Goal: Task Accomplishment & Management: Manage account settings

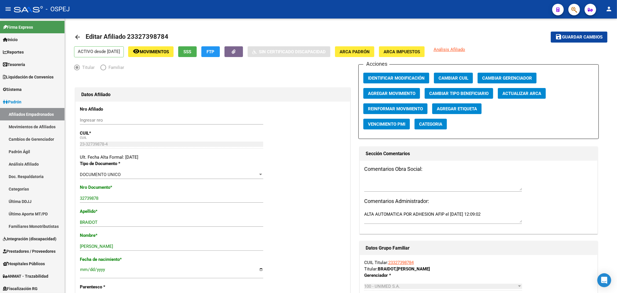
drag, startPoint x: 0, startPoint y: 0, endPoint x: 574, endPoint y: 6, distance: 573.6
click at [577, 6] on app-search-popup at bounding box center [574, 8] width 12 height 7
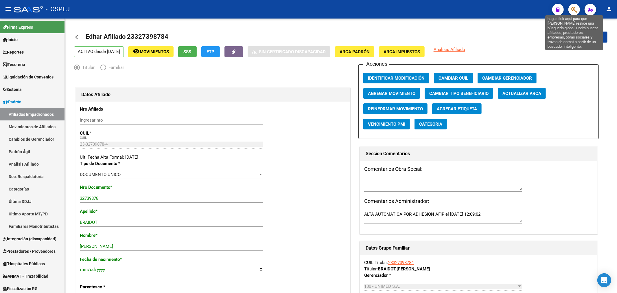
click at [573, 6] on icon "button" at bounding box center [574, 9] width 6 height 7
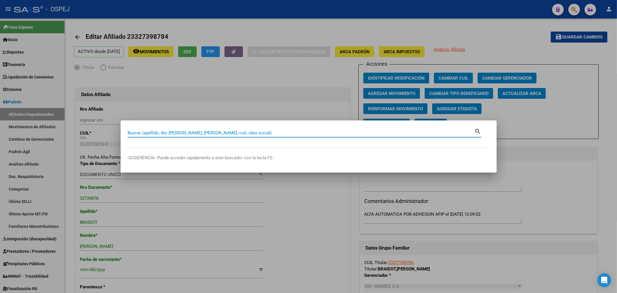
paste input "20357555397"
type input "20357555397"
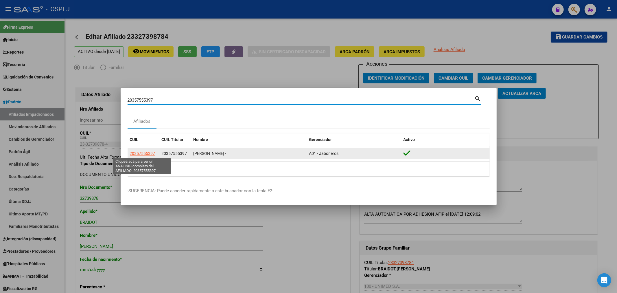
click at [148, 151] on span "20357555397" at bounding box center [142, 153] width 25 height 5
type textarea "20357555397"
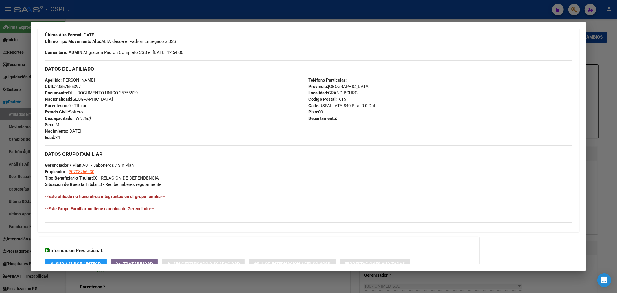
scroll to position [205, 0]
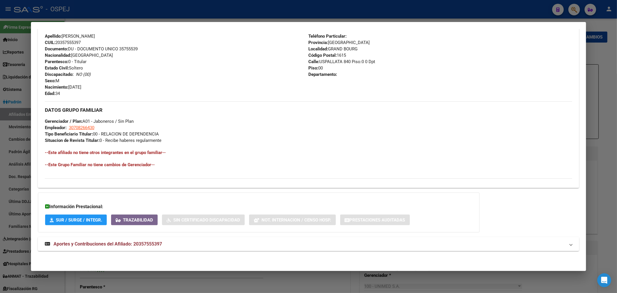
click at [102, 244] on span "Aportes y Contribuciones del Afiliado: 20357555397" at bounding box center [108, 243] width 108 height 5
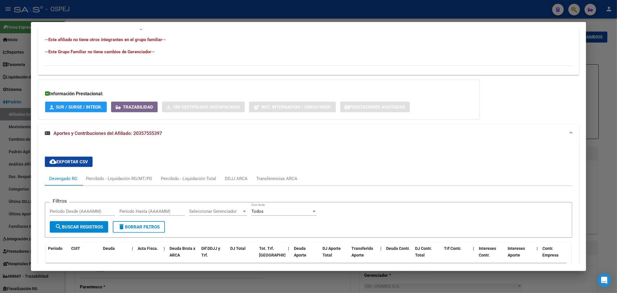
scroll to position [478, 0]
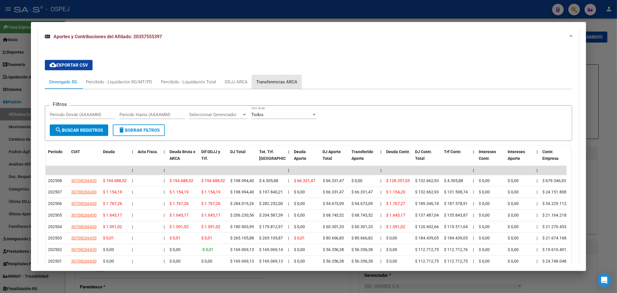
click at [280, 81] on div "Transferencias ARCA" at bounding box center [276, 82] width 41 height 6
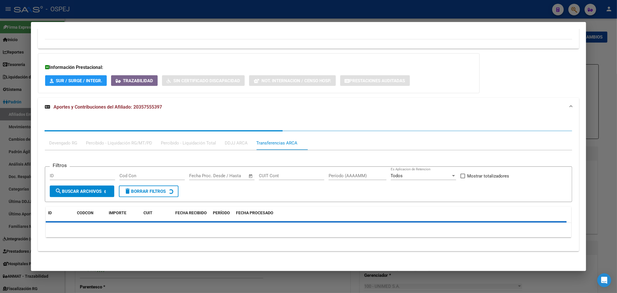
scroll to position [414, 0]
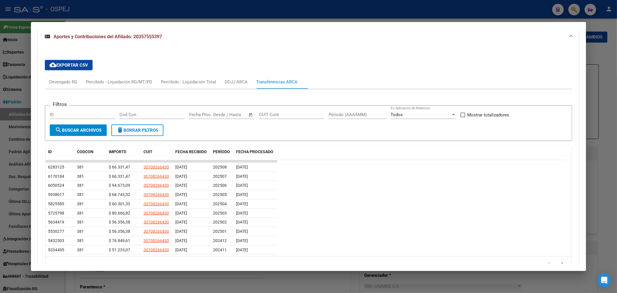
click at [198, 10] on div at bounding box center [308, 146] width 617 height 293
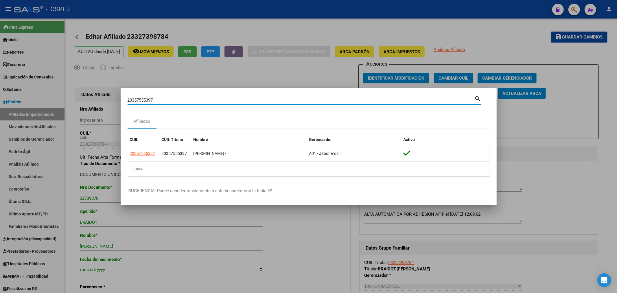
click at [139, 98] on input "20357555397" at bounding box center [301, 99] width 347 height 5
type input "materia"
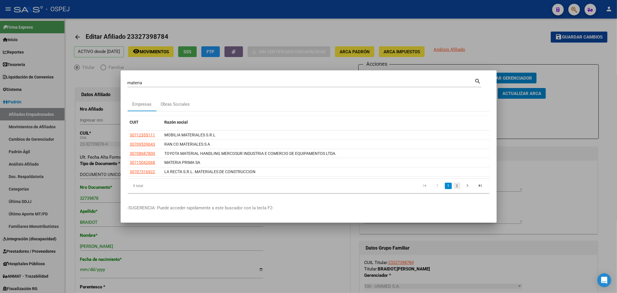
click at [455, 185] on link "2" at bounding box center [457, 186] width 7 height 6
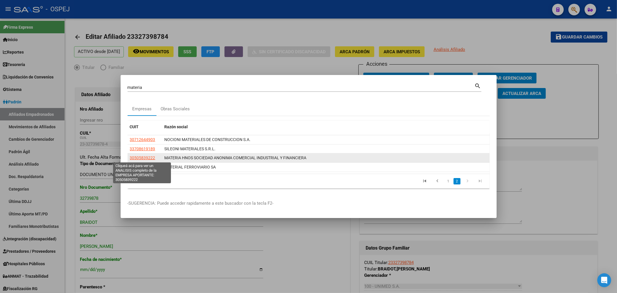
click at [137, 157] on span "30505839222" at bounding box center [142, 157] width 25 height 5
type textarea "30505839222"
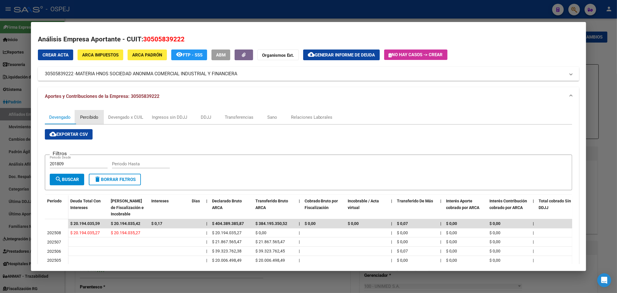
click at [98, 114] on div "Percibido" at bounding box center [89, 117] width 18 height 6
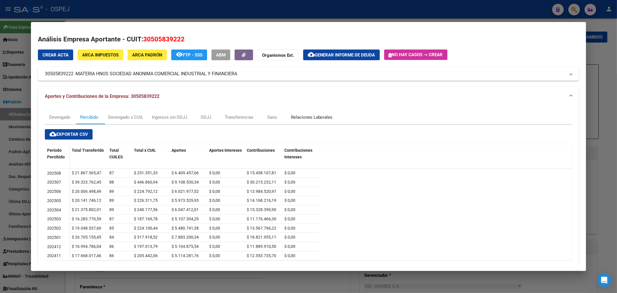
click at [311, 120] on div "Relaciones Laborales" at bounding box center [312, 117] width 50 height 14
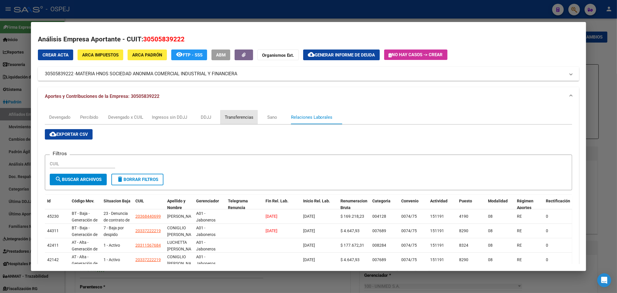
click at [244, 119] on div "Transferencias" at bounding box center [239, 117] width 29 height 6
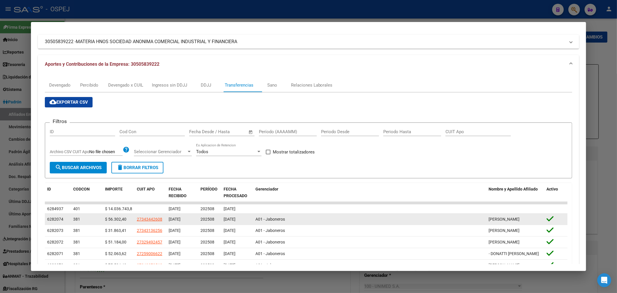
scroll to position [64, 0]
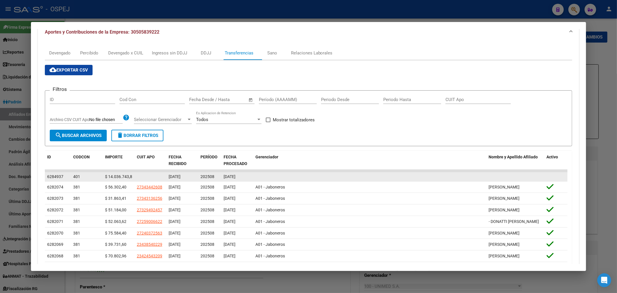
click at [123, 174] on span "$ 14.036.743,84" at bounding box center [120, 176] width 30 height 5
copy span "14.036.743,84"
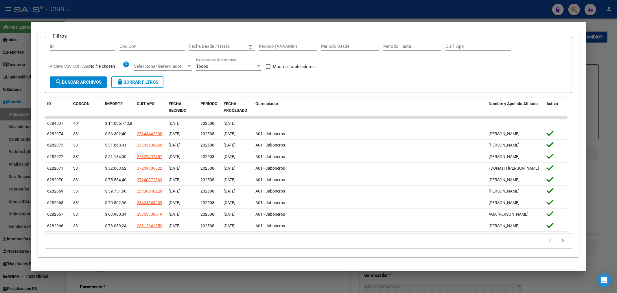
scroll to position [0, 0]
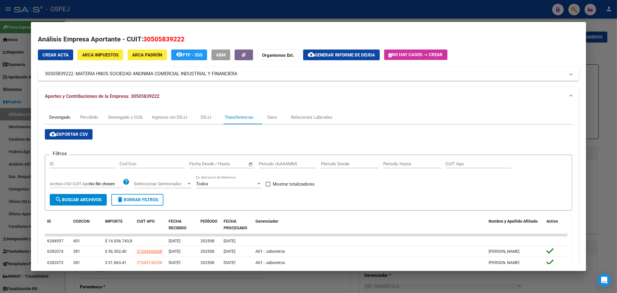
click at [65, 118] on div "Devengado" at bounding box center [59, 117] width 21 height 6
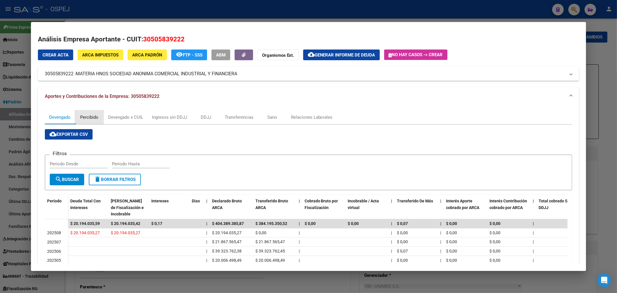
click at [97, 115] on div "Percibido" at bounding box center [89, 117] width 18 height 6
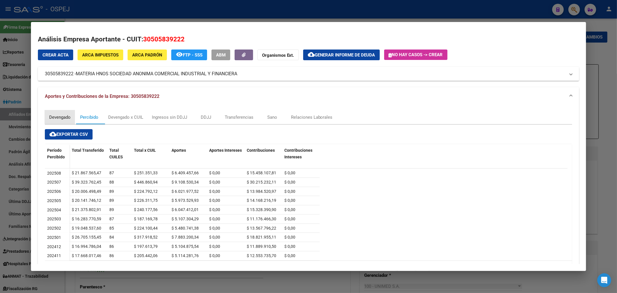
click at [67, 117] on div "Devengado" at bounding box center [59, 117] width 21 height 6
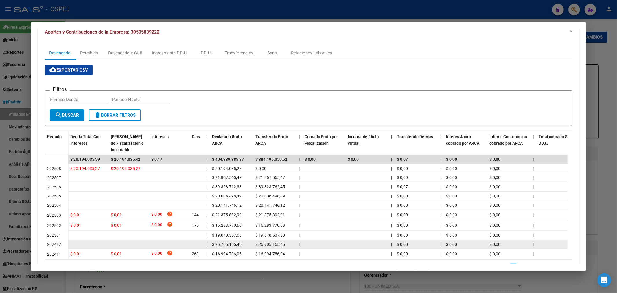
scroll to position [95, 0]
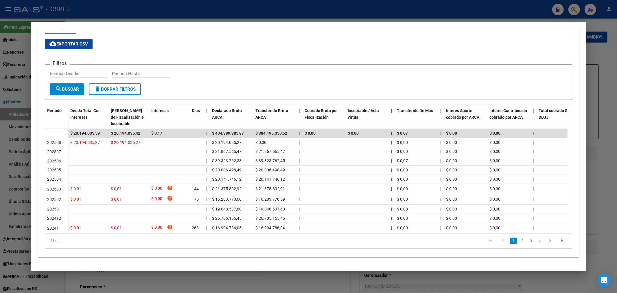
click at [295, 1] on div at bounding box center [308, 146] width 617 height 293
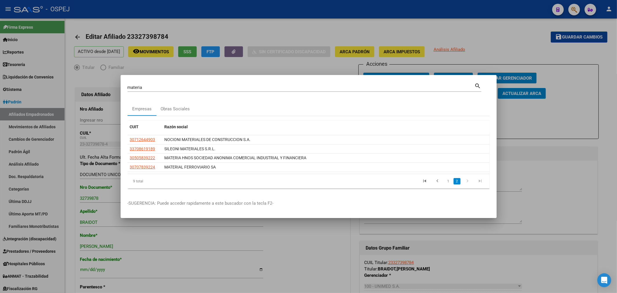
click at [138, 89] on input "materia" at bounding box center [301, 87] width 347 height 5
paste input "27381789085"
type input "27381789085"
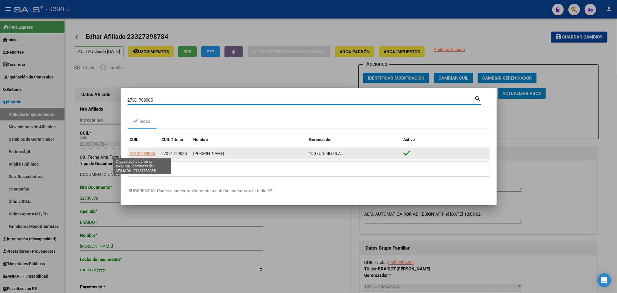
click at [149, 154] on span "27381789085" at bounding box center [142, 153] width 25 height 5
type textarea "27381789085"
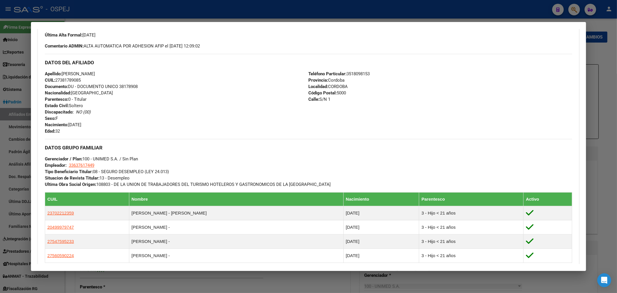
scroll to position [314, 0]
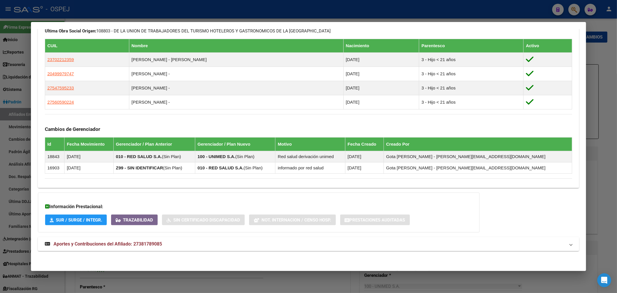
click at [176, 244] on mat-panel-title "Aportes y Contribuciones del Afiliado: 27381789085" at bounding box center [305, 243] width 521 height 7
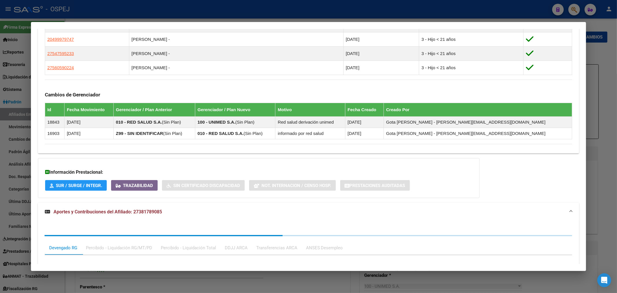
scroll to position [459, 0]
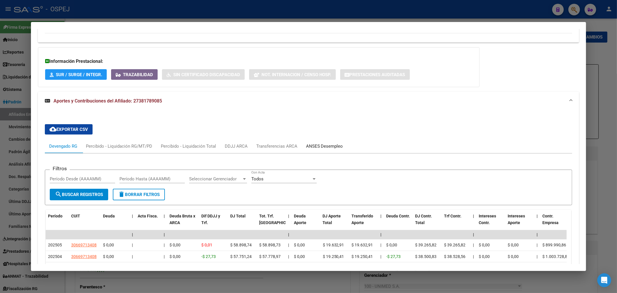
click at [331, 148] on div "ANSES Desempleo" at bounding box center [324, 146] width 37 height 6
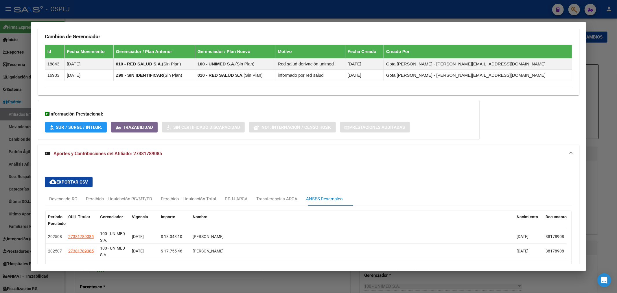
scroll to position [445, 0]
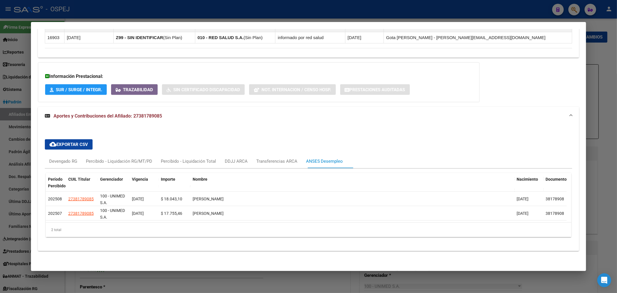
click at [209, 3] on div at bounding box center [308, 146] width 617 height 293
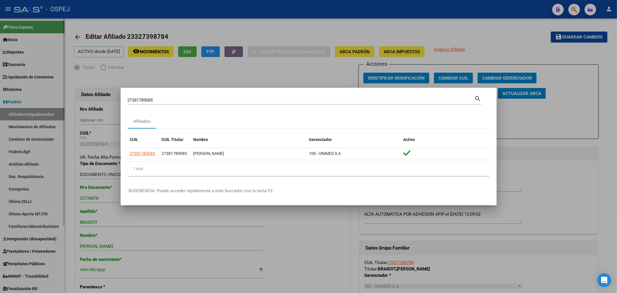
drag, startPoint x: 209, startPoint y: 3, endPoint x: 26, endPoint y: 187, distance: 258.7
click at [208, 4] on div at bounding box center [308, 146] width 617 height 293
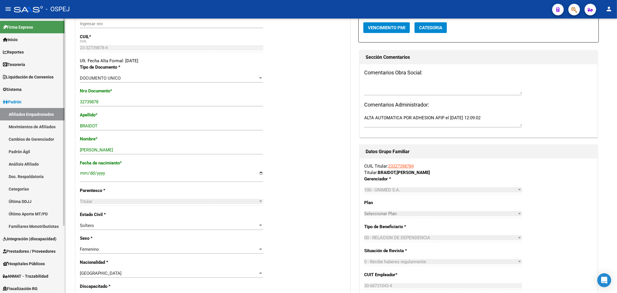
scroll to position [0, 0]
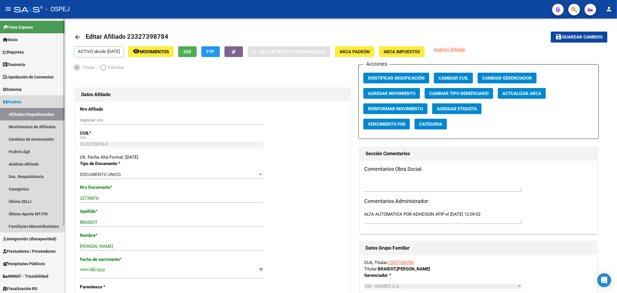
click at [19, 101] on span "Padrón" at bounding box center [12, 102] width 19 height 6
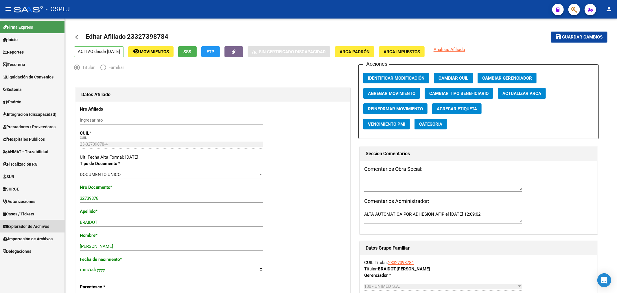
click at [37, 226] on span "Explorador de Archivos" at bounding box center [26, 226] width 46 height 6
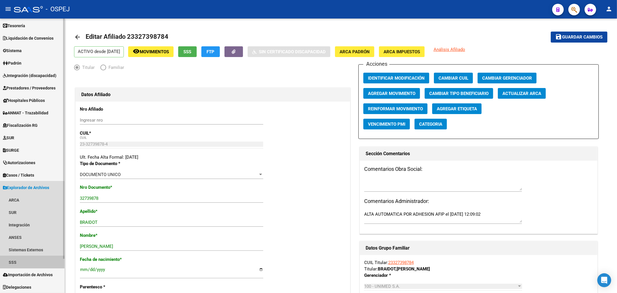
click at [20, 261] on link "SSS" at bounding box center [32, 262] width 65 height 12
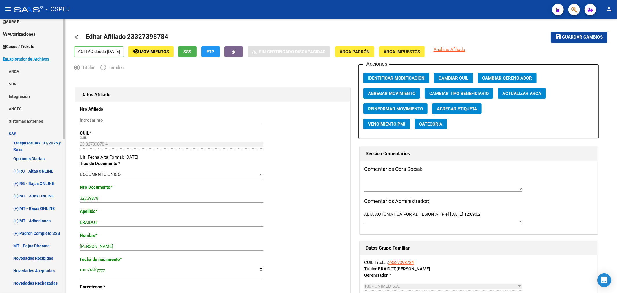
scroll to position [200, 0]
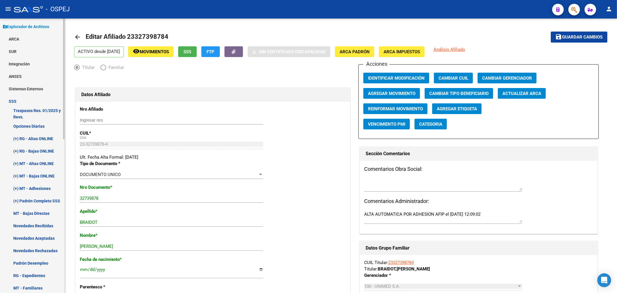
click at [40, 247] on link "Novedades Rechazadas" at bounding box center [32, 250] width 65 height 12
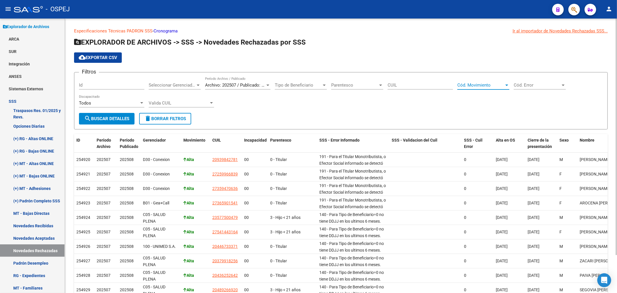
click at [479, 85] on span "Cód. Movimiento" at bounding box center [480, 84] width 47 height 5
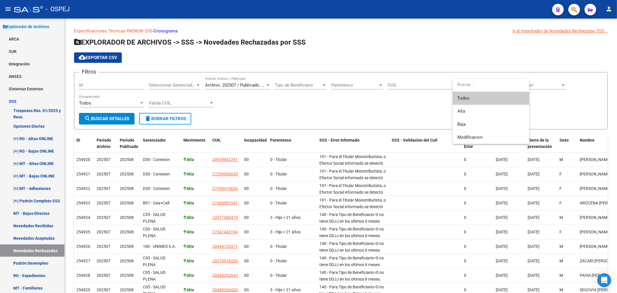
click at [536, 83] on div at bounding box center [308, 146] width 617 height 293
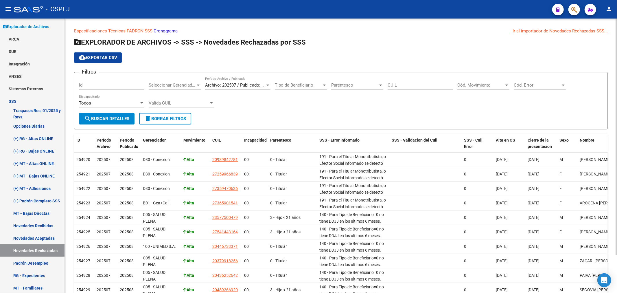
click at [550, 91] on div "Cód. Error Cód. Error" at bounding box center [540, 86] width 52 height 18
click at [550, 85] on span "Cód. Error" at bounding box center [537, 84] width 47 height 5
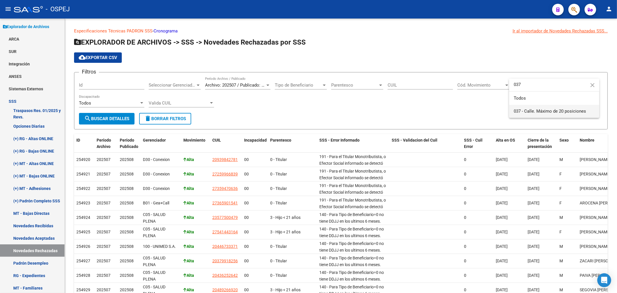
type input "037"
click at [559, 108] on span "037 - Calle. Máximo de 20 posiciones" at bounding box center [550, 110] width 72 height 5
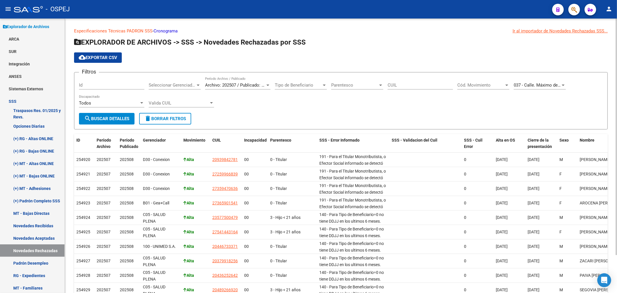
click at [551, 82] on div "037 - Calle. Máximo de 20 posiciones Cód. Error" at bounding box center [540, 83] width 52 height 12
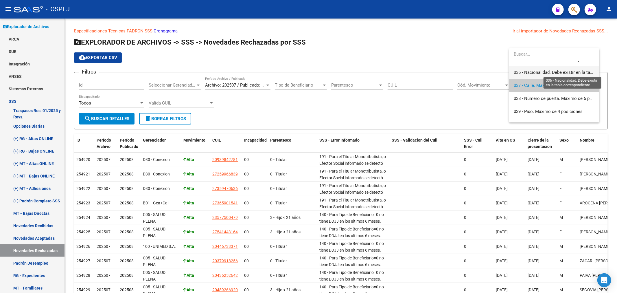
click at [548, 74] on span "036 - Nacionalidad. Debe existir en la tabla correspondiente" at bounding box center [571, 72] width 115 height 5
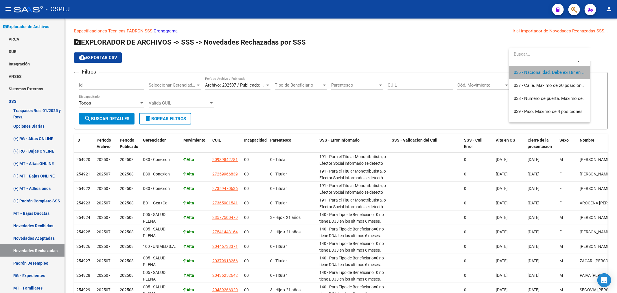
scroll to position [469, 0]
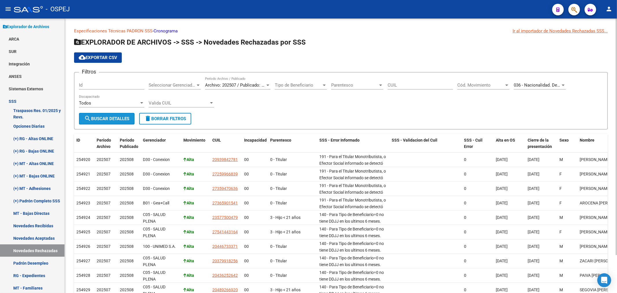
click at [112, 119] on span "search Buscar Detalles" at bounding box center [106, 118] width 45 height 5
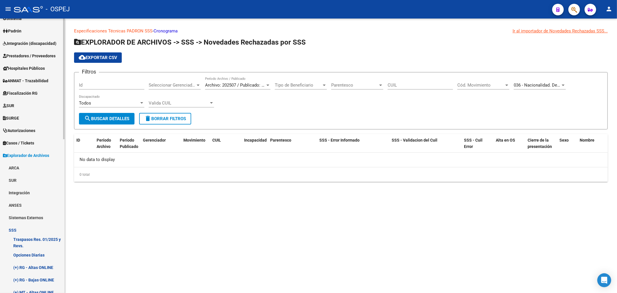
scroll to position [39, 0]
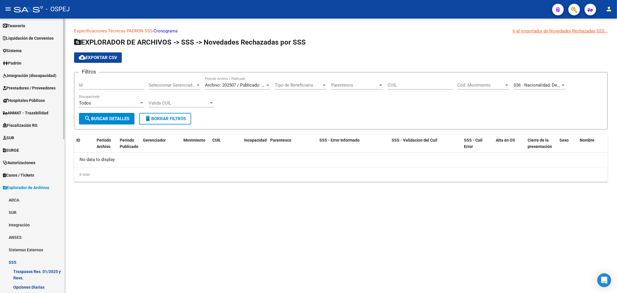
click at [26, 62] on link "Padrón" at bounding box center [32, 63] width 65 height 12
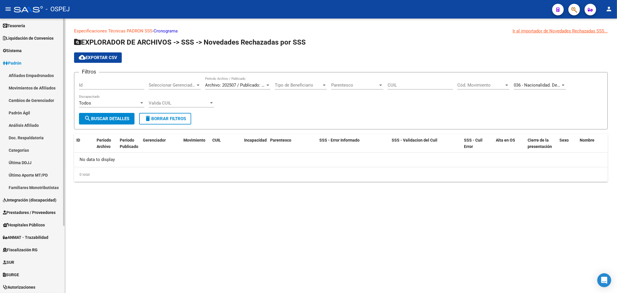
click at [30, 77] on link "Afiliados Empadronados" at bounding box center [32, 75] width 65 height 12
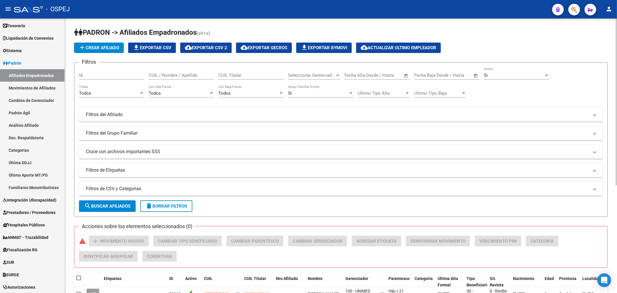
click at [116, 109] on mat-expansion-panel-header "Filtros del Afiliado" at bounding box center [341, 115] width 524 height 14
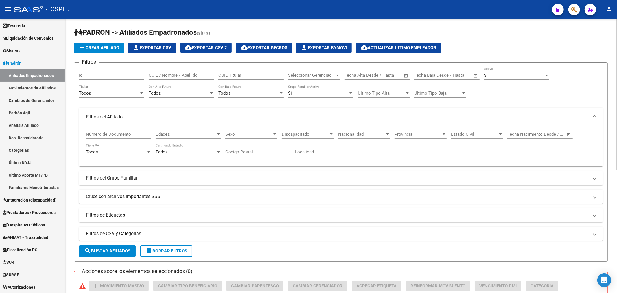
click at [384, 131] on div "Nacionalidad Nacionalidad" at bounding box center [364, 132] width 52 height 12
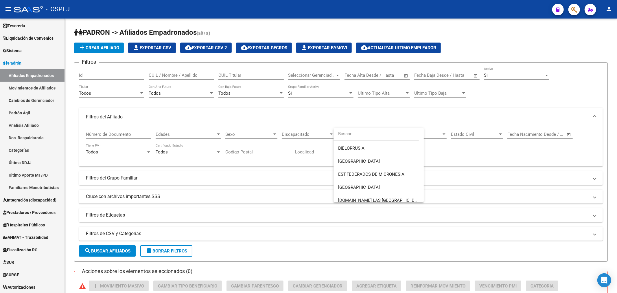
scroll to position [2464, 0]
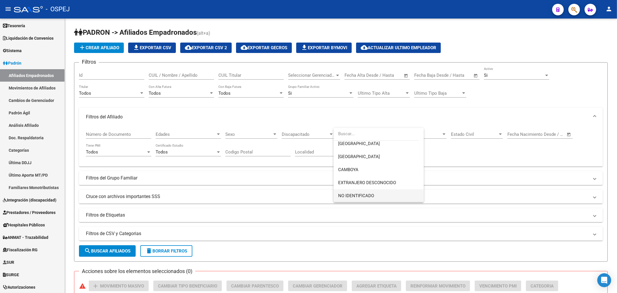
click at [377, 193] on span "NO IDENTIFICADO" at bounding box center [378, 195] width 81 height 13
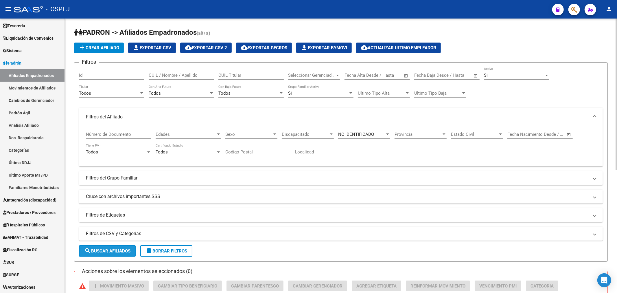
click at [99, 253] on span "search Buscar Afiliados" at bounding box center [107, 250] width 46 height 5
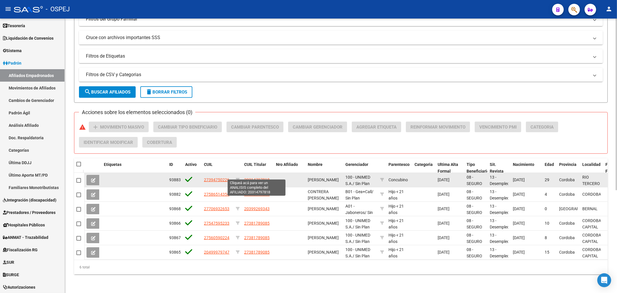
click at [264, 177] on span "20314797818" at bounding box center [256, 179] width 25 height 5
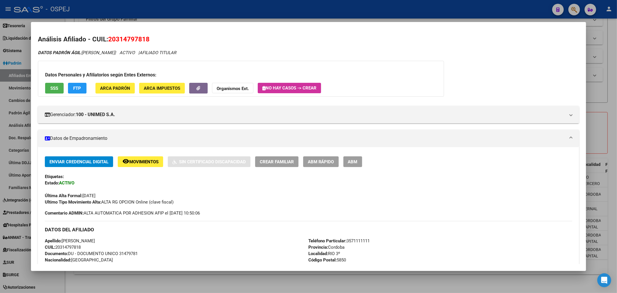
click at [361, 168] on div "Enviar Credencial Digital remove_red_eye Movimientos Sin Certificado Discapacid…" at bounding box center [309, 180] width 528 height 49
drag, startPoint x: 361, startPoint y: 168, endPoint x: 349, endPoint y: 163, distance: 12.7
click at [361, 167] on div "Enviar Credencial Digital remove_red_eye Movimientos Sin Certificado Discapacid…" at bounding box center [309, 180] width 528 height 49
click at [235, 12] on div at bounding box center [308, 146] width 617 height 293
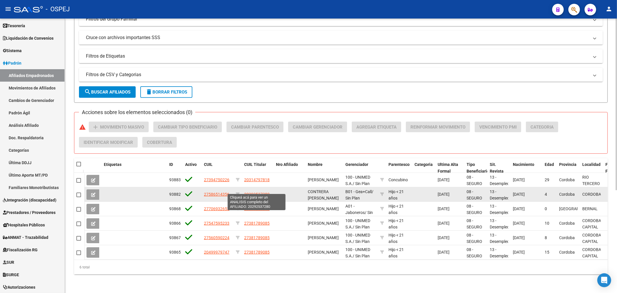
click at [263, 192] on span "20292537280" at bounding box center [256, 194] width 25 height 5
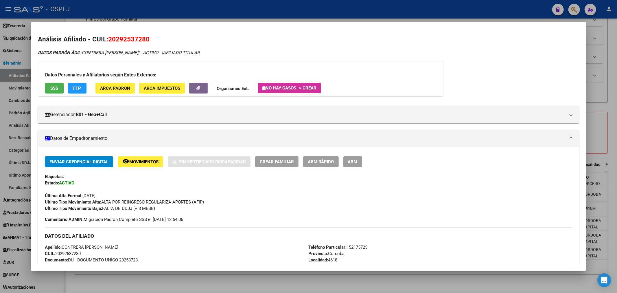
click at [223, 11] on div at bounding box center [308, 146] width 617 height 293
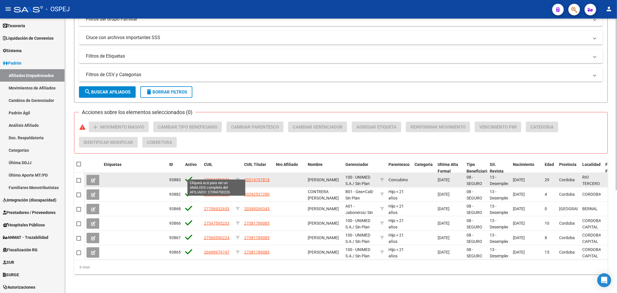
click at [223, 177] on span "27394750226" at bounding box center [216, 179] width 25 height 5
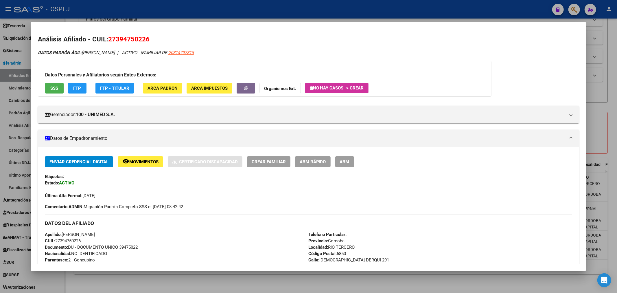
scroll to position [32, 0]
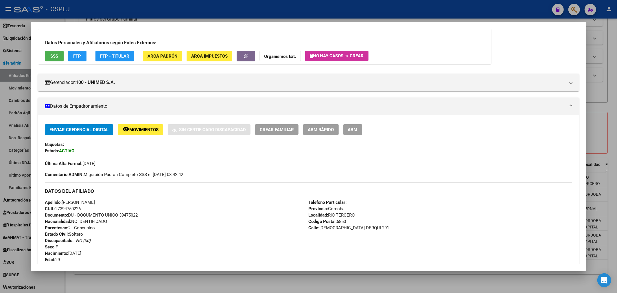
click at [134, 14] on div at bounding box center [308, 146] width 617 height 293
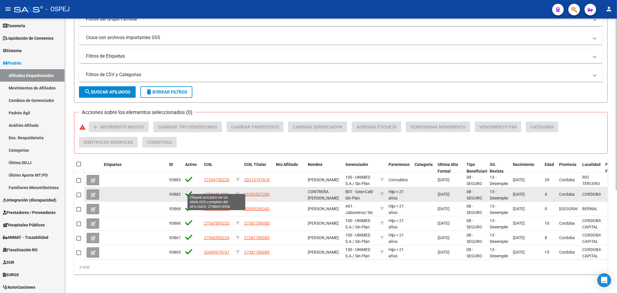
click at [211, 192] on span "27586514356" at bounding box center [216, 194] width 25 height 5
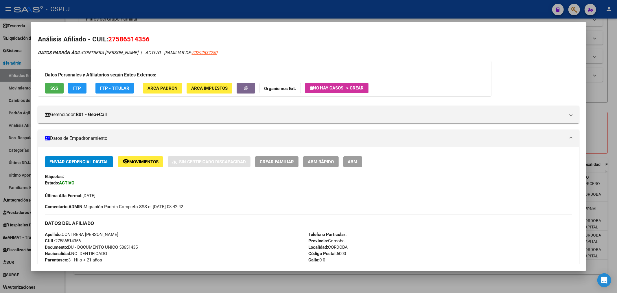
scroll to position [96, 0]
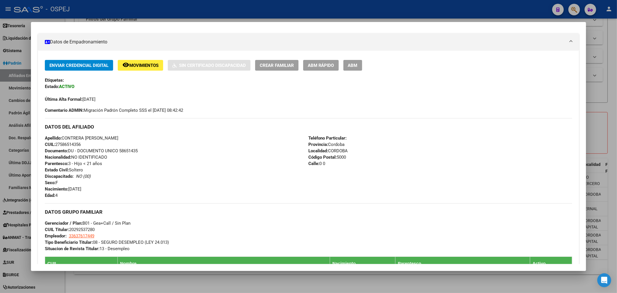
click at [119, 10] on div at bounding box center [308, 146] width 617 height 293
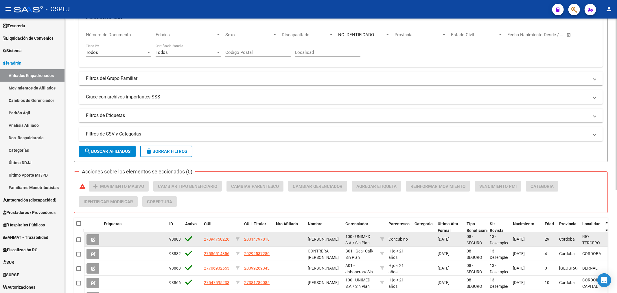
scroll to position [132, 0]
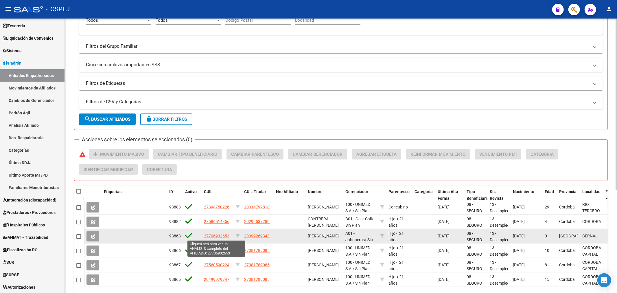
click at [220, 234] on span "27706932653" at bounding box center [216, 235] width 25 height 5
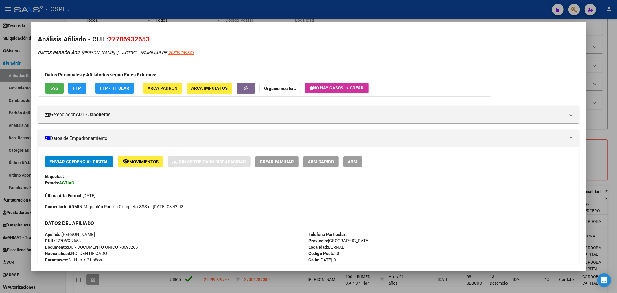
click at [174, 13] on div at bounding box center [308, 146] width 617 height 293
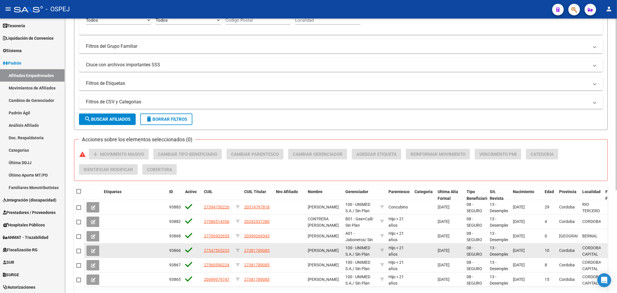
scroll to position [164, 0]
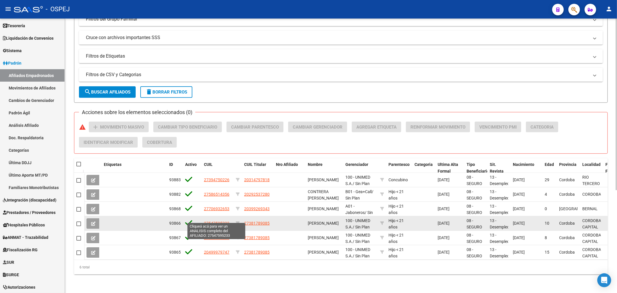
click at [215, 221] on span "27547595233" at bounding box center [216, 223] width 25 height 5
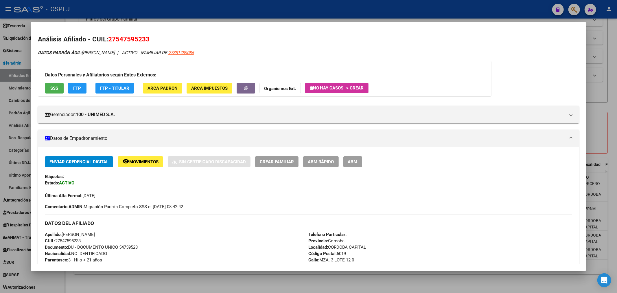
click at [264, 3] on div at bounding box center [308, 146] width 617 height 293
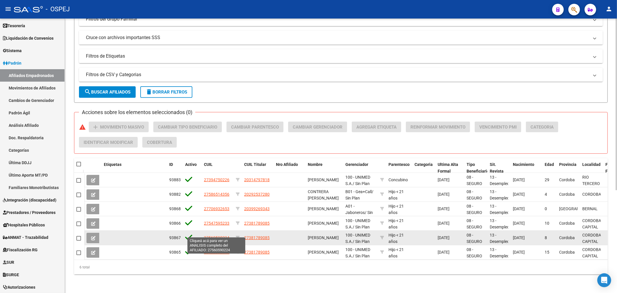
click at [214, 235] on span "27560590224" at bounding box center [216, 237] width 25 height 5
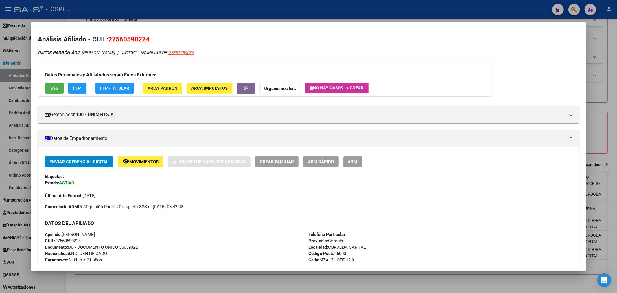
click at [172, 12] on div at bounding box center [308, 146] width 617 height 293
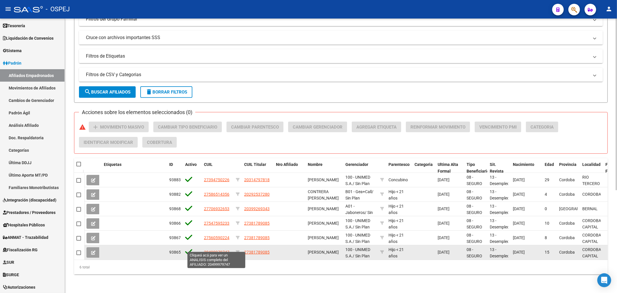
click at [224, 250] on span "20499979747" at bounding box center [216, 252] width 25 height 5
type textarea "20499979747"
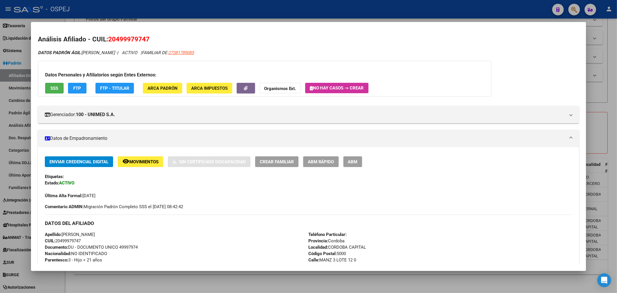
click at [215, 13] on div at bounding box center [308, 146] width 617 height 293
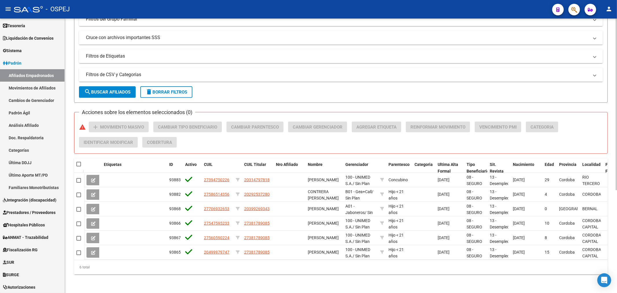
scroll to position [3, 0]
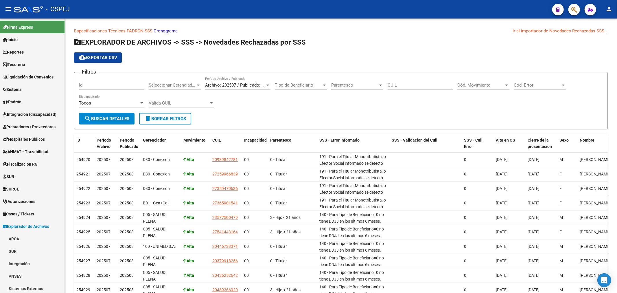
click at [574, 5] on span "button" at bounding box center [574, 10] width 6 height 12
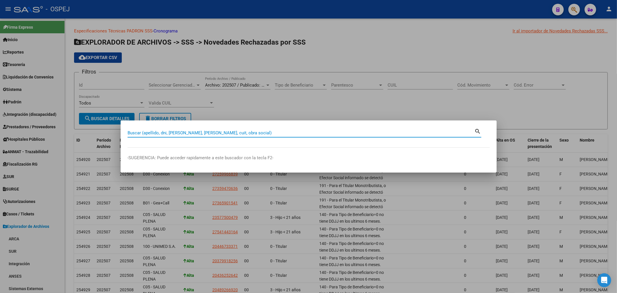
paste input "20314797818"
type input "20314797818"
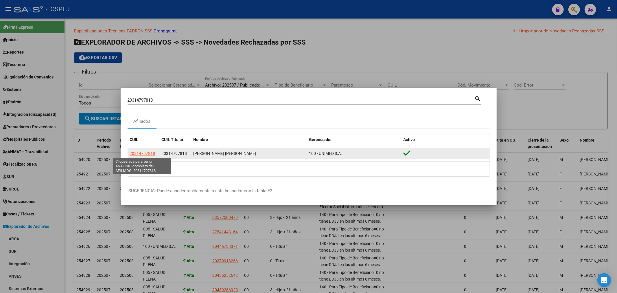
click at [136, 155] on span "20314797818" at bounding box center [142, 153] width 25 height 5
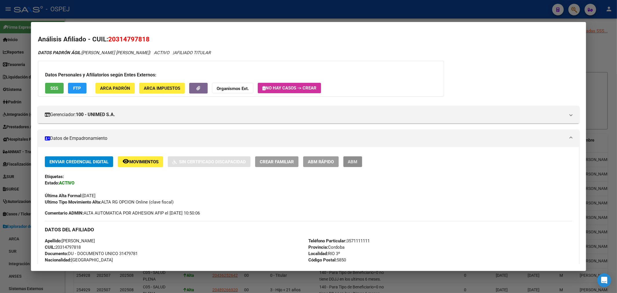
click at [362, 165] on button "ABM" at bounding box center [352, 161] width 19 height 11
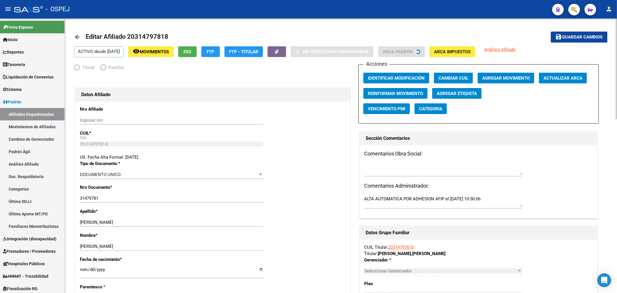
radio input "true"
type input "33-63761744-9"
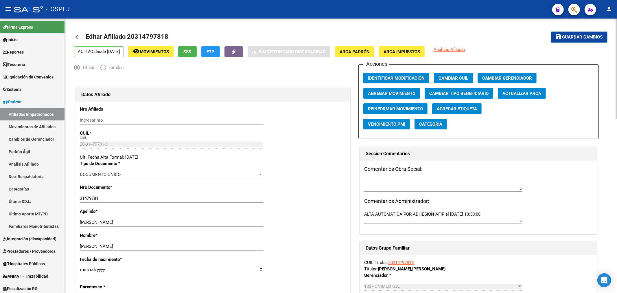
click at [532, 93] on span "Actualizar ARCA" at bounding box center [521, 93] width 39 height 5
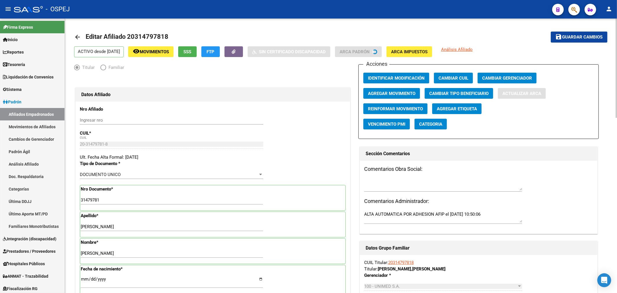
type input "RIO TERCERO"
type input "[PERSON_NAME]"
type input "1218"
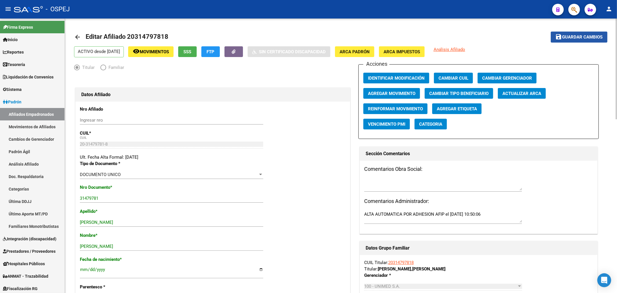
click at [565, 39] on span "Guardar cambios" at bounding box center [582, 37] width 40 height 5
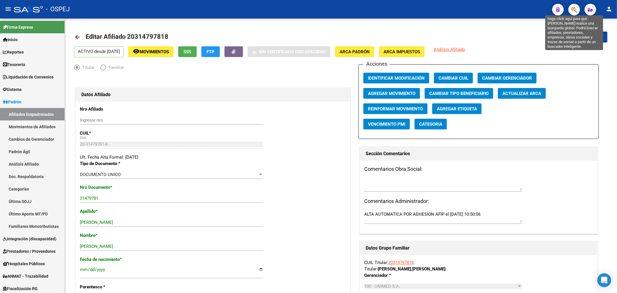
click at [576, 12] on icon "button" at bounding box center [574, 9] width 6 height 7
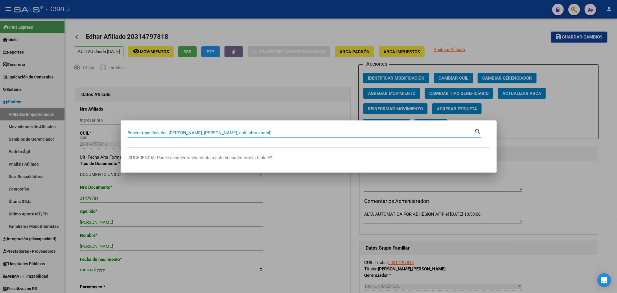
paste input "27394750226"
type input "27394750226"
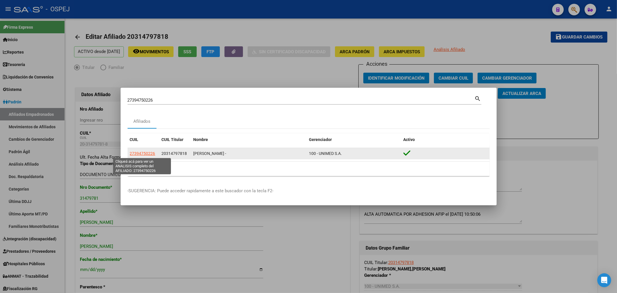
click at [146, 152] on span "27394750226" at bounding box center [142, 153] width 25 height 5
type textarea "27394750226"
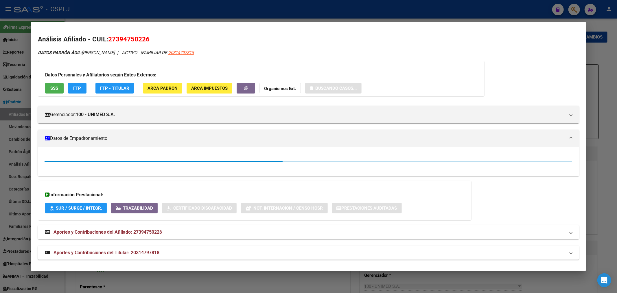
scroll to position [34, 0]
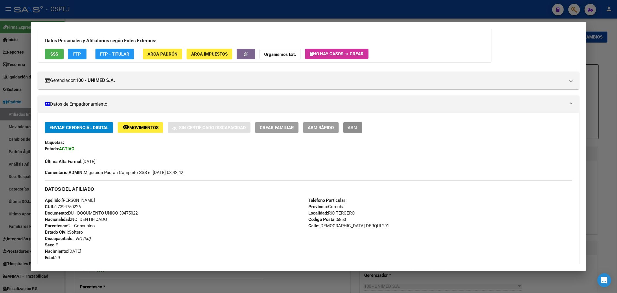
click at [358, 129] on span "ABM" at bounding box center [353, 127] width 10 height 5
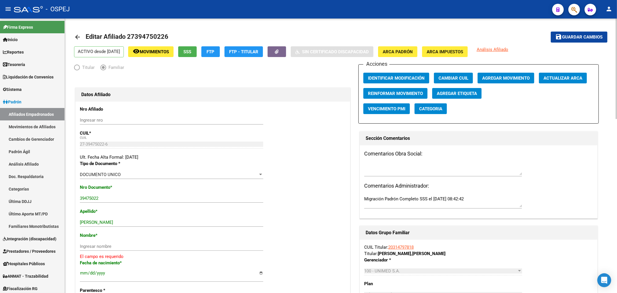
click at [561, 77] on span "Actualizar ARCA" at bounding box center [562, 77] width 39 height 5
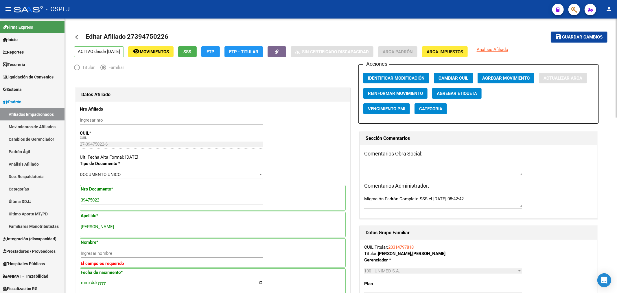
type input "BULACIO"
type input "[PERSON_NAME]"
type input "RIO TERCERO"
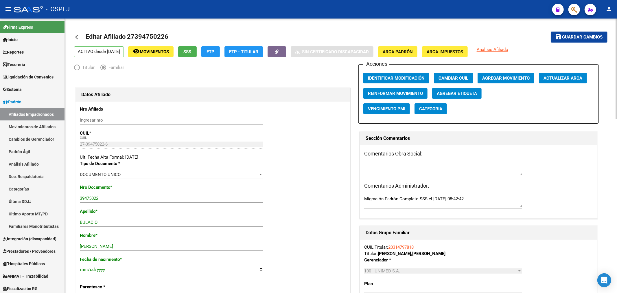
scroll to position [96, 0]
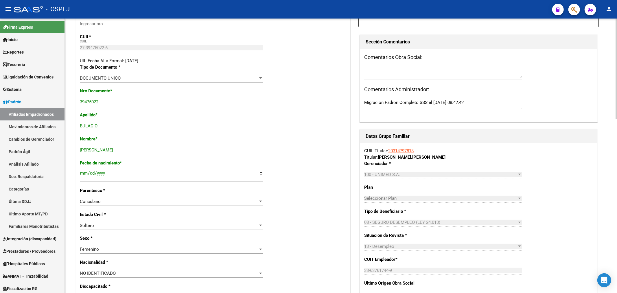
click at [138, 272] on div "NO IDENTIFICADO" at bounding box center [169, 272] width 178 height 5
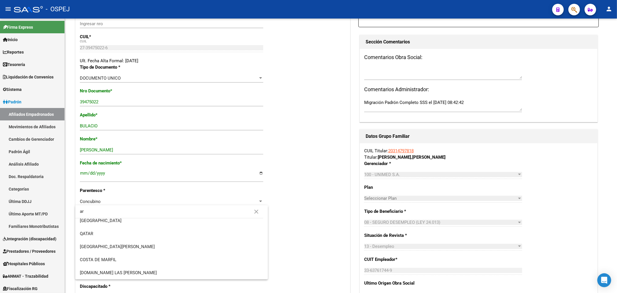
scroll to position [0, 0]
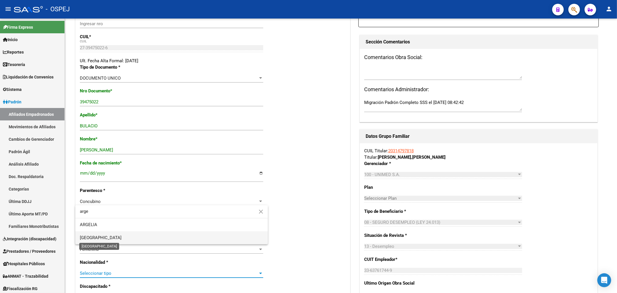
type input "arge"
click at [103, 239] on span "[GEOGRAPHIC_DATA]" at bounding box center [101, 237] width 42 height 5
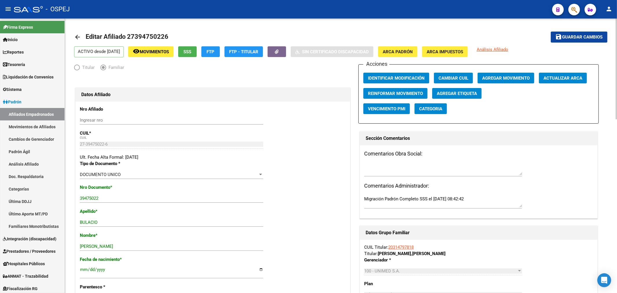
click at [574, 38] on span "Guardar cambios" at bounding box center [582, 37] width 40 height 5
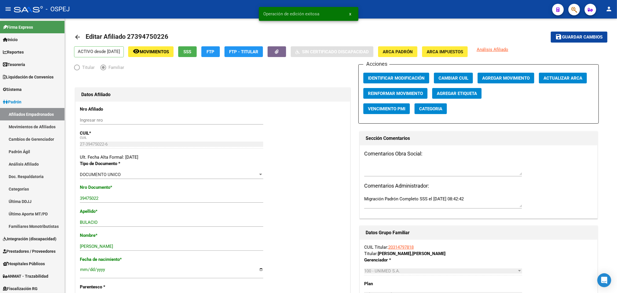
drag, startPoint x: 579, startPoint y: 13, endPoint x: 576, endPoint y: 12, distance: 3.0
click at [578, 13] on div at bounding box center [572, 9] width 16 height 12
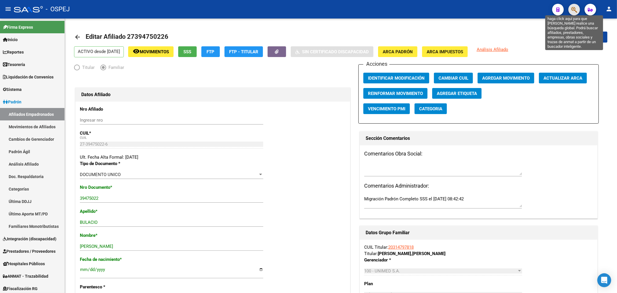
click at [574, 12] on icon "button" at bounding box center [574, 9] width 6 height 7
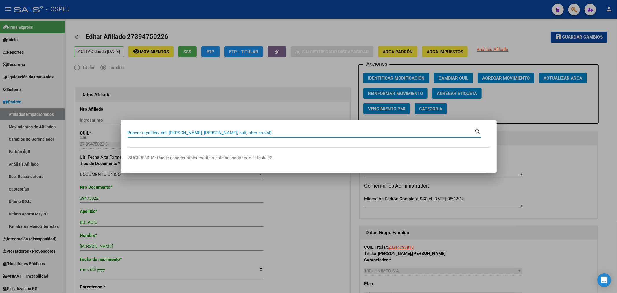
paste input "27586514356"
type input "27586514356"
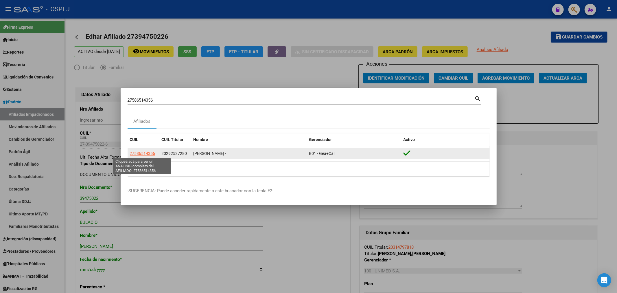
click at [141, 154] on span "27586514356" at bounding box center [142, 153] width 25 height 5
type textarea "27586514356"
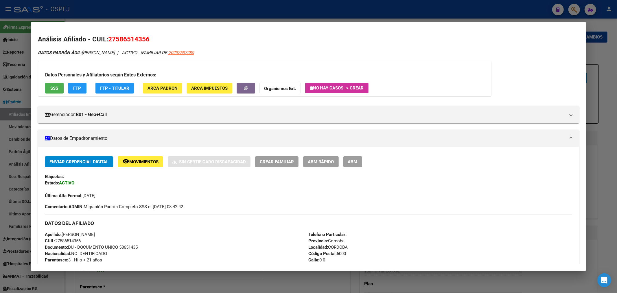
scroll to position [32, 0]
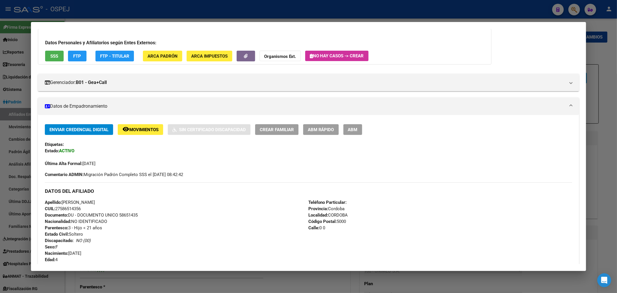
click at [362, 132] on button "ABM" at bounding box center [352, 129] width 19 height 11
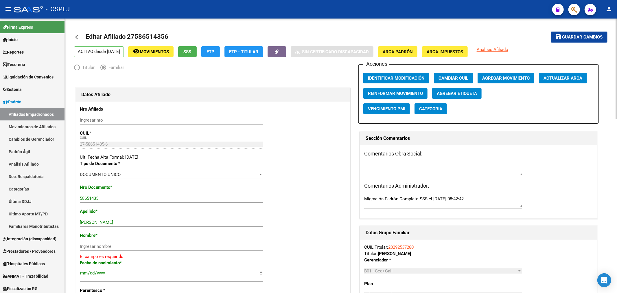
click at [559, 80] on span "Actualizar ARCA" at bounding box center [562, 77] width 39 height 5
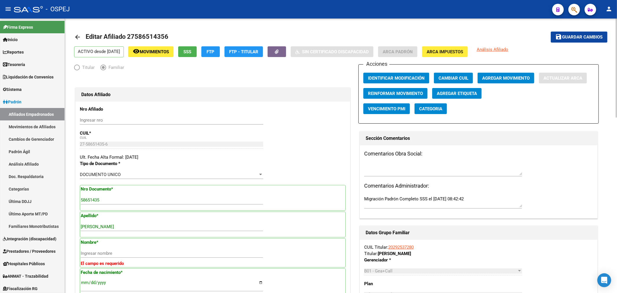
type input "[PERSON_NAME]"
type input "CORDOBA"
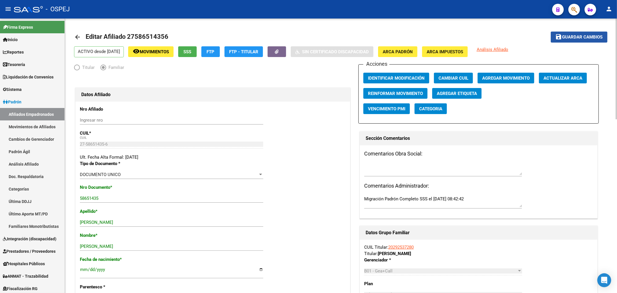
click at [581, 41] on button "save Guardar cambios" at bounding box center [579, 37] width 57 height 11
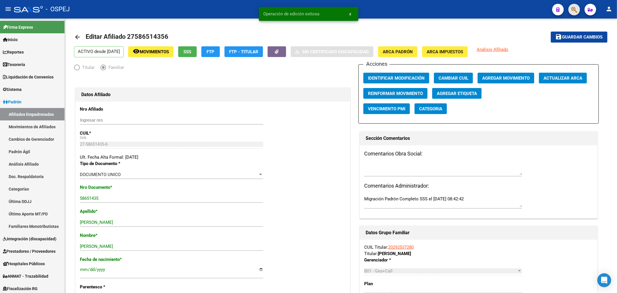
click at [578, 9] on button "button" at bounding box center [574, 10] width 12 height 12
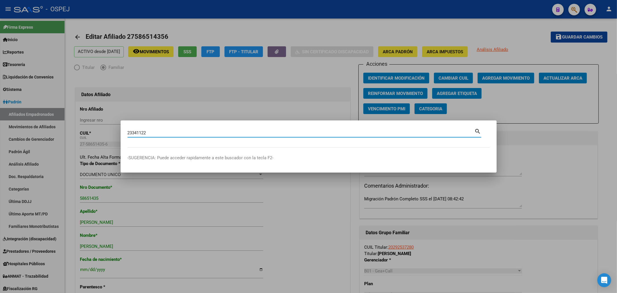
type input "23341122"
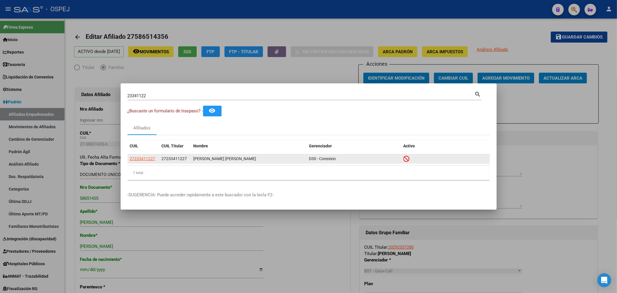
click at [129, 158] on datatable-body-cell "27233411227" at bounding box center [144, 158] width 32 height 9
click at [142, 159] on span "27233411227" at bounding box center [142, 158] width 25 height 5
type textarea "27233411227"
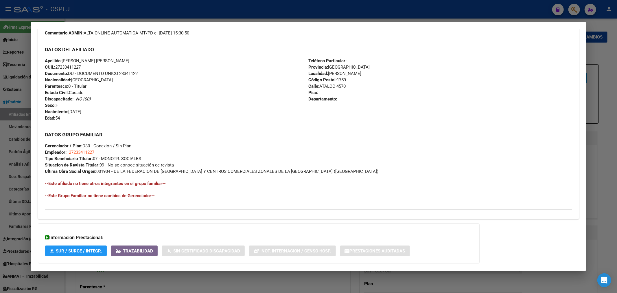
scroll to position [224, 0]
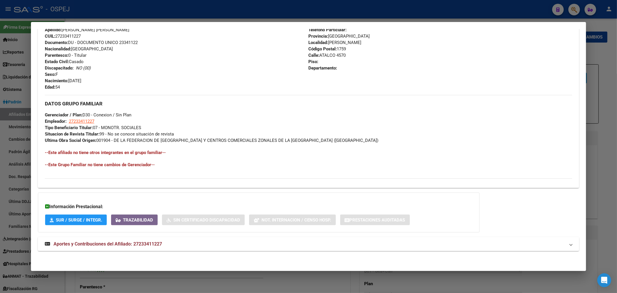
click at [140, 249] on mat-expansion-panel-header "Aportes y Contribuciones del Afiliado: 27233411227" at bounding box center [308, 244] width 541 height 14
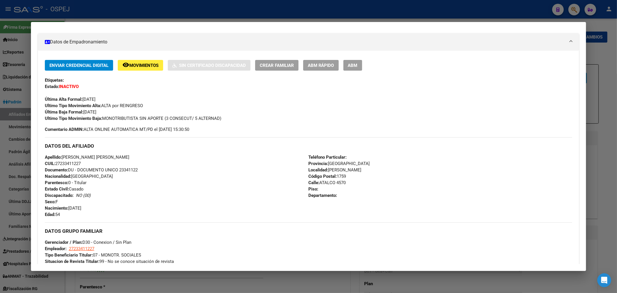
scroll to position [0, 0]
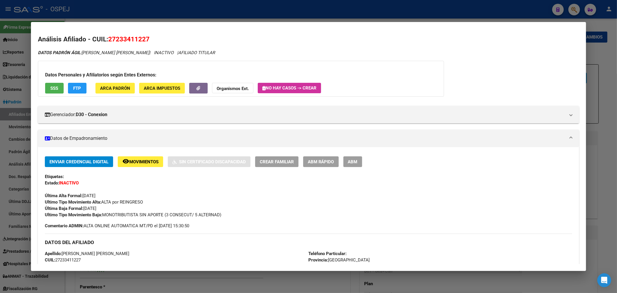
click at [57, 88] on span "SSS" at bounding box center [54, 88] width 8 height 5
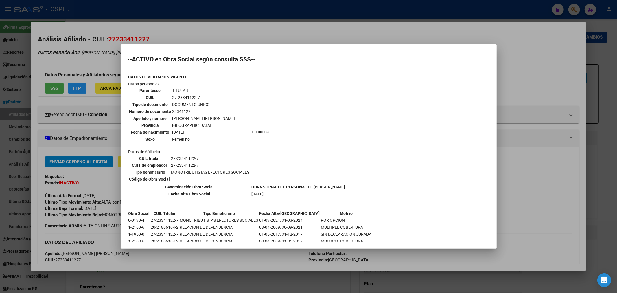
scroll to position [8, 0]
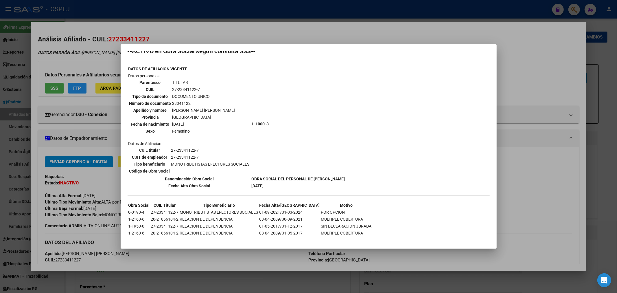
click at [84, 138] on div at bounding box center [308, 146] width 617 height 293
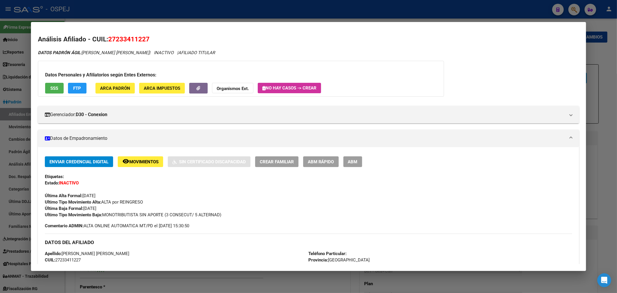
click at [135, 164] on button "remove_red_eye Movimientos" at bounding box center [140, 161] width 45 height 11
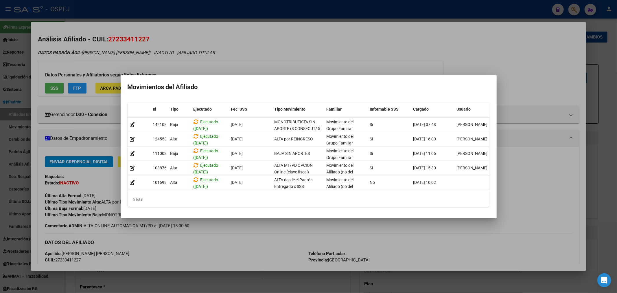
click at [343, 38] on div at bounding box center [308, 146] width 617 height 293
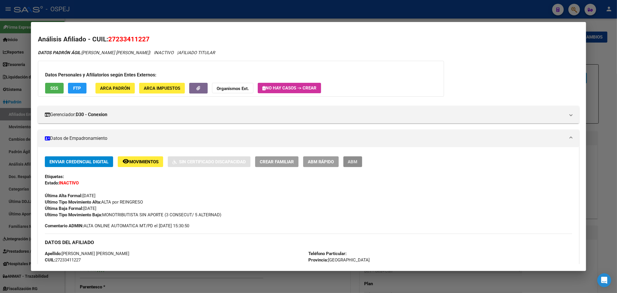
click at [358, 162] on span "ABM" at bounding box center [353, 161] width 10 height 5
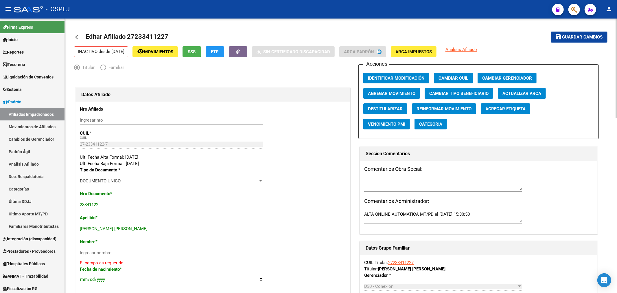
click at [536, 91] on span "Actualizar ARCA" at bounding box center [521, 93] width 39 height 5
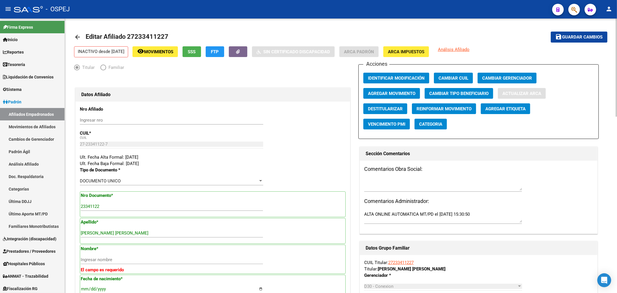
type input "GIMENEZ"
type input "[PERSON_NAME]"
type input "ATALCO"
type input "4570"
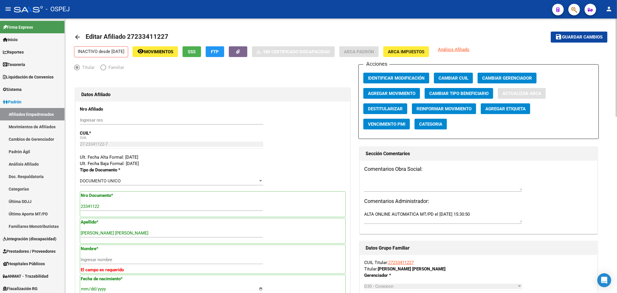
type input "0"
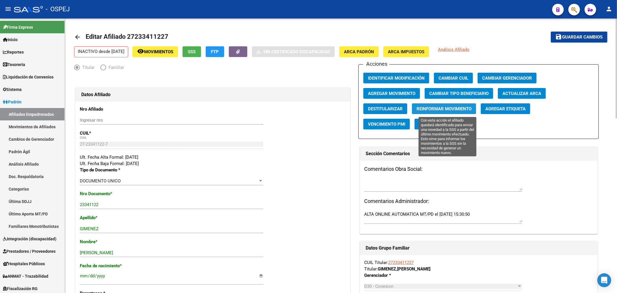
click at [443, 109] on span "Reinformar Movimiento" at bounding box center [444, 108] width 55 height 5
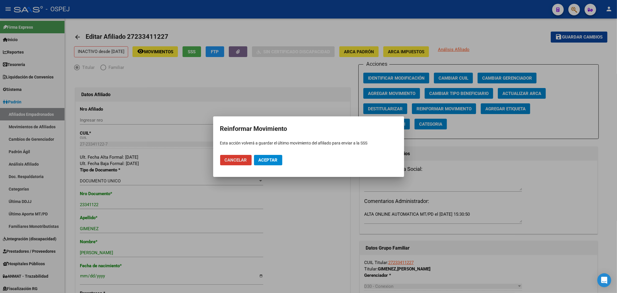
click at [272, 166] on mat-dialog-actions "Cancelar Aceptar" at bounding box center [308, 160] width 177 height 20
click at [273, 159] on span "Aceptar" at bounding box center [268, 159] width 19 height 5
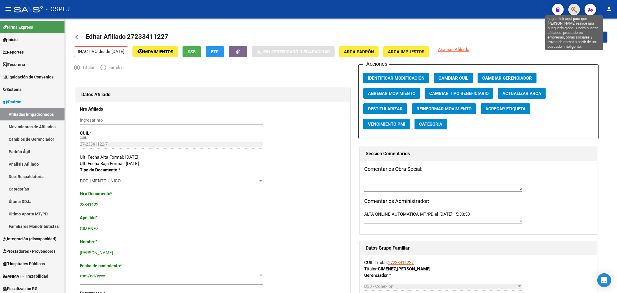
click at [576, 8] on icon "button" at bounding box center [574, 9] width 6 height 7
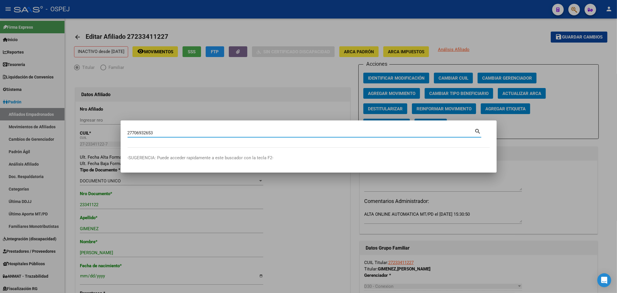
type input "27706932653"
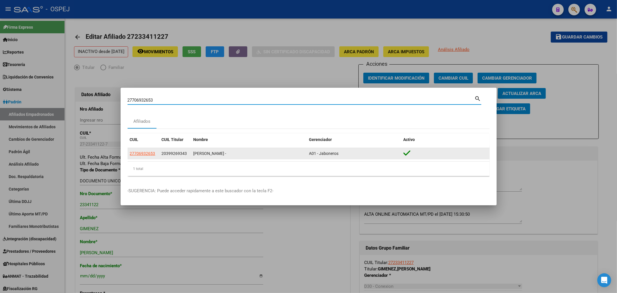
click at [155, 152] on div "27706932653" at bounding box center [143, 153] width 27 height 7
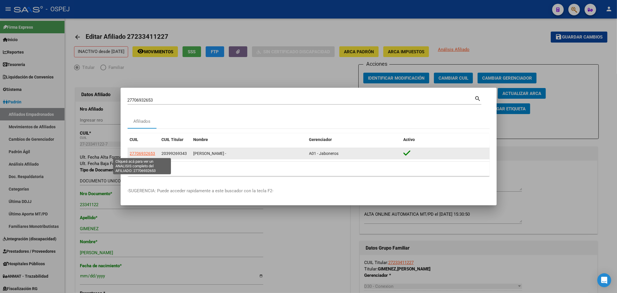
click at [148, 155] on span "27706932653" at bounding box center [142, 153] width 25 height 5
type textarea "27706932653"
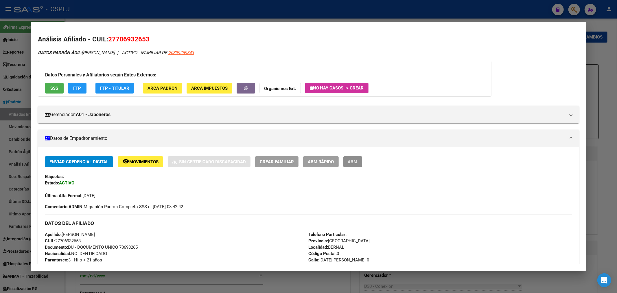
click at [358, 163] on span "ABM" at bounding box center [353, 161] width 10 height 5
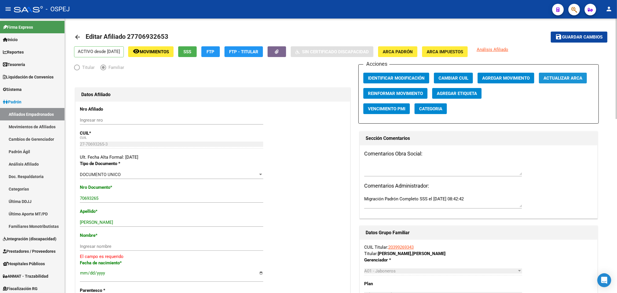
click at [574, 80] on span "Actualizar ARCA" at bounding box center [562, 77] width 39 height 5
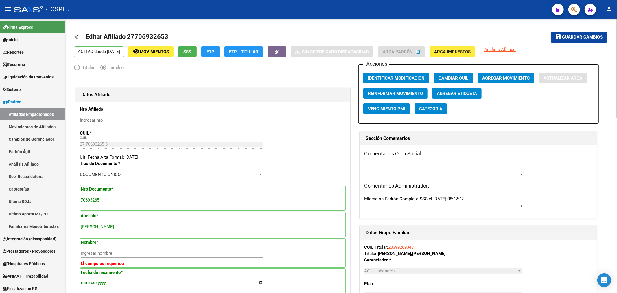
type input "[PERSON_NAME]"
type input "BERNAL"
type input "0000"
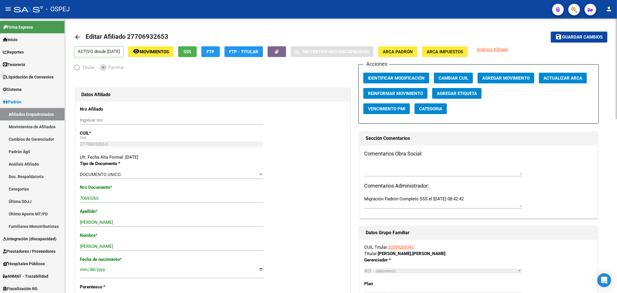
scroll to position [128, 0]
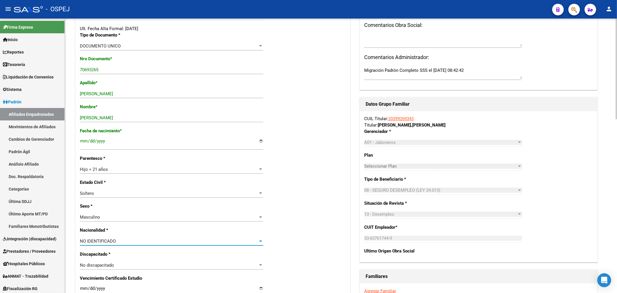
click at [94, 239] on span "NO IDENTIFICADO" at bounding box center [98, 240] width 36 height 5
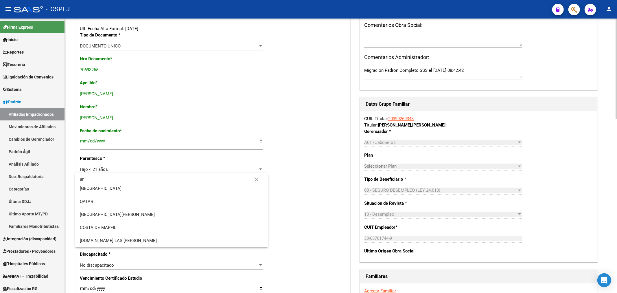
scroll to position [0, 0]
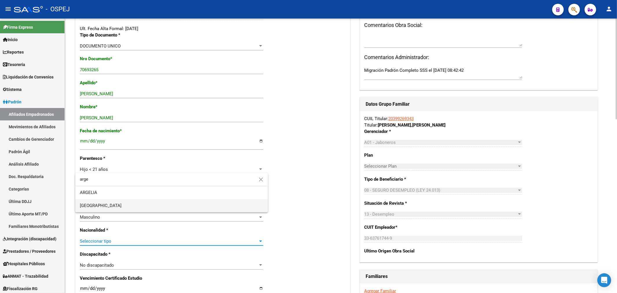
type input "arge"
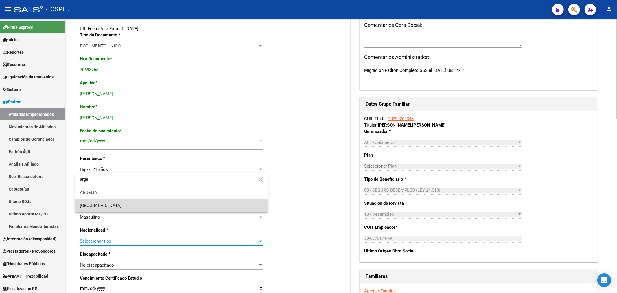
click at [101, 209] on span "[GEOGRAPHIC_DATA]" at bounding box center [171, 205] width 183 height 13
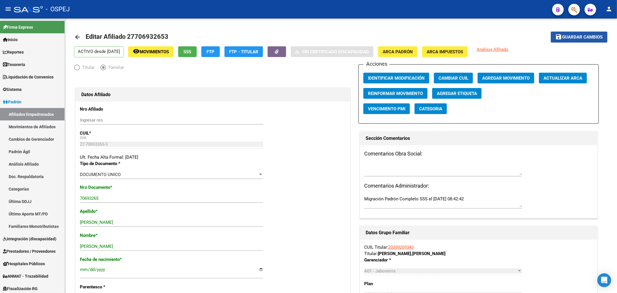
click at [578, 33] on button "save Guardar cambios" at bounding box center [579, 37] width 57 height 11
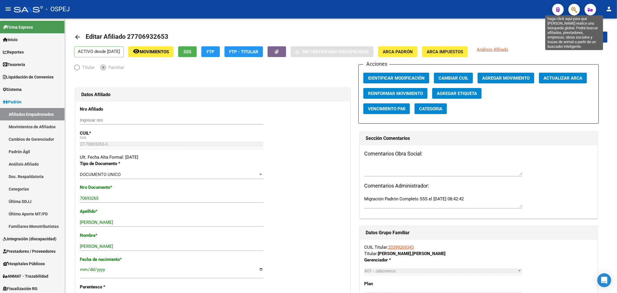
click at [572, 9] on icon "button" at bounding box center [574, 9] width 6 height 7
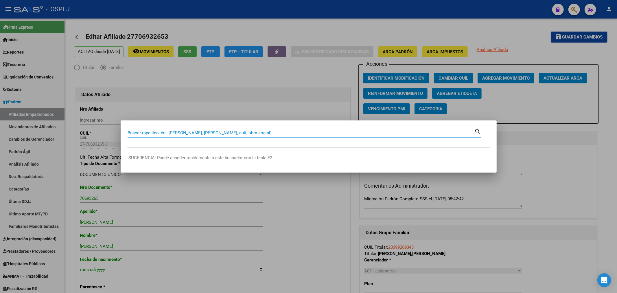
paste input "27547595233"
type input "27547595233"
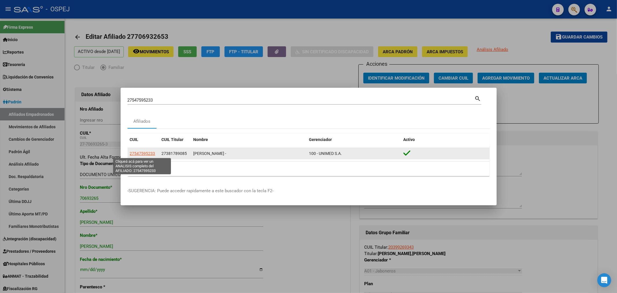
click at [143, 151] on span "27547595233" at bounding box center [142, 153] width 25 height 5
type textarea "27547595233"
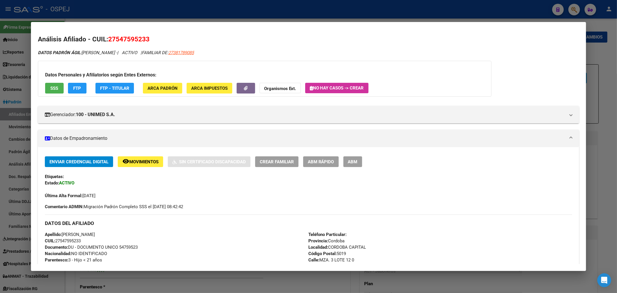
click at [356, 159] on span "ABM" at bounding box center [353, 161] width 10 height 5
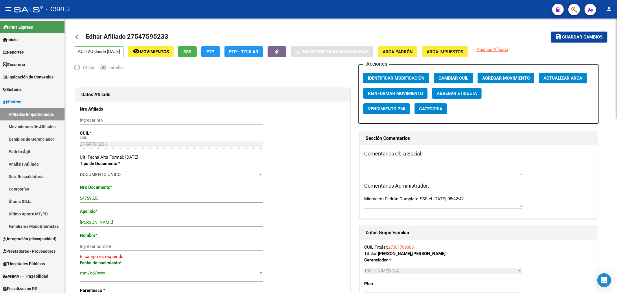
click at [575, 78] on span "Actualizar ARCA" at bounding box center [562, 77] width 39 height 5
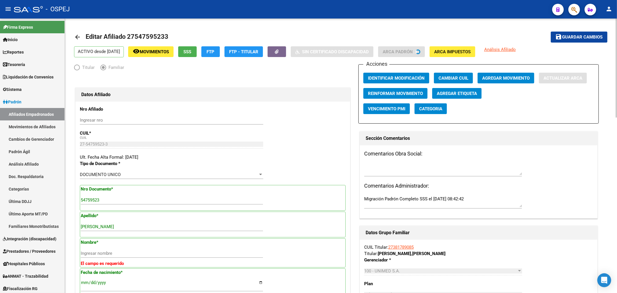
type input "OLIVA"
type input "[PERSON_NAME]"
type input "CORDOBA CAPITAL"
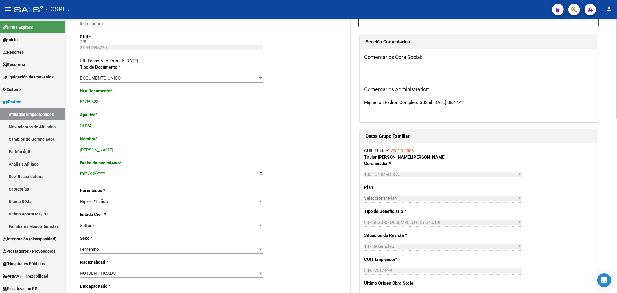
scroll to position [128, 0]
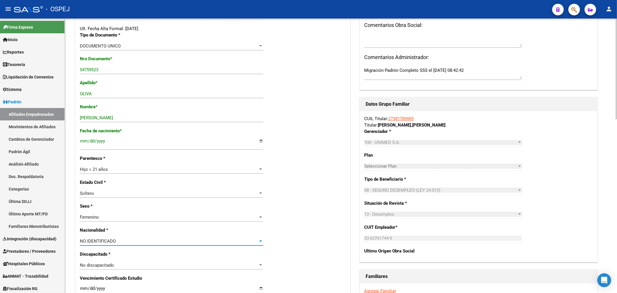
click at [123, 241] on div "NO IDENTIFICADO" at bounding box center [169, 240] width 178 height 5
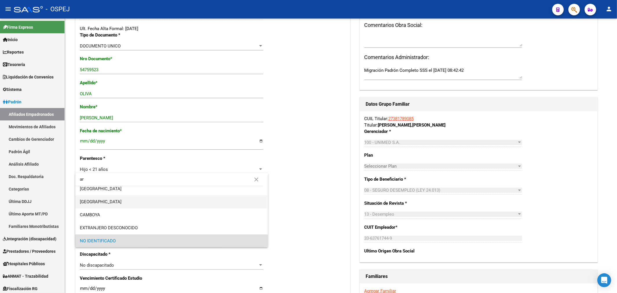
scroll to position [0, 0]
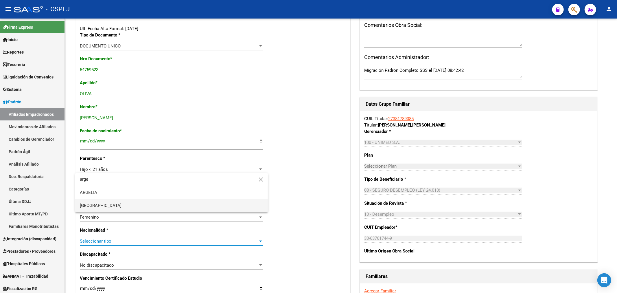
type input "arge"
click at [119, 204] on span "[GEOGRAPHIC_DATA]" at bounding box center [171, 205] width 183 height 13
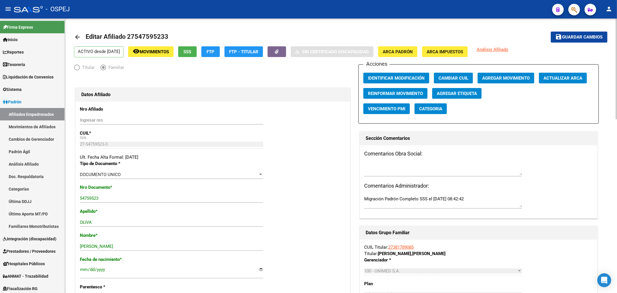
click at [572, 39] on span "Guardar cambios" at bounding box center [582, 37] width 40 height 5
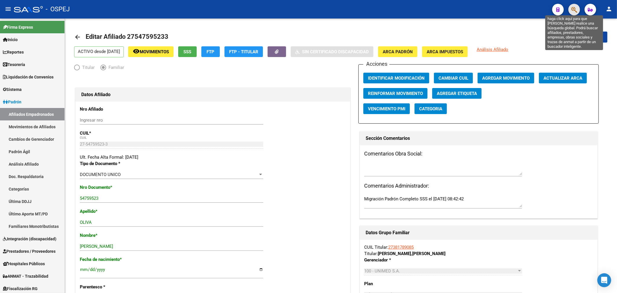
click at [572, 9] on icon "button" at bounding box center [574, 9] width 6 height 7
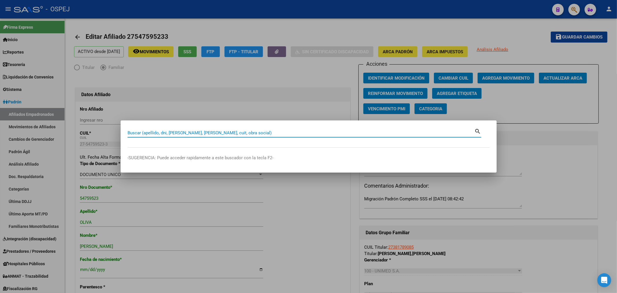
paste input "27560590224"
type input "27560590224"
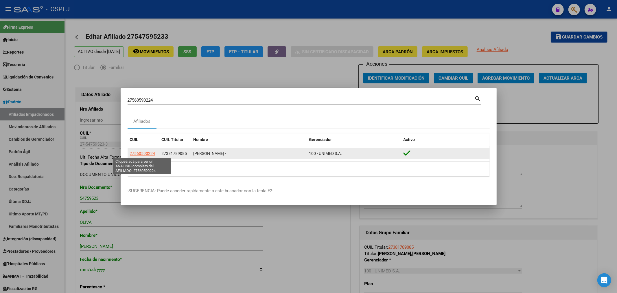
click at [144, 155] on span "27560590224" at bounding box center [142, 153] width 25 height 5
type textarea "27560590224"
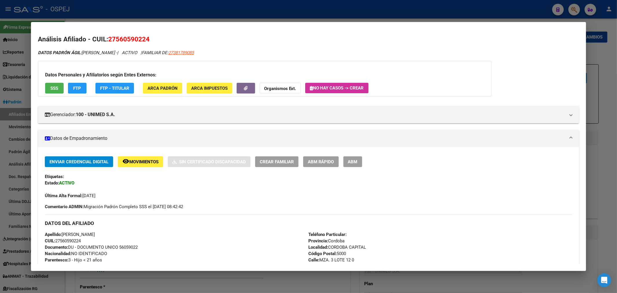
click at [358, 162] on span "ABM" at bounding box center [353, 161] width 10 height 5
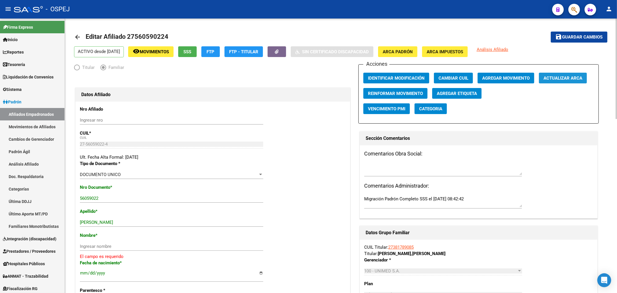
click at [571, 79] on span "Actualizar ARCA" at bounding box center [562, 77] width 39 height 5
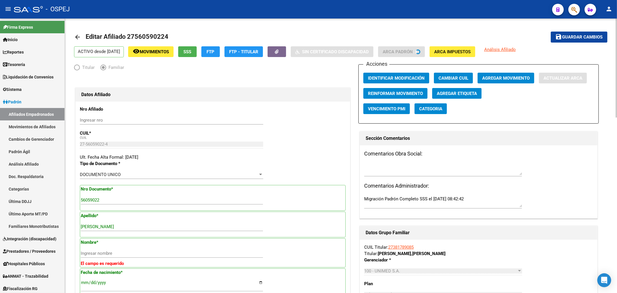
type input "OLIVA"
type input "[PERSON_NAME]"
type input "CORDOBA CAPITAL"
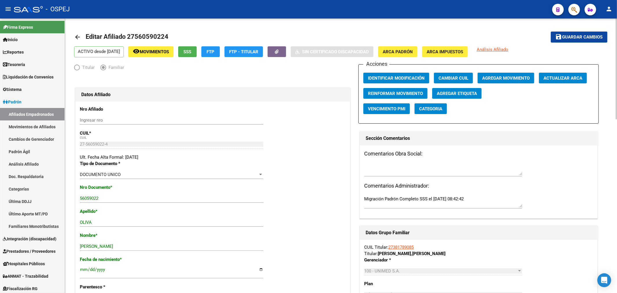
scroll to position [96, 0]
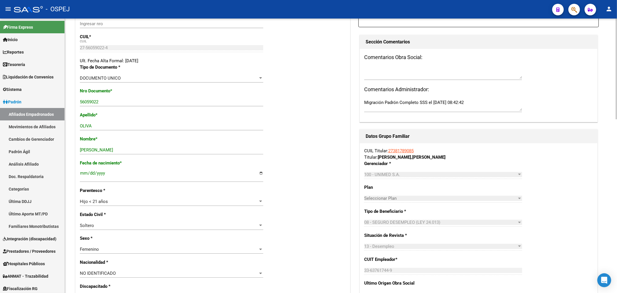
click at [91, 274] on span "NO IDENTIFICADO" at bounding box center [98, 272] width 36 height 5
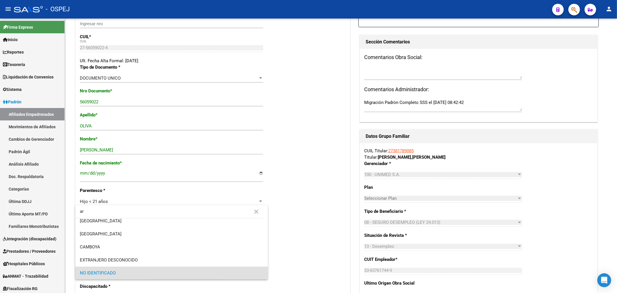
scroll to position [0, 0]
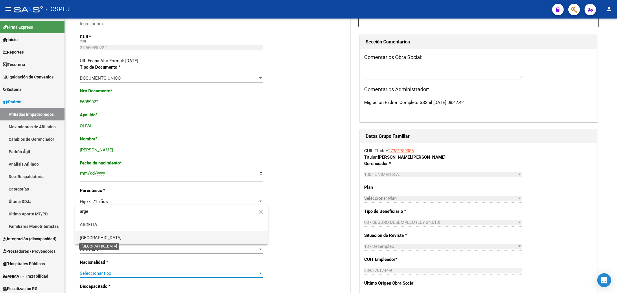
type input "arge"
click at [101, 237] on span "[GEOGRAPHIC_DATA]" at bounding box center [101, 237] width 42 height 5
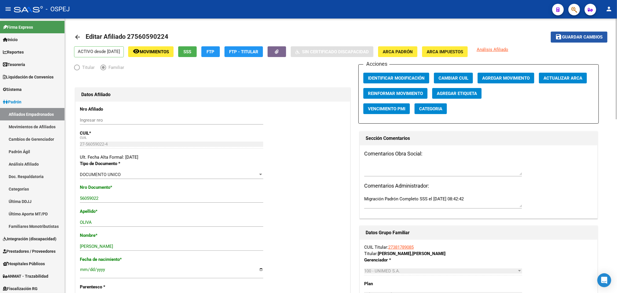
click at [573, 35] on span "Guardar cambios" at bounding box center [582, 37] width 40 height 5
click at [572, 13] on span "button" at bounding box center [574, 10] width 6 height 12
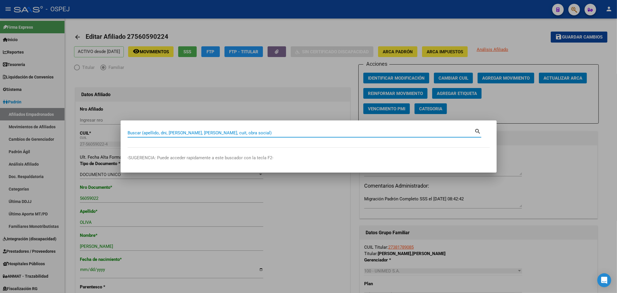
paste input "20499979747"
type input "20499979747"
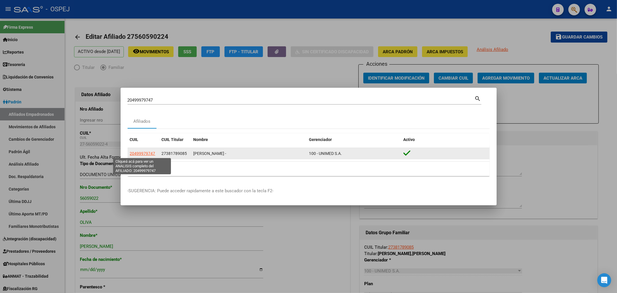
click at [149, 154] on span "20499979747" at bounding box center [142, 153] width 25 height 5
type textarea "20499979747"
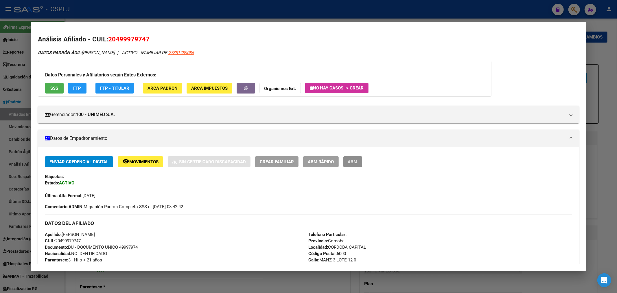
drag, startPoint x: 356, startPoint y: 165, endPoint x: 368, endPoint y: 164, distance: 12.3
click at [356, 165] on button "ABM" at bounding box center [352, 161] width 19 height 11
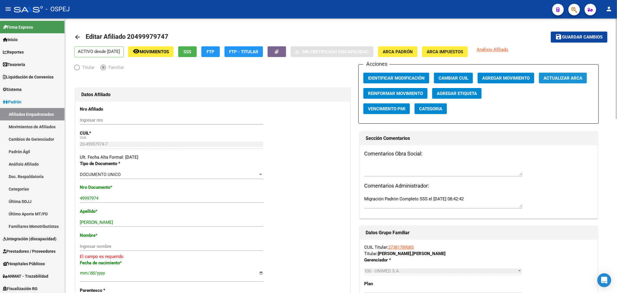
click at [565, 80] on span "Actualizar ARCA" at bounding box center [562, 77] width 39 height 5
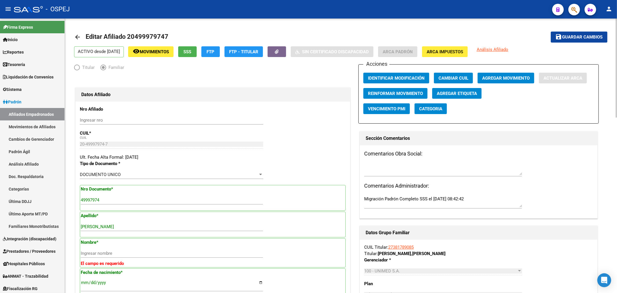
type input "OLIVA"
type input "[PERSON_NAME]"
type input "CORDOBA CAPITAL"
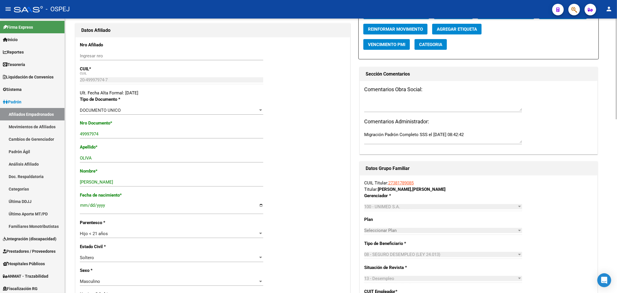
scroll to position [128, 0]
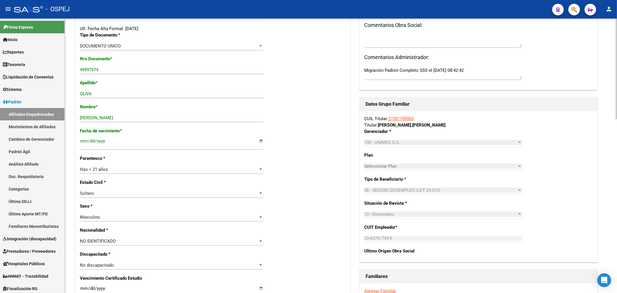
click at [110, 238] on span "NO IDENTIFICADO" at bounding box center [98, 240] width 36 height 5
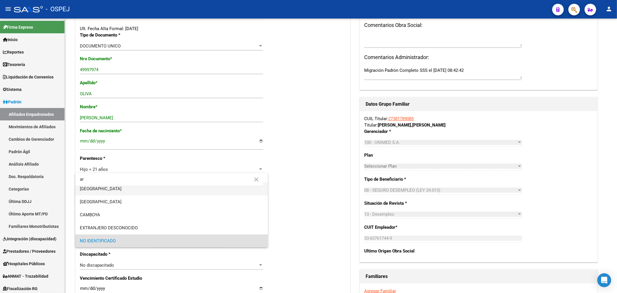
scroll to position [0, 0]
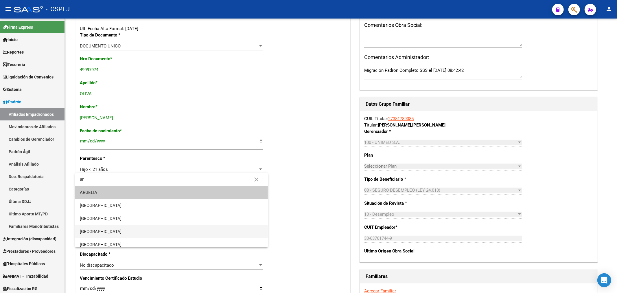
type input "ar"
drag, startPoint x: 107, startPoint y: 233, endPoint x: 106, endPoint y: 230, distance: 3.0
click at [106, 230] on span "[GEOGRAPHIC_DATA]" at bounding box center [171, 231] width 183 height 13
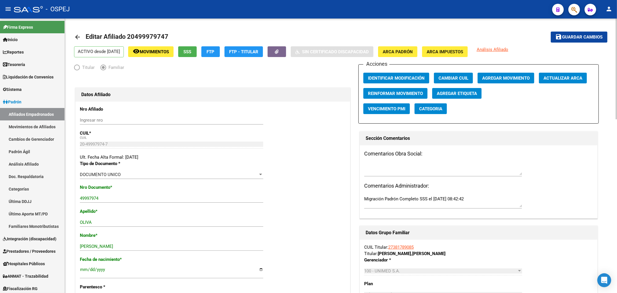
drag, startPoint x: 575, startPoint y: 36, endPoint x: 579, endPoint y: 35, distance: 4.4
click at [576, 36] on span "Guardar cambios" at bounding box center [582, 37] width 40 height 5
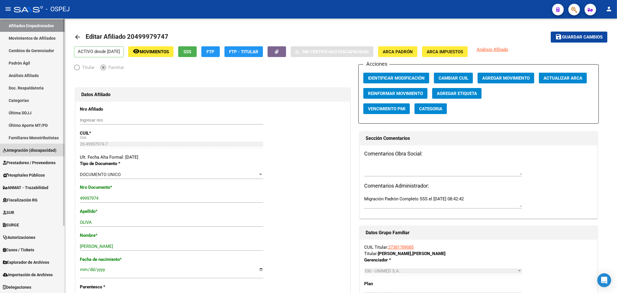
click at [21, 152] on span "Integración (discapacidad)" at bounding box center [30, 150] width 54 height 6
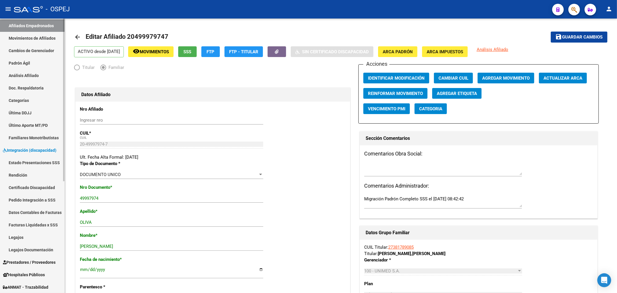
click at [0, 144] on link "Integración (discapacidad)" at bounding box center [32, 150] width 65 height 12
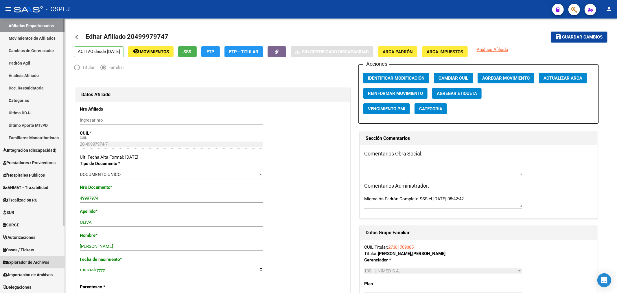
click at [29, 258] on link "Explorador de Archivos" at bounding box center [32, 262] width 65 height 12
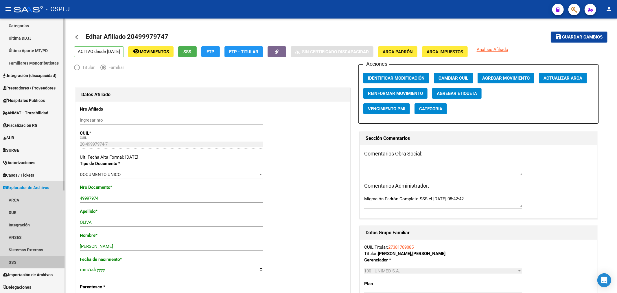
click at [22, 259] on link "SSS" at bounding box center [32, 262] width 65 height 12
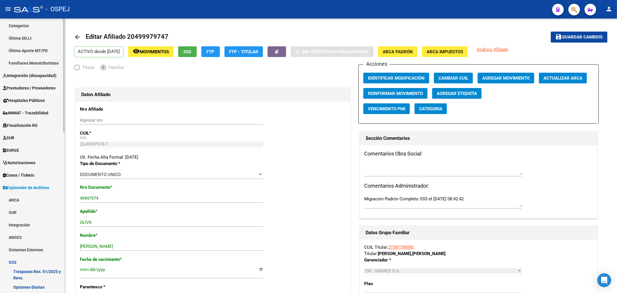
scroll to position [324, 0]
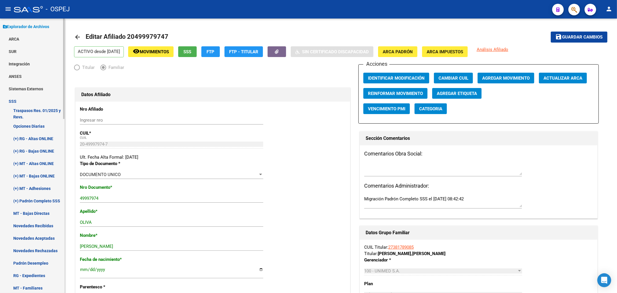
click at [51, 251] on link "Novedades Rechazadas" at bounding box center [32, 250] width 65 height 12
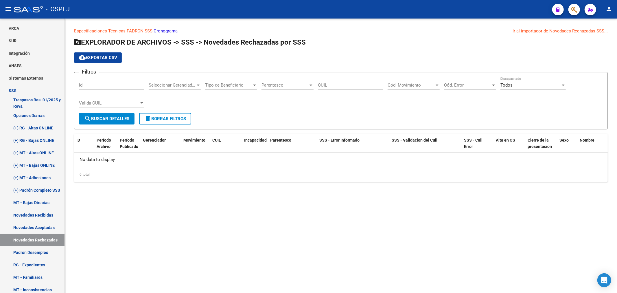
scroll to position [200, 0]
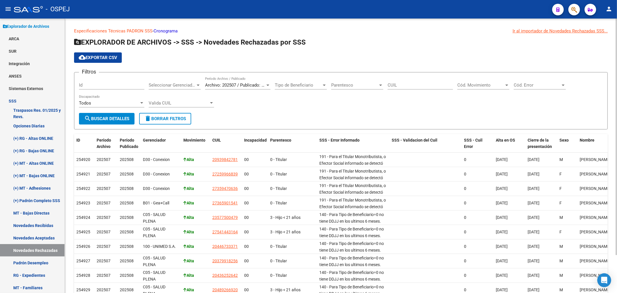
click at [538, 89] on div "Cód. Error Cód. Error" at bounding box center [540, 83] width 52 height 12
type input "067"
click at [575, 8] on div at bounding box center [308, 146] width 617 height 293
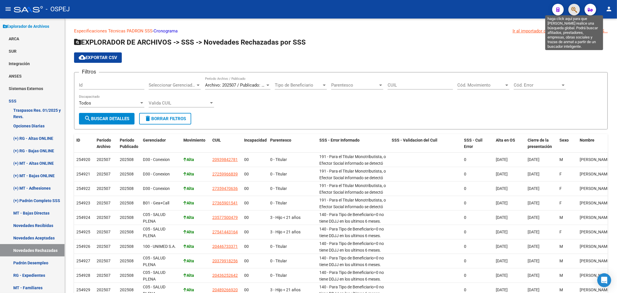
drag, startPoint x: 575, startPoint y: 10, endPoint x: 572, endPoint y: 12, distance: 3.6
click at [572, 12] on icon "button" at bounding box center [574, 9] width 6 height 7
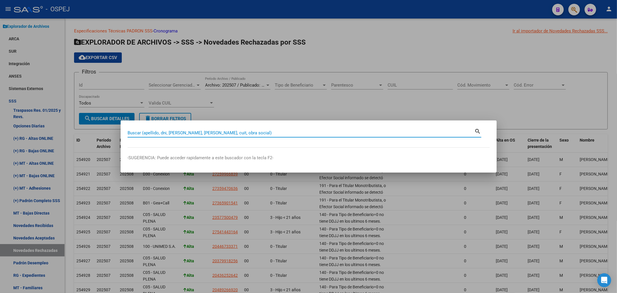
paste input "20244034625"
type input "20244034625"
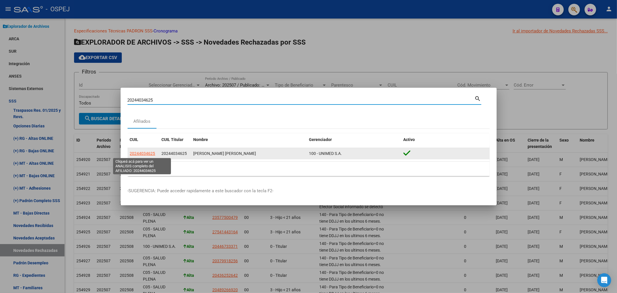
click at [151, 154] on span "20244034625" at bounding box center [142, 153] width 25 height 5
type textarea "20244034625"
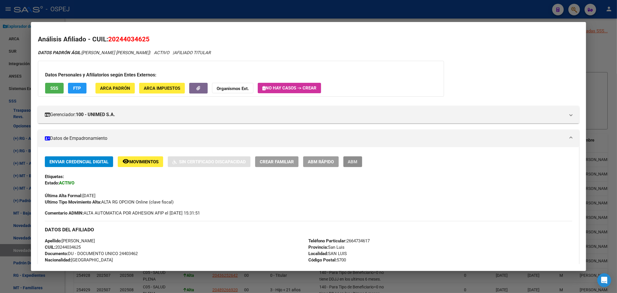
click at [362, 165] on button "ABM" at bounding box center [352, 161] width 19 height 11
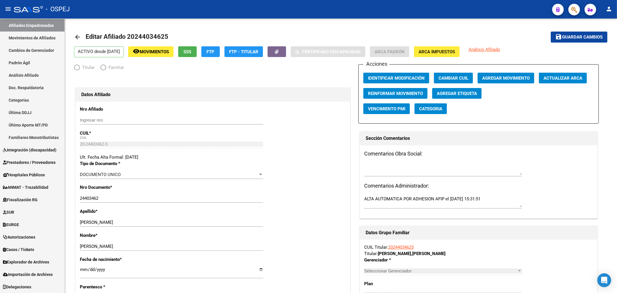
scroll to position [89, 0]
radio input "true"
type input "30-71585891-2"
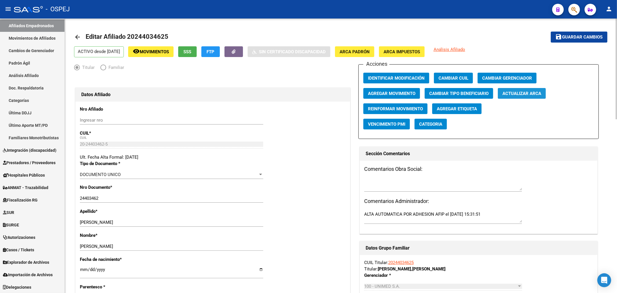
click at [541, 93] on span "Actualizar ARCA" at bounding box center [521, 93] width 39 height 5
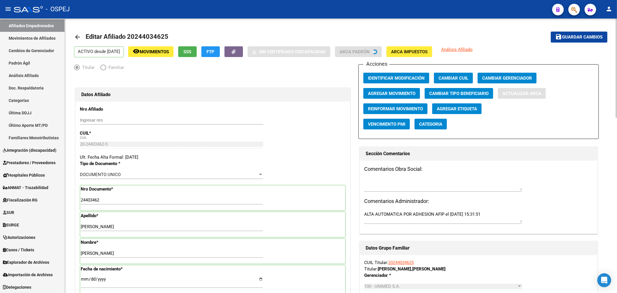
type input "SAN LUIS"
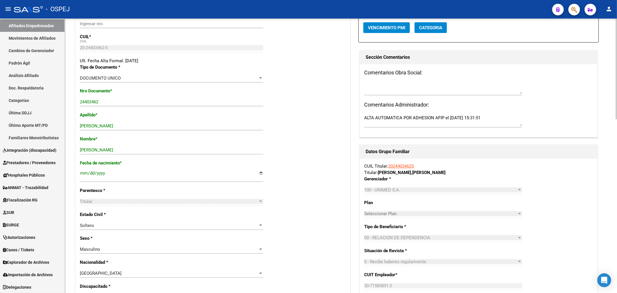
scroll to position [0, 0]
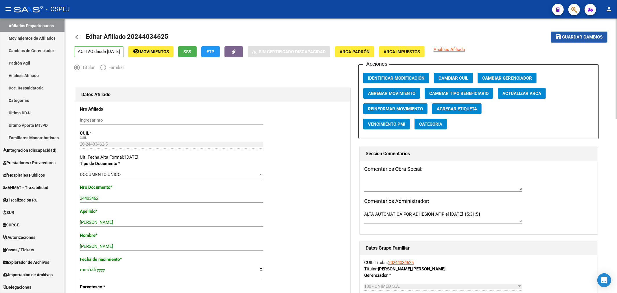
click at [570, 41] on button "save Guardar cambios" at bounding box center [579, 37] width 57 height 11
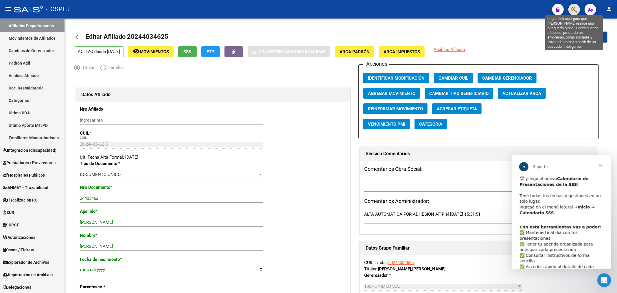
click at [574, 10] on icon "button" at bounding box center [574, 9] width 6 height 7
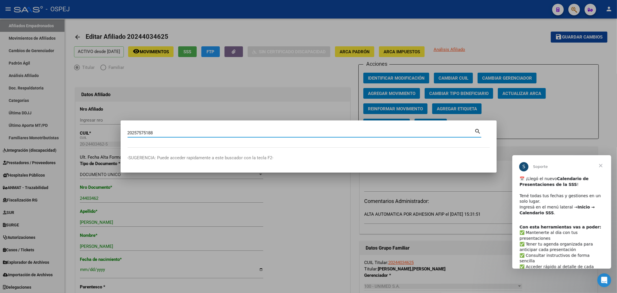
type input "20257575188"
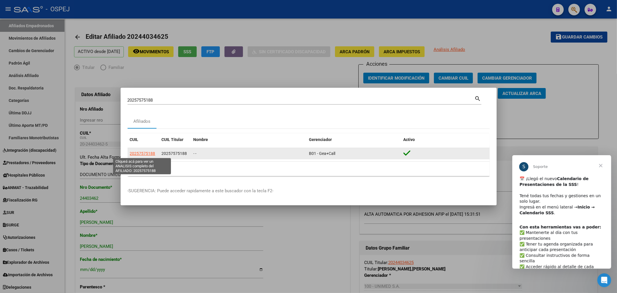
click at [140, 151] on span "20257575188" at bounding box center [142, 153] width 25 height 5
type textarea "20257575188"
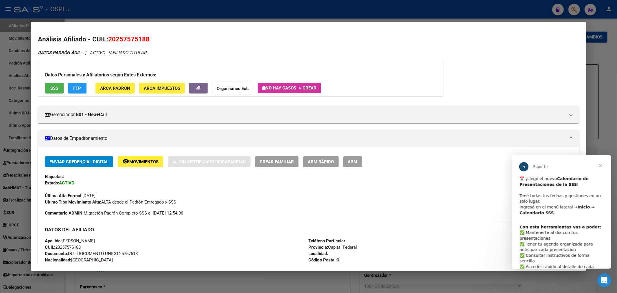
click at [358, 161] on span "ABM" at bounding box center [353, 161] width 10 height 5
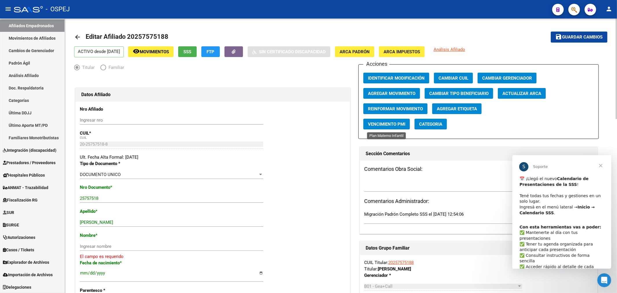
scroll to position [32, 0]
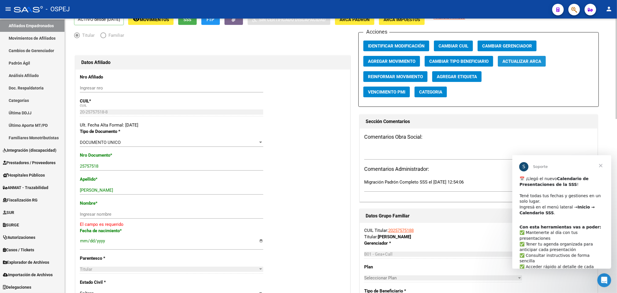
click at [525, 64] on button "Actualizar ARCA" at bounding box center [522, 61] width 48 height 11
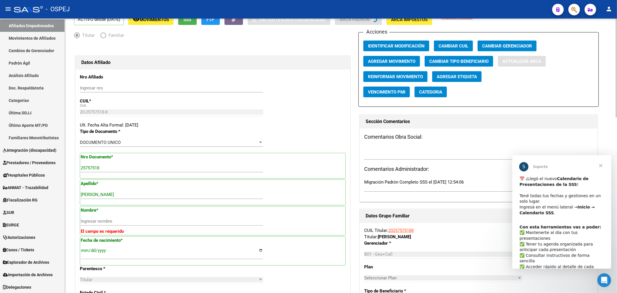
type input "[PERSON_NAME]"
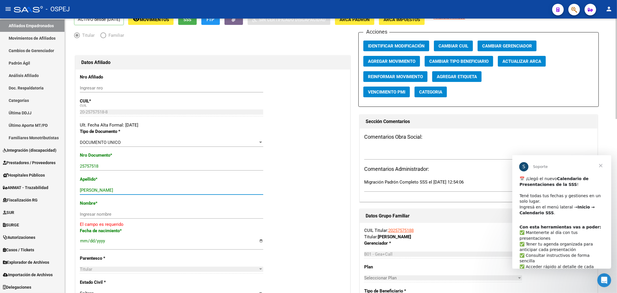
drag, startPoint x: 137, startPoint y: 189, endPoint x: 91, endPoint y: 193, distance: 46.4
click at [91, 193] on div "[PERSON_NAME] apellido" at bounding box center [171, 190] width 183 height 9
type input "PAEZ"
click at [104, 210] on div "Ingresar nombre" at bounding box center [171, 214] width 183 height 9
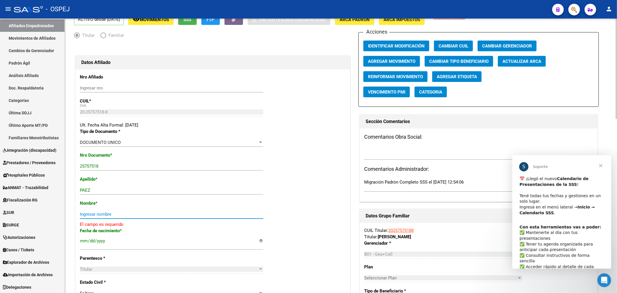
paste input "[PERSON_NAME]"
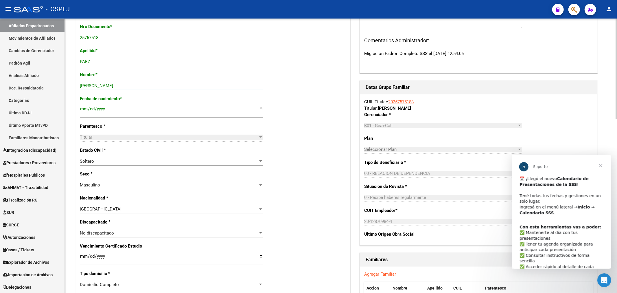
scroll to position [257, 0]
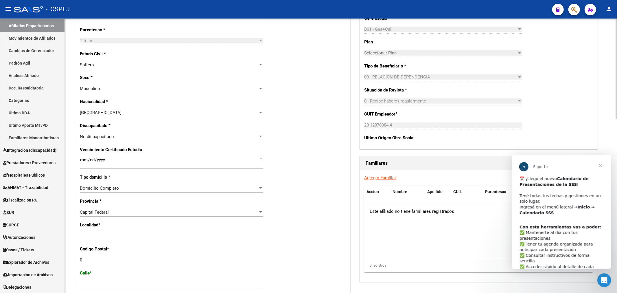
type input "[PERSON_NAME]"
click at [89, 258] on input "0" at bounding box center [171, 259] width 183 height 5
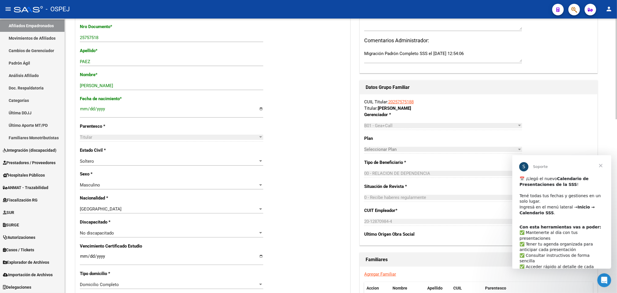
scroll to position [32, 0]
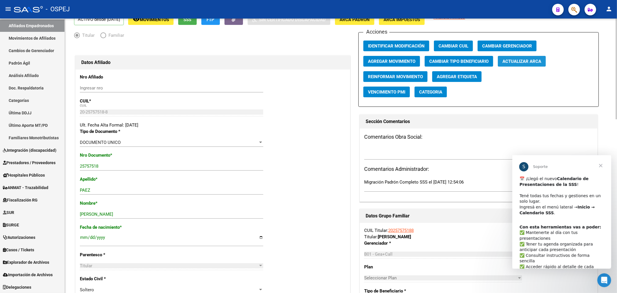
click at [540, 65] on button "Actualizar ARCA" at bounding box center [522, 61] width 48 height 11
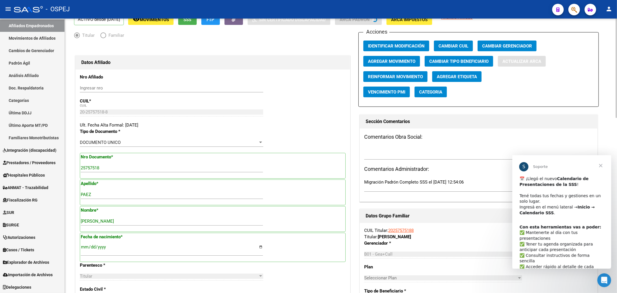
type input "[PERSON_NAME]"
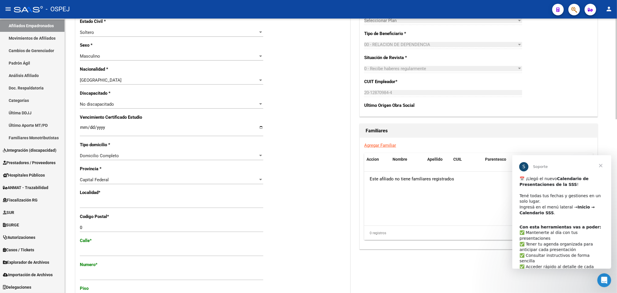
scroll to position [321, 0]
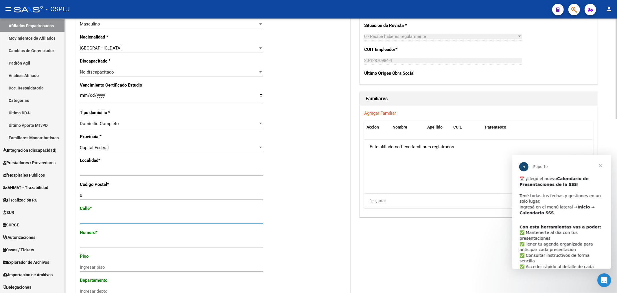
click at [105, 221] on input "Ingresar calle" at bounding box center [171, 219] width 183 height 5
type input "SARMIENTO"
type input "1212"
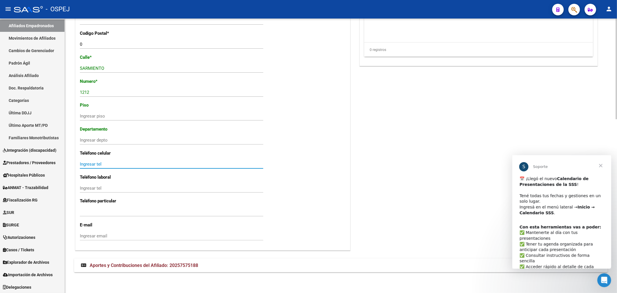
scroll to position [440, 0]
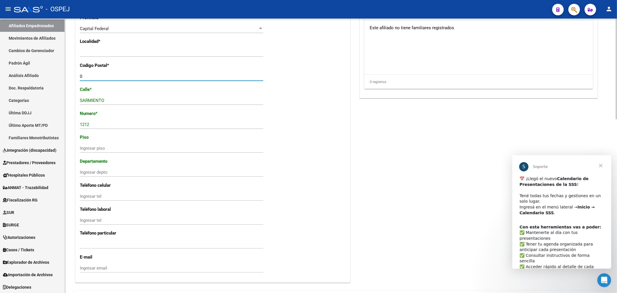
click at [83, 76] on input "0" at bounding box center [171, 76] width 183 height 5
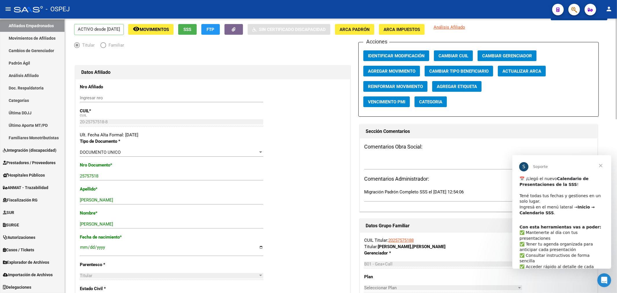
scroll to position [0, 0]
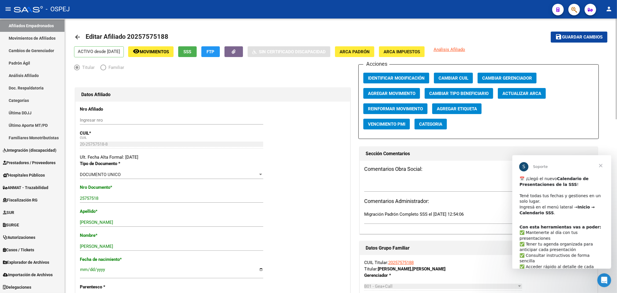
type input "1900"
click at [563, 39] on span "Guardar cambios" at bounding box center [582, 37] width 40 height 5
click at [577, 9] on button "button" at bounding box center [574, 10] width 12 height 12
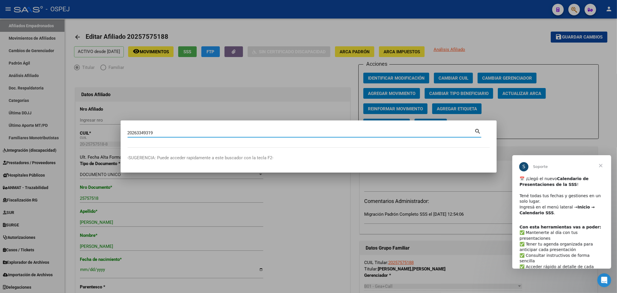
type input "20263349319"
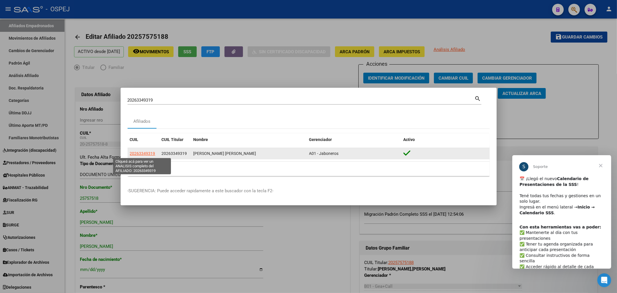
click at [136, 151] on span "20263349319" at bounding box center [142, 153] width 25 height 5
type textarea "20263349319"
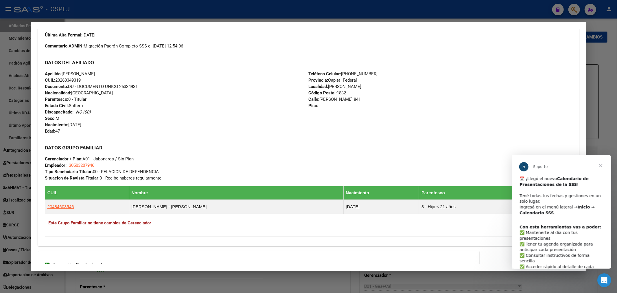
scroll to position [32, 0]
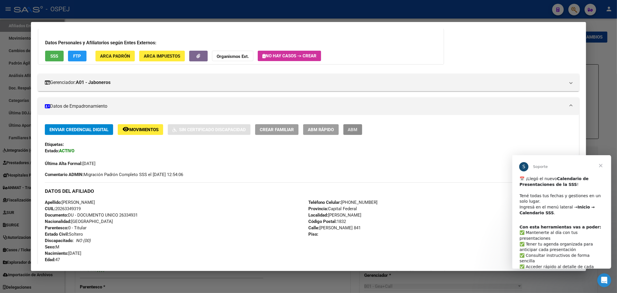
click at [355, 134] on button "ABM" at bounding box center [352, 129] width 19 height 11
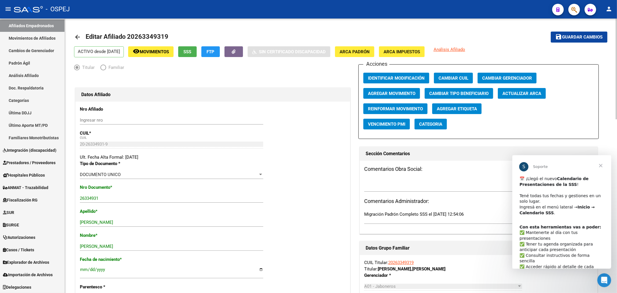
click at [533, 91] on span "Actualizar ARCA" at bounding box center [521, 93] width 39 height 5
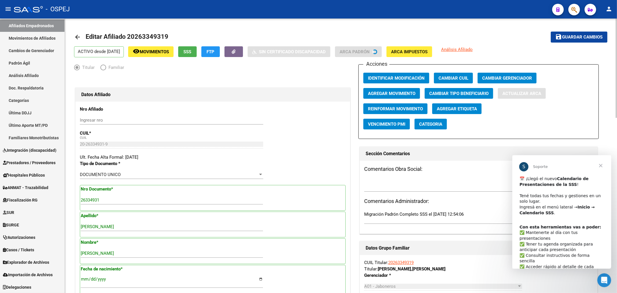
type input "CABA"
type input "1406"
type input "PILLADO"
type input "716"
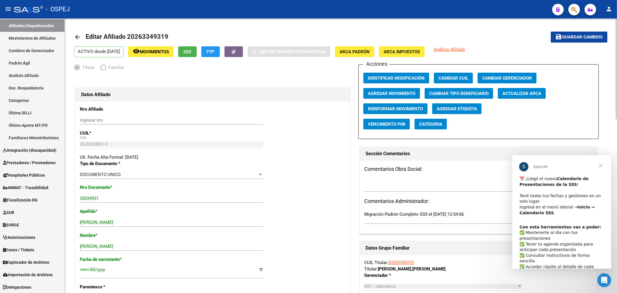
click at [591, 35] on span "Guardar cambios" at bounding box center [582, 37] width 40 height 5
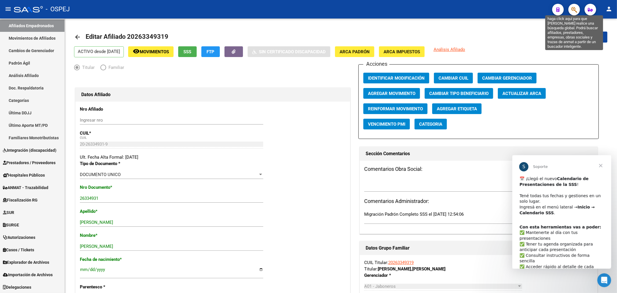
click at [576, 10] on icon "button" at bounding box center [574, 9] width 6 height 7
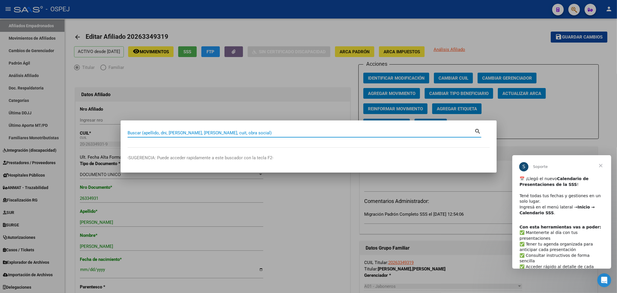
paste input "27956130714"
type input "27956130714"
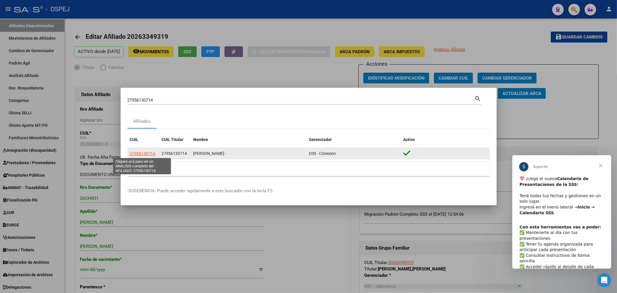
click at [148, 152] on span "27956130714" at bounding box center [142, 153] width 25 height 5
type textarea "27956130714"
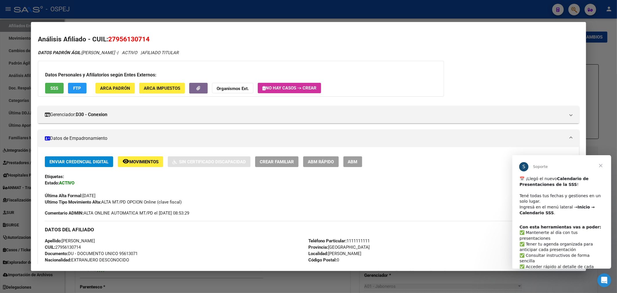
click at [358, 161] on span "ABM" at bounding box center [353, 161] width 10 height 5
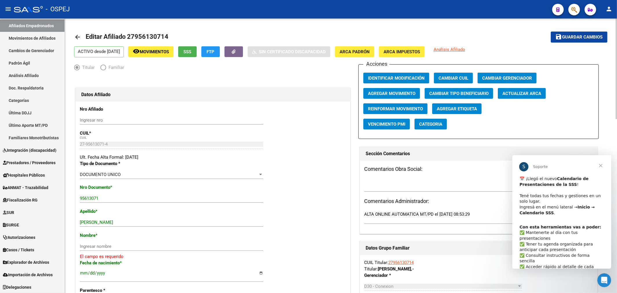
click at [518, 96] on span "Actualizar ARCA" at bounding box center [521, 93] width 39 height 5
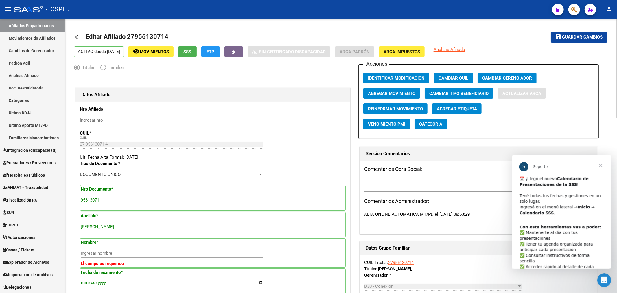
type input "[PERSON_NAME]"
type input "0000"
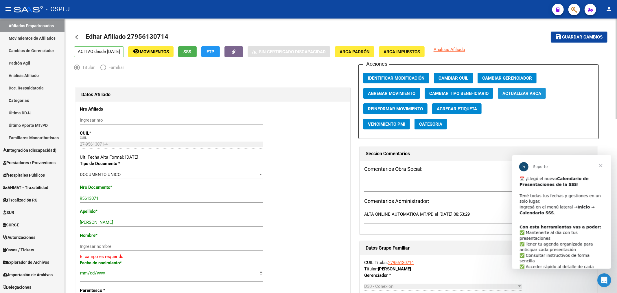
click at [518, 96] on span "Actualizar ARCA" at bounding box center [521, 93] width 39 height 5
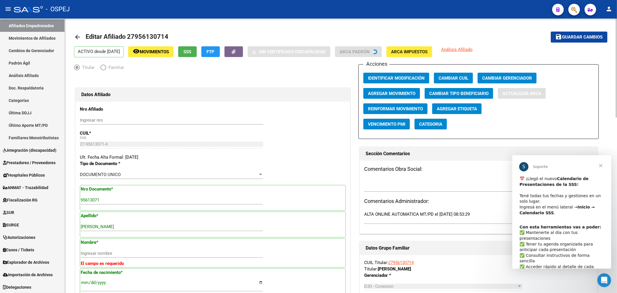
type input "[PERSON_NAME]"
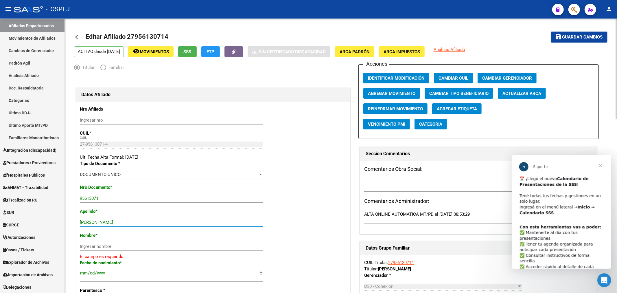
drag, startPoint x: 147, startPoint y: 223, endPoint x: 124, endPoint y: 223, distance: 23.4
click at [124, 223] on input "[PERSON_NAME]" at bounding box center [171, 222] width 183 height 5
type input "[PERSON_NAME]"
click at [115, 245] on input "Ingresar nombre" at bounding box center [171, 246] width 183 height 5
paste input "[PERSON_NAME]"
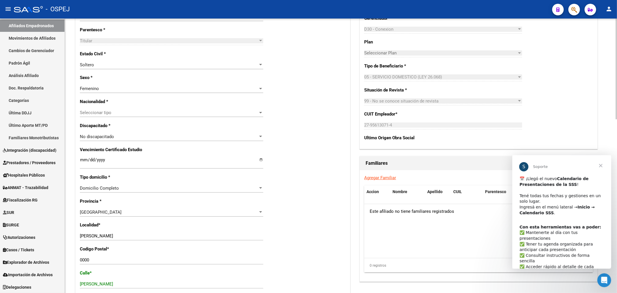
scroll to position [321, 0]
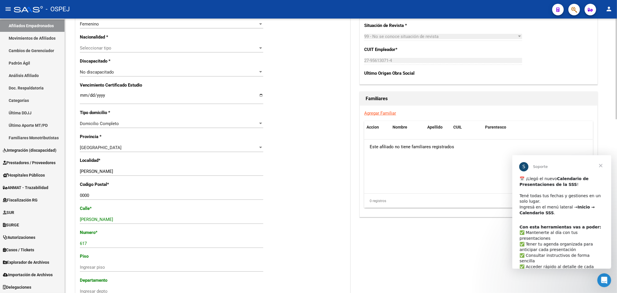
type input "[PERSON_NAME]"
drag, startPoint x: 93, startPoint y: 195, endPoint x: 15, endPoint y: 193, distance: 77.5
click at [15, 193] on mat-sidenav-container "Firma Express Inicio Calendario SSS Instructivos Contacto OS Reportes Tablero d…" at bounding box center [308, 156] width 617 height 274
type input "5"
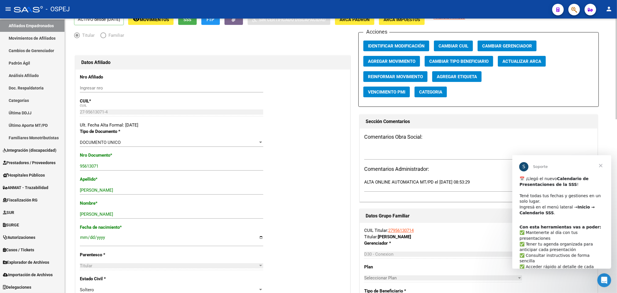
scroll to position [0, 0]
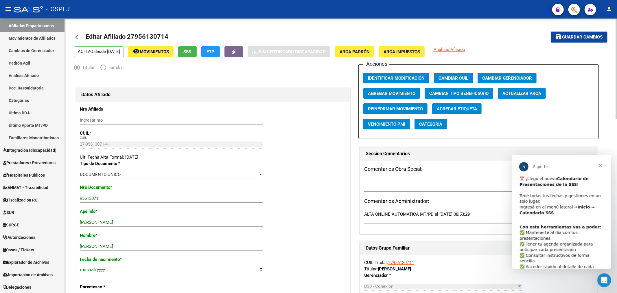
type input "1500"
click at [572, 36] on span "Guardar cambios" at bounding box center [582, 37] width 40 height 5
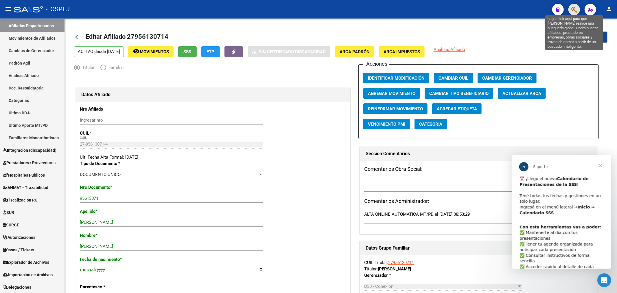
click at [575, 8] on icon "button" at bounding box center [574, 9] width 6 height 7
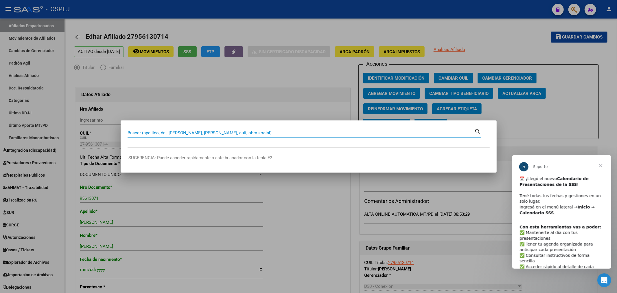
paste input "20959430617"
type input "20959430617"
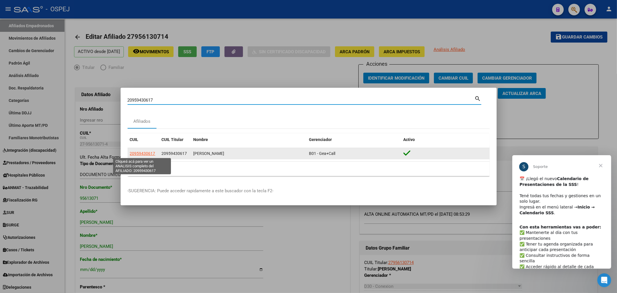
click at [139, 151] on span "20959430617" at bounding box center [142, 153] width 25 height 5
type textarea "20959430617"
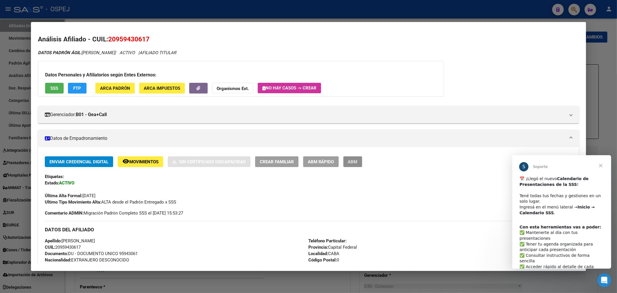
click at [358, 163] on span "ABM" at bounding box center [353, 161] width 10 height 5
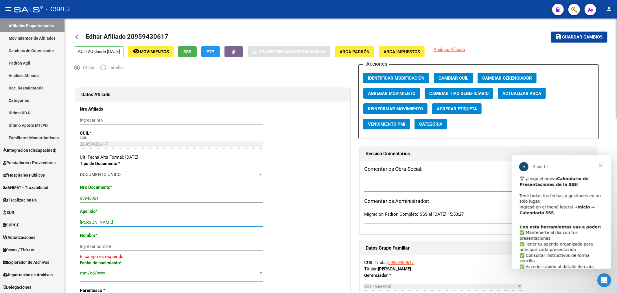
drag, startPoint x: 168, startPoint y: 224, endPoint x: 120, endPoint y: 227, distance: 47.8
click at [120, 227] on div "[PERSON_NAME] FRANC Ingresar apellido" at bounding box center [171, 225] width 183 height 14
type input "[PERSON_NAME]"
click at [110, 245] on input "Ingresar nombre" at bounding box center [171, 246] width 183 height 5
paste input "[PERSON_NAME]"
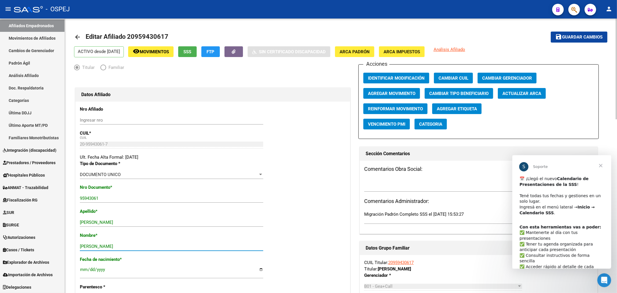
click at [523, 97] on button "Actualizar ARCA" at bounding box center [522, 93] width 48 height 11
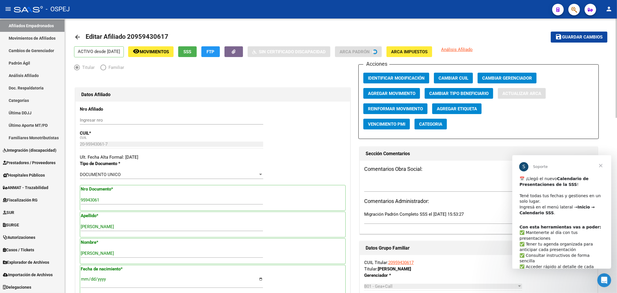
type input "[PERSON_NAME] [PERSON_NAME]"
type input "CABA"
type input "0000"
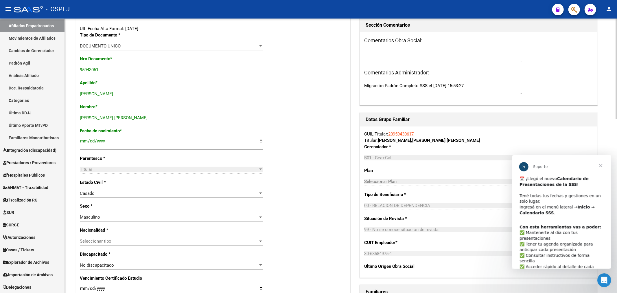
scroll to position [161, 0]
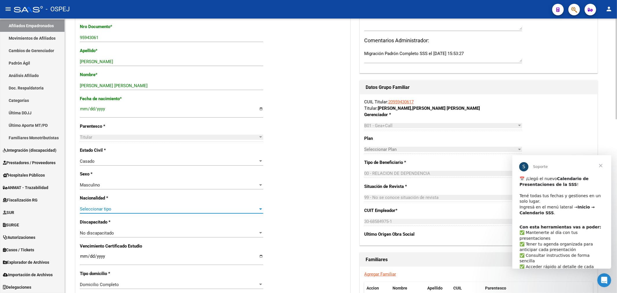
click at [111, 210] on span "Seleccionar tipo" at bounding box center [169, 208] width 178 height 5
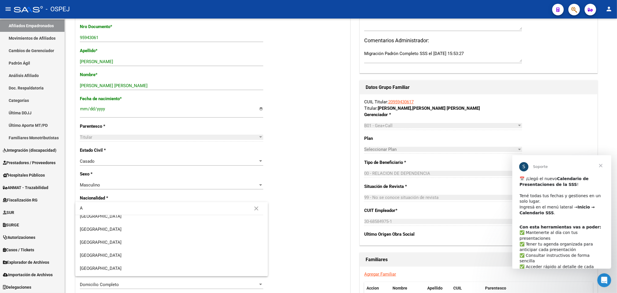
scroll to position [0, 0]
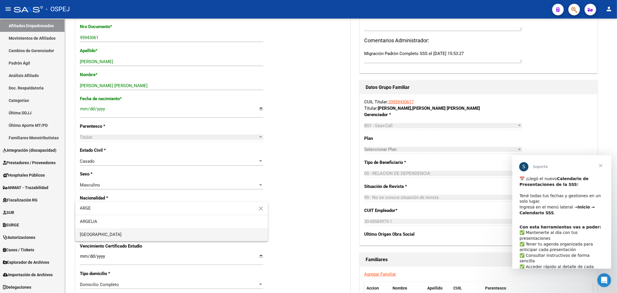
type input "ARGE"
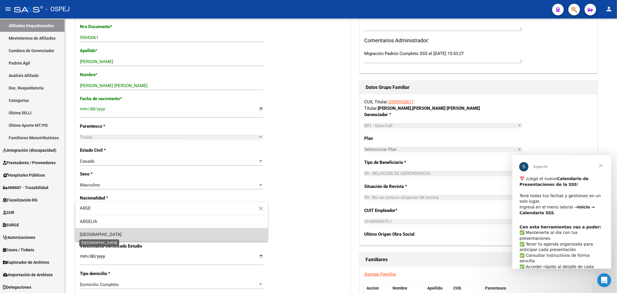
click at [102, 234] on span "[GEOGRAPHIC_DATA]" at bounding box center [101, 234] width 42 height 5
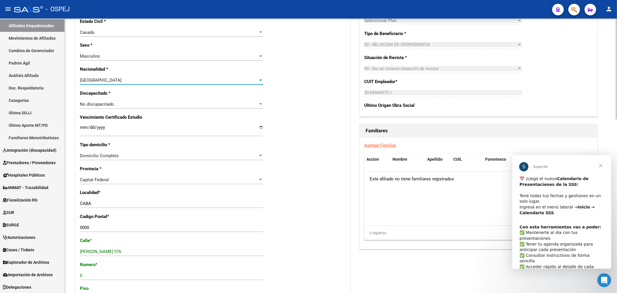
scroll to position [386, 0]
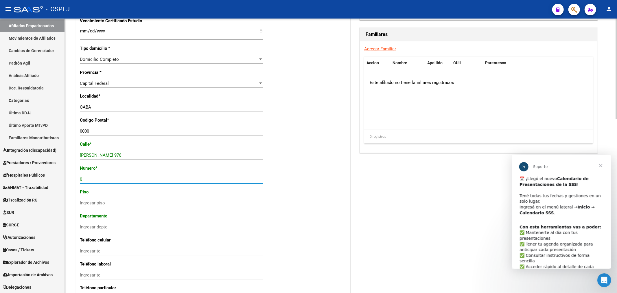
click at [93, 181] on input "0" at bounding box center [171, 178] width 183 height 5
click at [87, 127] on div "0000 Ingresar el codigo" at bounding box center [171, 131] width 183 height 9
click at [87, 130] on div "0000 Ingresar el codigo" at bounding box center [171, 131] width 183 height 9
click at [87, 130] on input "0000" at bounding box center [171, 130] width 183 height 5
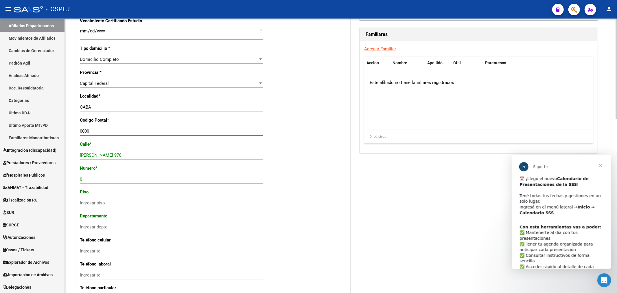
click at [87, 130] on input "0000" at bounding box center [171, 130] width 183 height 5
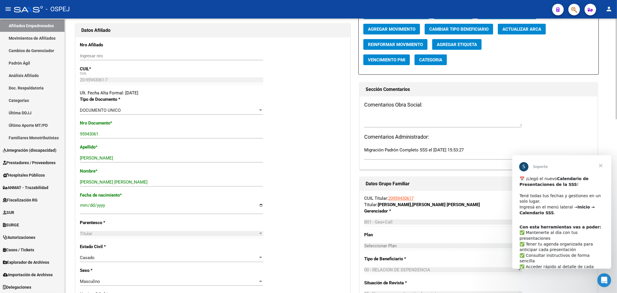
scroll to position [0, 0]
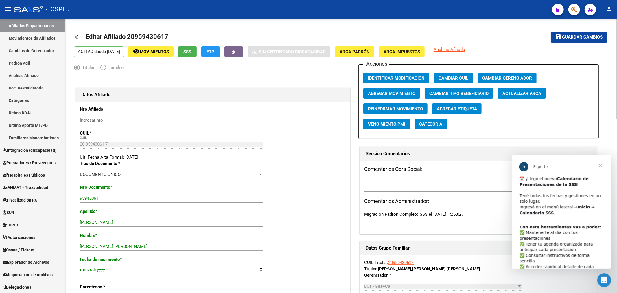
type input "1400"
click at [591, 38] on span "Guardar cambios" at bounding box center [582, 37] width 40 height 5
click at [578, 10] on button "button" at bounding box center [574, 10] width 12 height 12
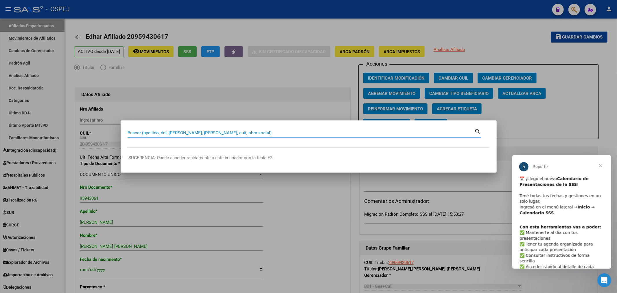
paste input "20210568108"
type input "20210568108"
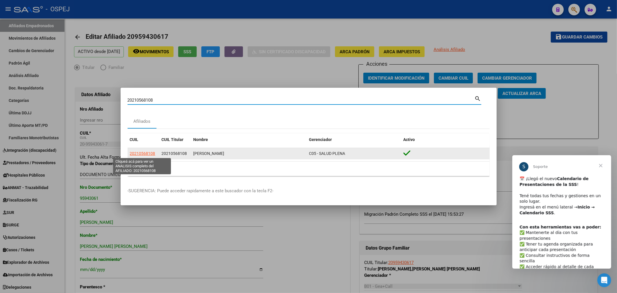
click at [136, 152] on span "20210568108" at bounding box center [142, 153] width 25 height 5
type textarea "20210568108"
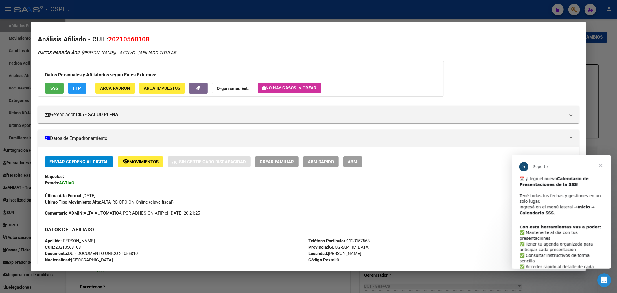
scroll to position [32, 0]
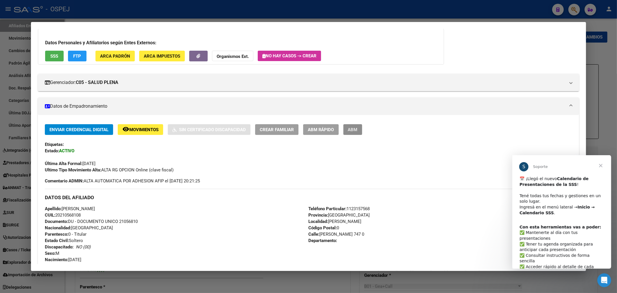
click at [355, 125] on button "ABM" at bounding box center [352, 129] width 19 height 11
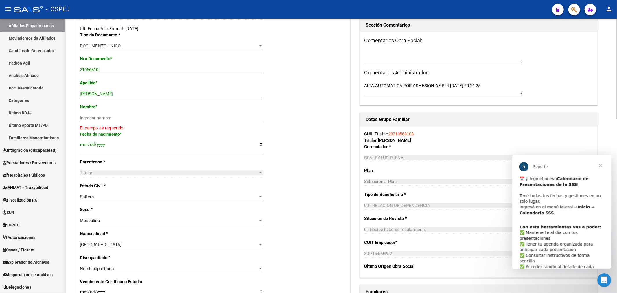
scroll to position [32, 0]
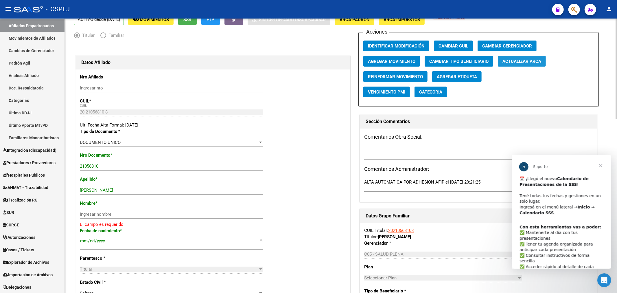
click at [523, 59] on span "Actualizar ARCA" at bounding box center [521, 61] width 39 height 5
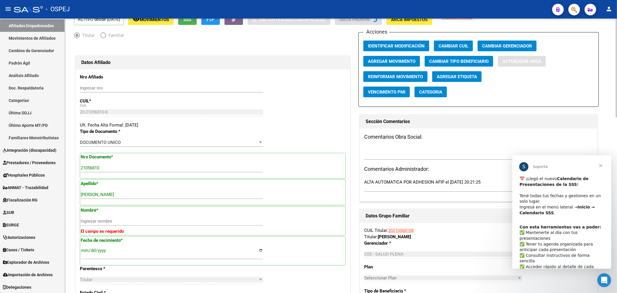
type input "[PERSON_NAME]"
type input "0000"
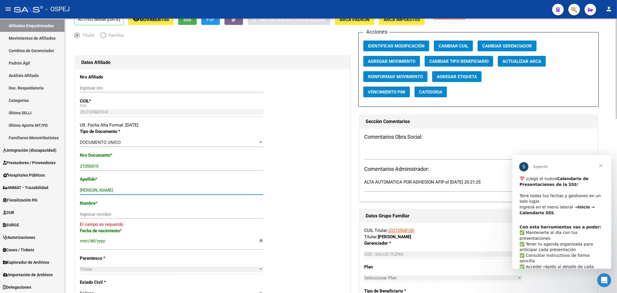
drag, startPoint x: 155, startPoint y: 188, endPoint x: 103, endPoint y: 194, distance: 52.1
click at [103, 194] on div "[PERSON_NAME] apellido" at bounding box center [171, 190] width 183 height 9
type input "[PERSON_NAME]"
click at [100, 218] on div "Ingresar nombre" at bounding box center [171, 217] width 183 height 14
click at [102, 215] on input "Ingresar nombre" at bounding box center [171, 213] width 183 height 5
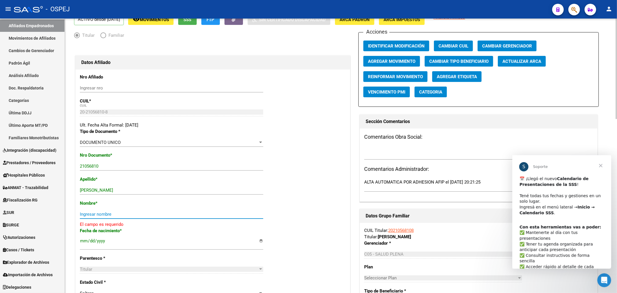
paste input "[PERSON_NAME]"
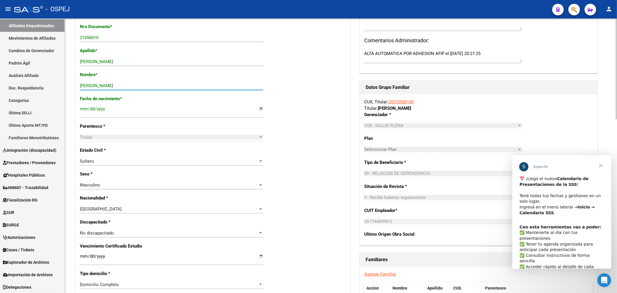
scroll to position [257, 0]
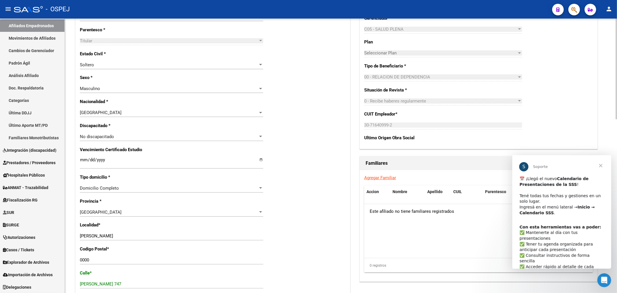
type input "[PERSON_NAME]"
drag, startPoint x: 85, startPoint y: 265, endPoint x: 84, endPoint y: 270, distance: 5.0
click at [84, 270] on div "Nro Afiliado Ingresar nro CUIL * 20-21056810-8 CUIL ARCA Padrón Ult. Fecha Alta…" at bounding box center [212, 155] width 274 height 621
click at [84, 261] on input "0000" at bounding box center [171, 259] width 183 height 5
click at [84, 260] on input "0000" at bounding box center [171, 259] width 183 height 5
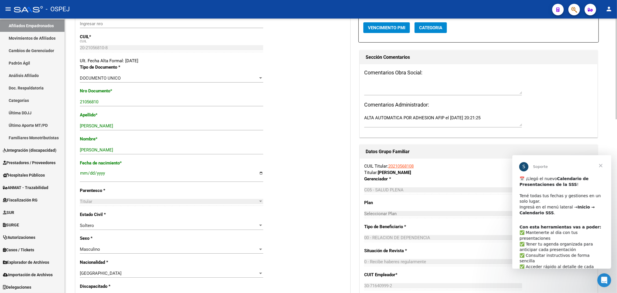
scroll to position [0, 0]
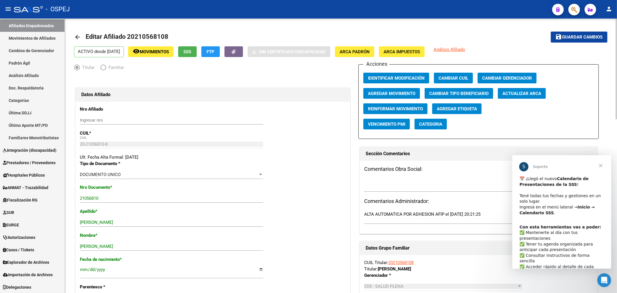
type input "2000"
click at [578, 35] on span "Guardar cambios" at bounding box center [582, 37] width 40 height 5
click at [569, 7] on button "button" at bounding box center [574, 10] width 12 height 12
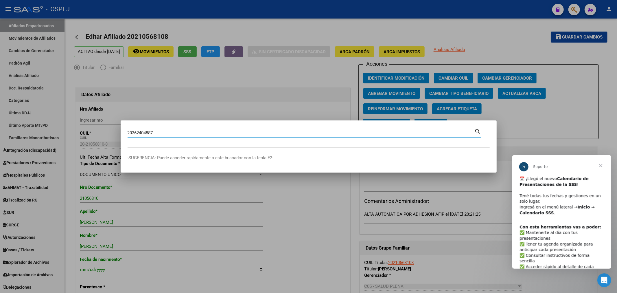
type input "20362404887"
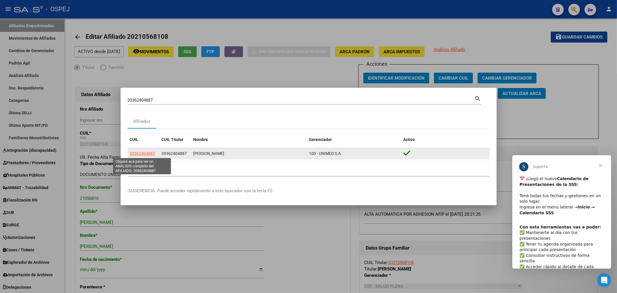
click at [142, 151] on span "20362404887" at bounding box center [142, 153] width 25 height 5
type textarea "20362404887"
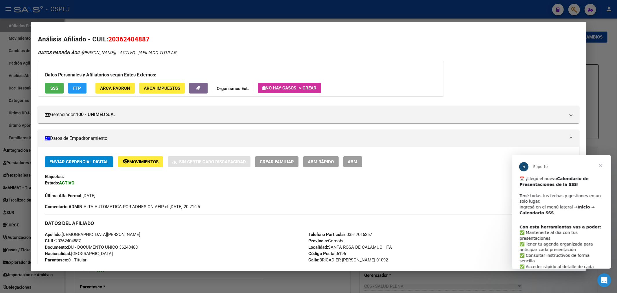
click at [362, 165] on button "ABM" at bounding box center [352, 161] width 19 height 11
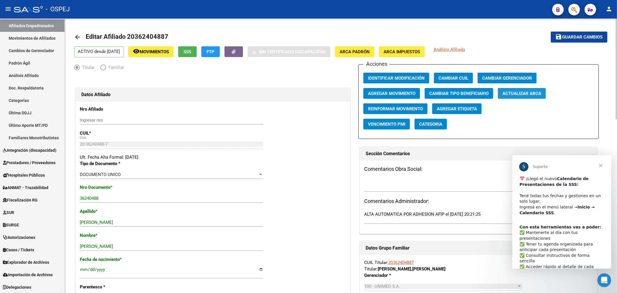
click at [518, 97] on button "Actualizar ARCA" at bounding box center [522, 93] width 48 height 11
click at [577, 39] on span "Guardar cambios" at bounding box center [582, 37] width 40 height 5
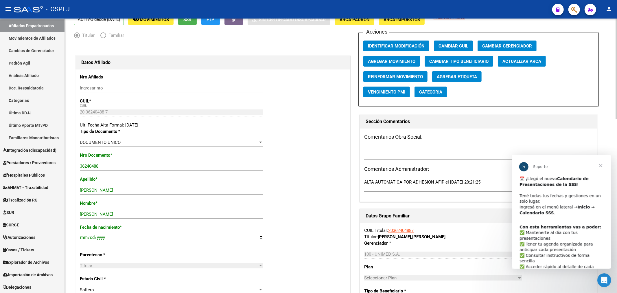
scroll to position [128, 0]
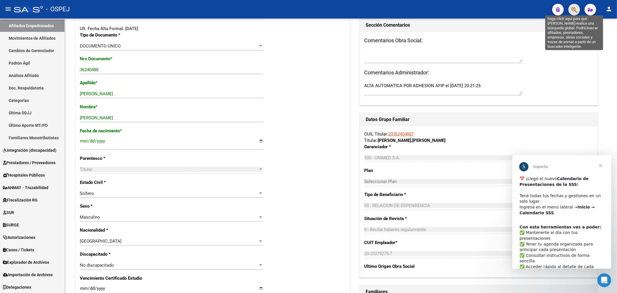
click at [573, 12] on icon "button" at bounding box center [574, 9] width 6 height 7
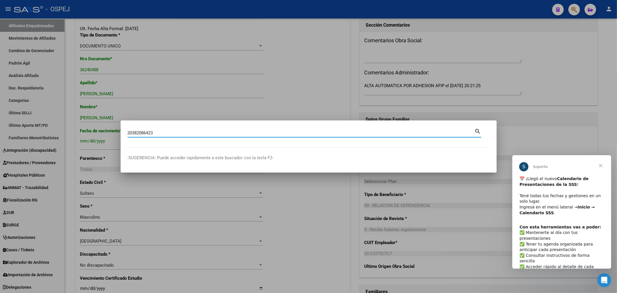
type input "20382086423"
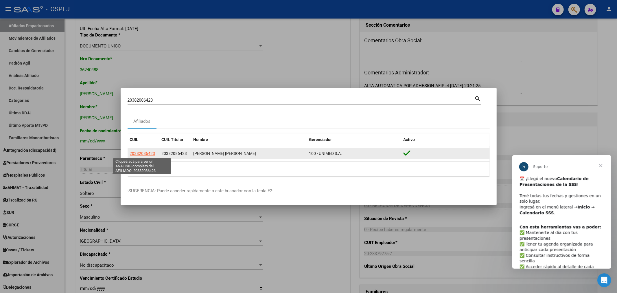
click at [137, 154] on span "20382086423" at bounding box center [142, 153] width 25 height 5
type textarea "20382086423"
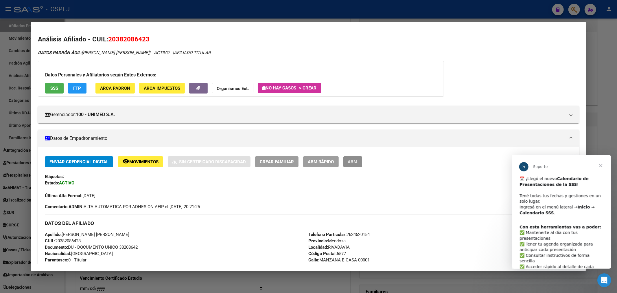
click at [358, 160] on span "ABM" at bounding box center [353, 161] width 10 height 5
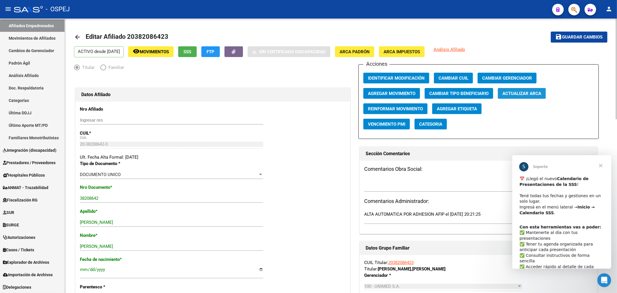
click at [532, 91] on span "Actualizar ARCA" at bounding box center [521, 93] width 39 height 5
click at [576, 41] on button "save Guardar cambios" at bounding box center [579, 37] width 57 height 11
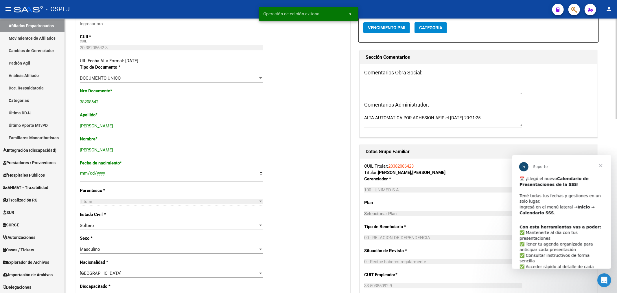
scroll to position [128, 0]
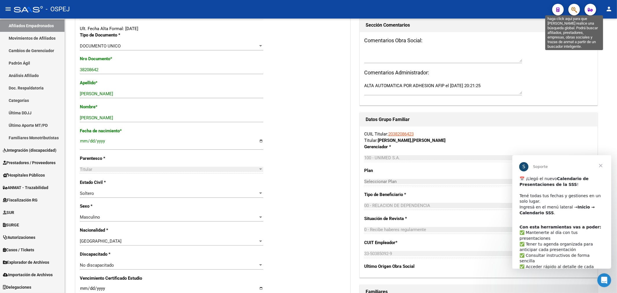
click at [573, 10] on icon "button" at bounding box center [574, 9] width 6 height 7
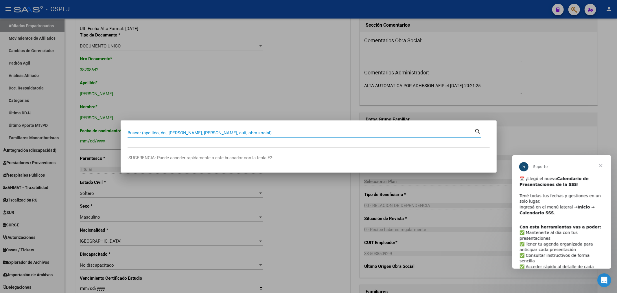
paste input "20441560517"
type input "20441560517"
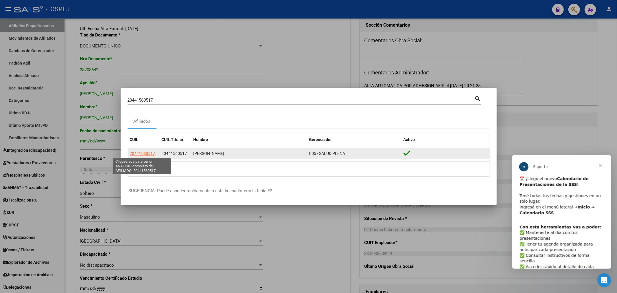
click at [136, 152] on span "20441560517" at bounding box center [142, 153] width 25 height 5
type textarea "20441560517"
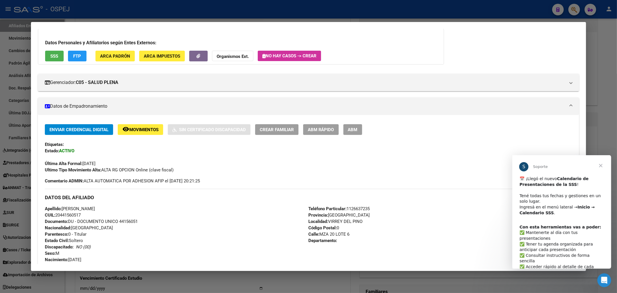
scroll to position [0, 0]
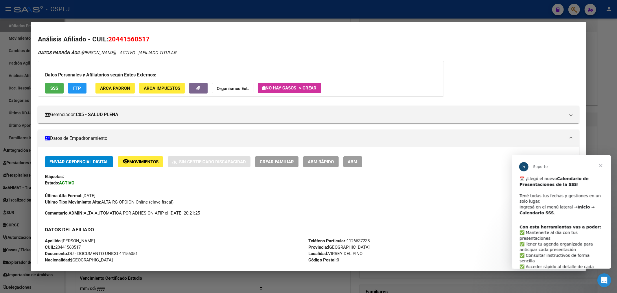
click at [356, 165] on button "ABM" at bounding box center [352, 161] width 19 height 11
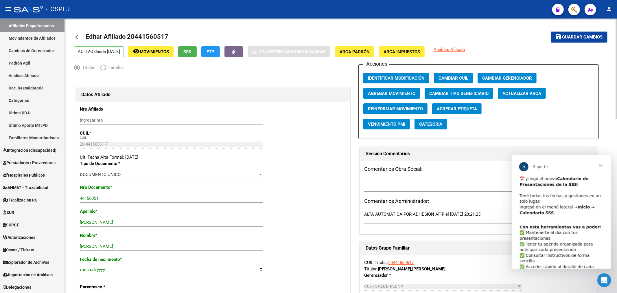
click at [537, 97] on button "Actualizar ARCA" at bounding box center [522, 93] width 48 height 11
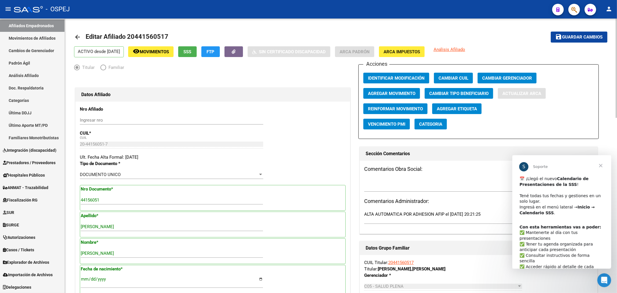
type input "VIRREY DEL PINO"
type input "0000"
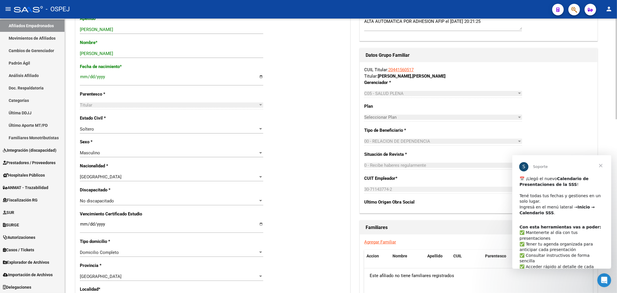
scroll to position [257, 0]
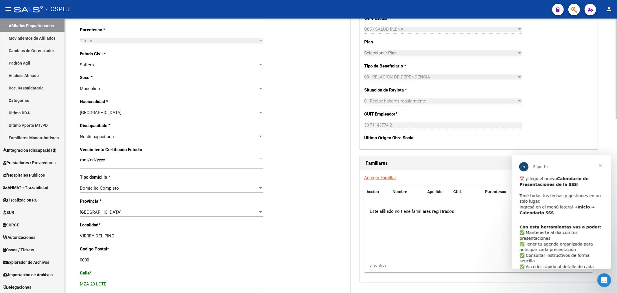
click at [87, 259] on input "0000" at bounding box center [171, 259] width 183 height 5
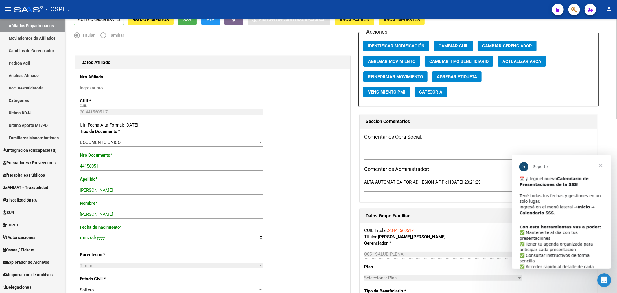
scroll to position [0, 0]
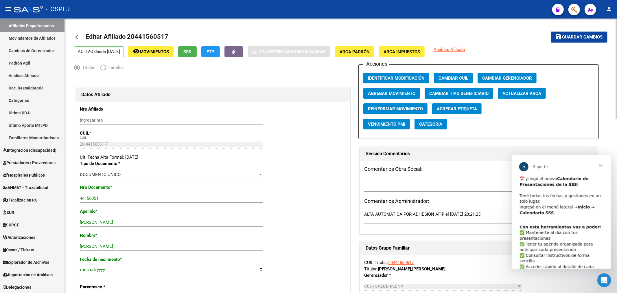
type input "2000"
click at [574, 37] on span "Guardar cambios" at bounding box center [582, 37] width 40 height 5
click at [577, 13] on button "button" at bounding box center [574, 10] width 12 height 12
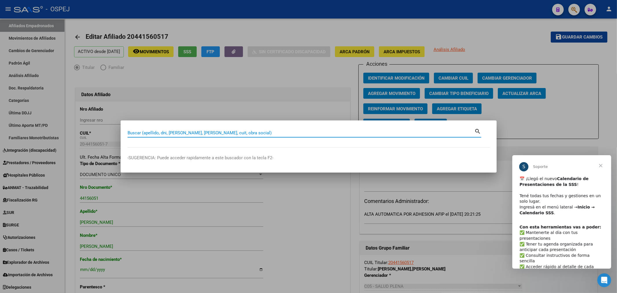
paste input "20324664786"
type input "20324664786"
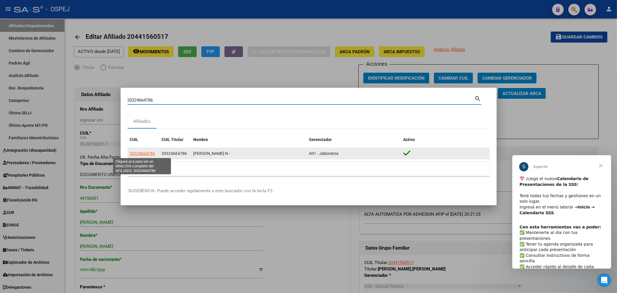
click at [143, 153] on span "20324664786" at bounding box center [142, 153] width 25 height 5
type textarea "20324664786"
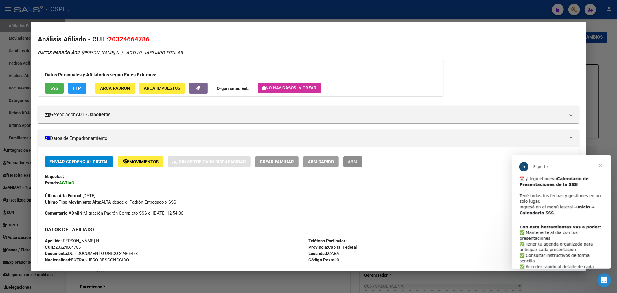
click at [358, 160] on span "ABM" at bounding box center [353, 161] width 10 height 5
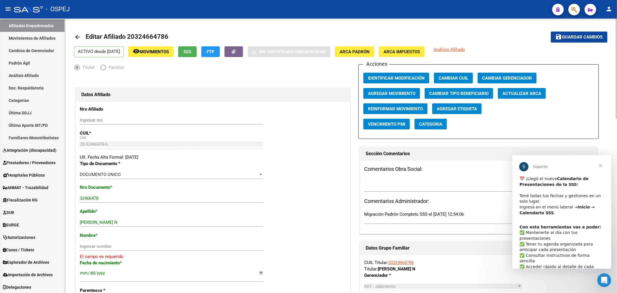
click at [511, 94] on span "Actualizar ARCA" at bounding box center [521, 93] width 39 height 5
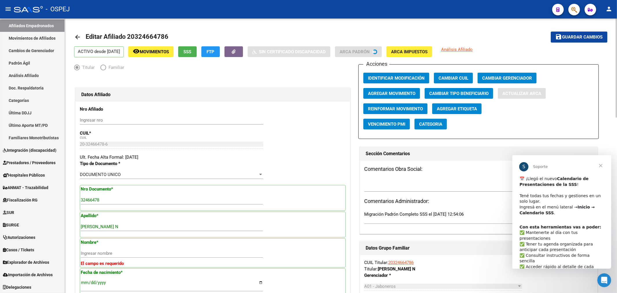
type input "[PERSON_NAME]"
type input "[DATE]"
type input "CABA"
type input "0000"
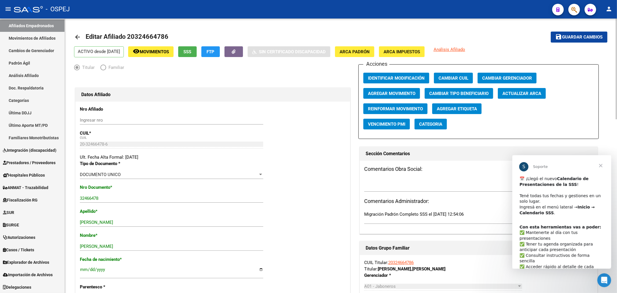
scroll to position [128, 0]
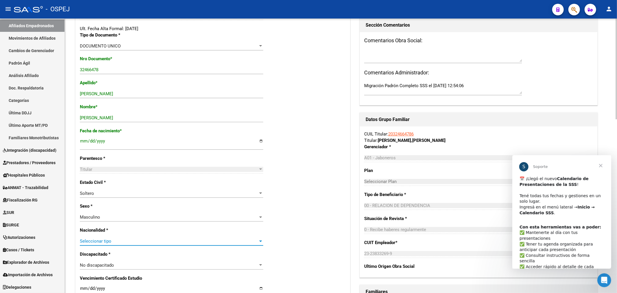
click at [109, 240] on span "Seleccionar tipo" at bounding box center [169, 240] width 178 height 5
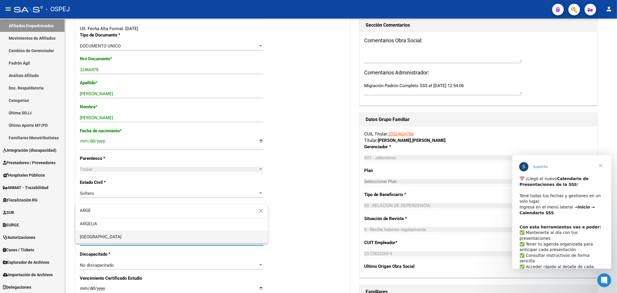
type input "ARGE"
click at [108, 240] on span "[GEOGRAPHIC_DATA]" at bounding box center [171, 236] width 183 height 13
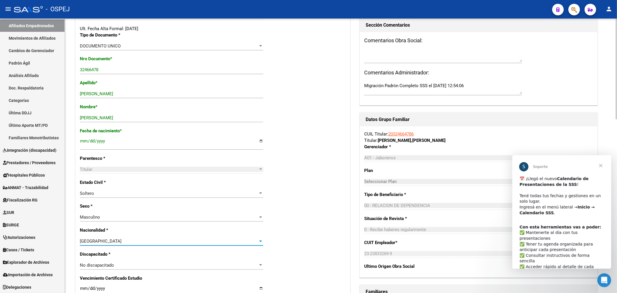
scroll to position [257, 0]
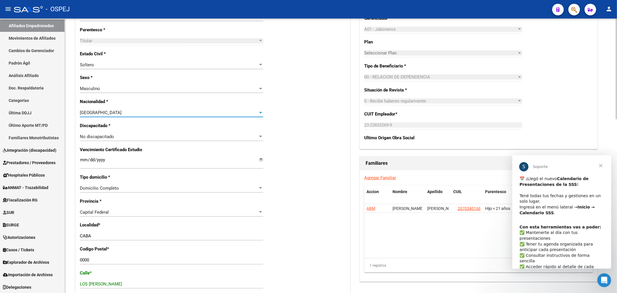
click at [94, 258] on input "0000" at bounding box center [171, 259] width 183 height 5
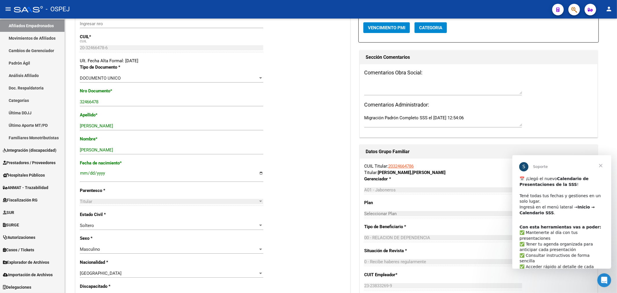
scroll to position [0, 0]
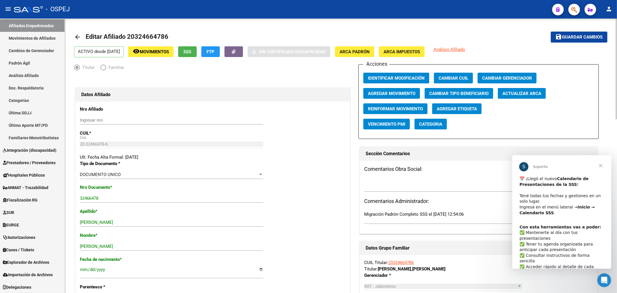
type input "1400"
click at [580, 41] on button "save Guardar cambios" at bounding box center [579, 37] width 57 height 11
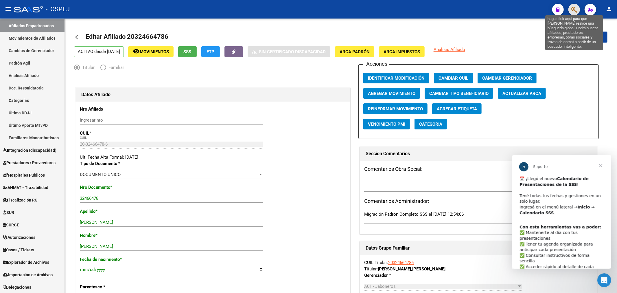
click at [572, 9] on icon "button" at bounding box center [574, 9] width 6 height 7
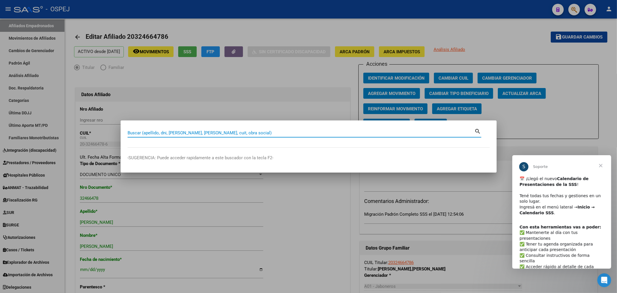
paste input "20931894510"
type input "20931894510"
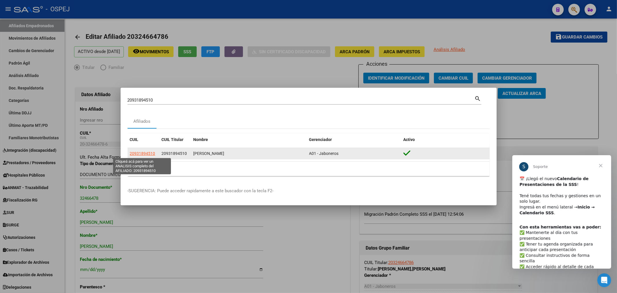
click at [149, 151] on span "20931894510" at bounding box center [142, 153] width 25 height 5
type textarea "20931894510"
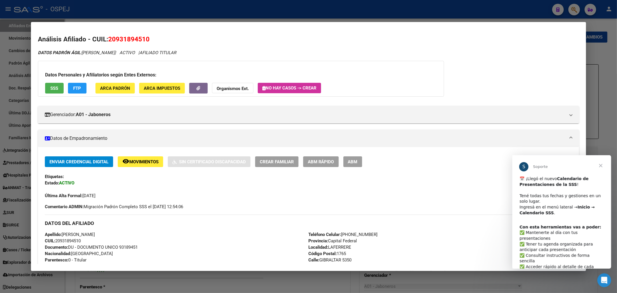
click at [352, 161] on button "ABM" at bounding box center [352, 161] width 19 height 11
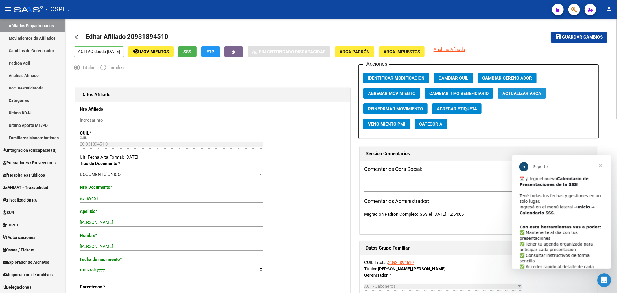
click at [529, 89] on button "Actualizar ARCA" at bounding box center [522, 93] width 48 height 11
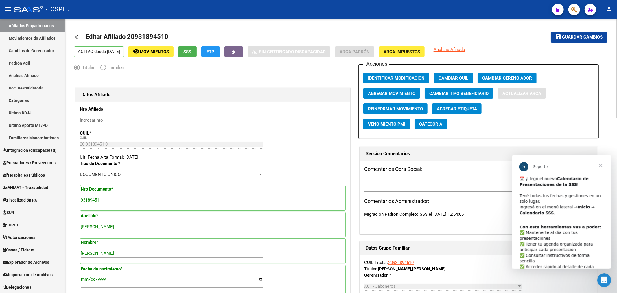
type input "[PERSON_NAME]"
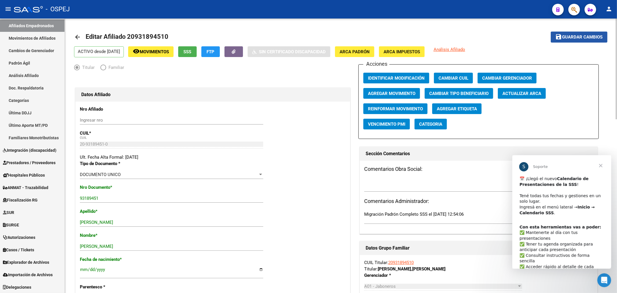
click at [579, 39] on span "Guardar cambios" at bounding box center [582, 37] width 40 height 5
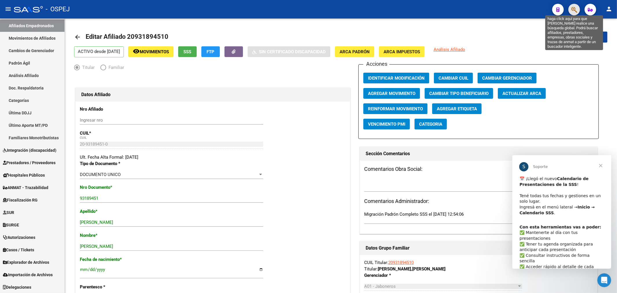
click at [571, 10] on icon "button" at bounding box center [574, 9] width 6 height 7
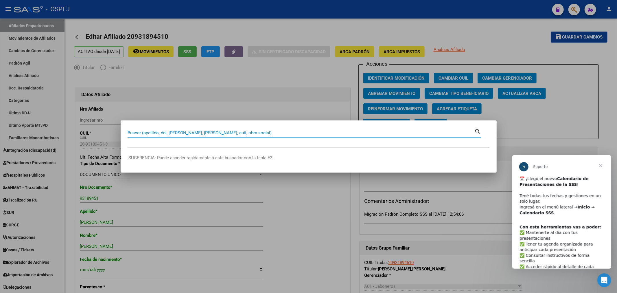
paste input "27320235087"
type input "27320235087"
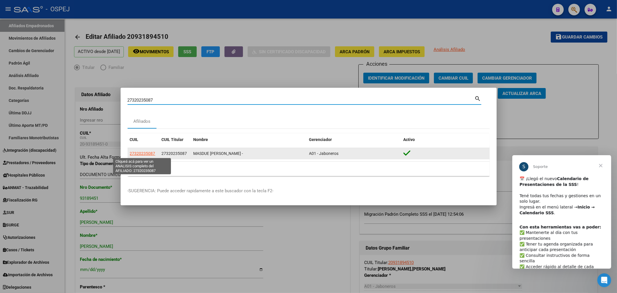
click at [148, 155] on span "27320235087" at bounding box center [142, 153] width 25 height 5
type textarea "27320235087"
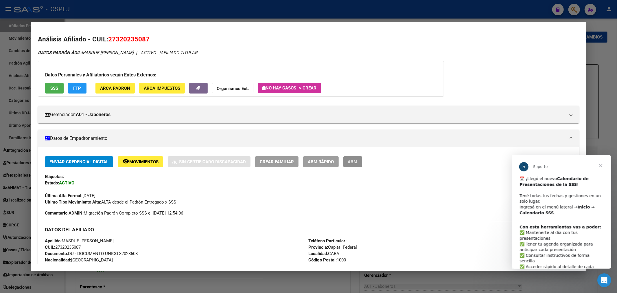
click at [356, 163] on span "ABM" at bounding box center [353, 161] width 10 height 5
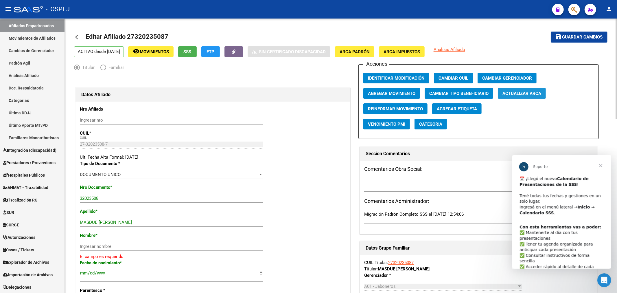
click at [506, 94] on button "Actualizar ARCA" at bounding box center [522, 93] width 48 height 11
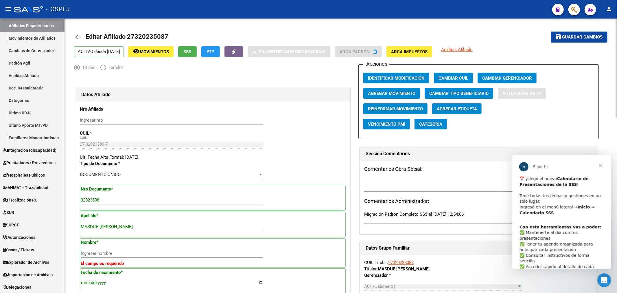
type input "[PERSON_NAME] [PERSON_NAME]"
type input "CABA"
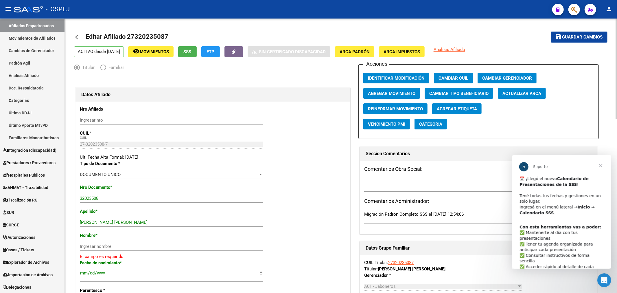
scroll to position [64, 0]
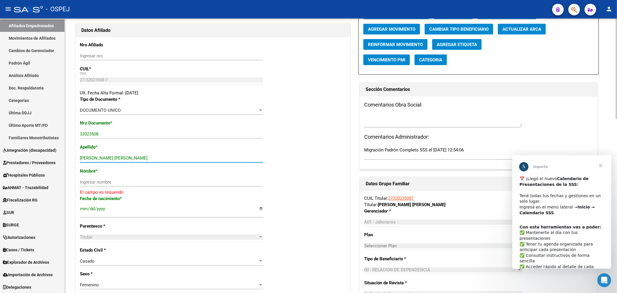
drag, startPoint x: 161, startPoint y: 160, endPoint x: 99, endPoint y: 163, distance: 62.5
click at [99, 163] on div "[PERSON_NAME] [PERSON_NAME] Ingresar apellido" at bounding box center [171, 161] width 183 height 14
type input "[PERSON_NAME]"
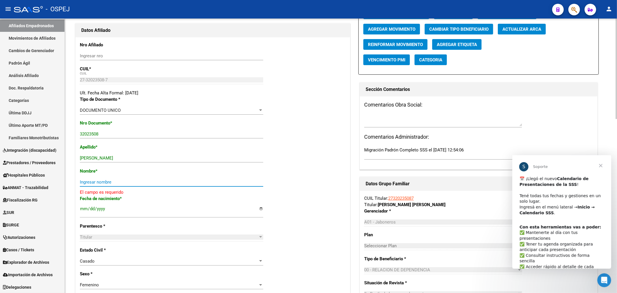
click at [93, 181] on input "Ingresar nombre" at bounding box center [171, 181] width 183 height 5
paste input "[PERSON_NAME]"
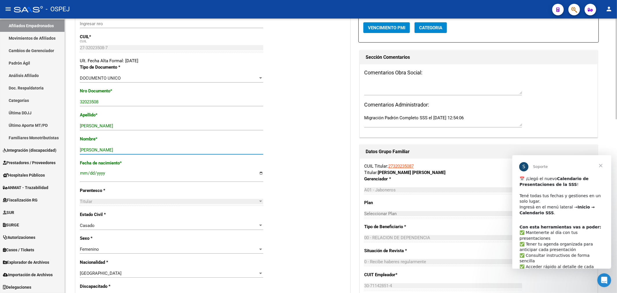
scroll to position [0, 0]
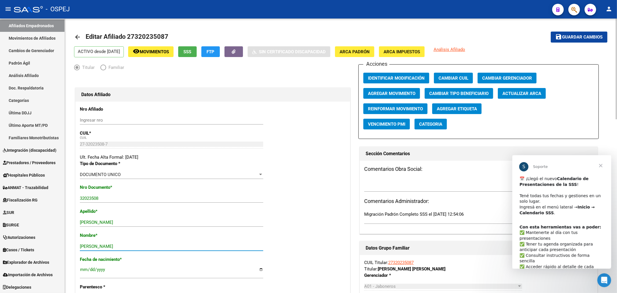
type input "[PERSON_NAME]"
click at [580, 40] on button "save Guardar cambios" at bounding box center [579, 37] width 57 height 11
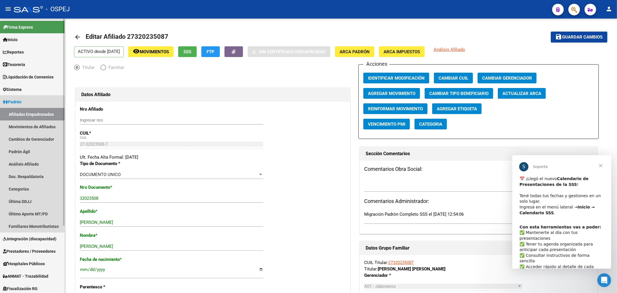
click at [36, 113] on link "Afiliados Empadronados" at bounding box center [32, 114] width 65 height 12
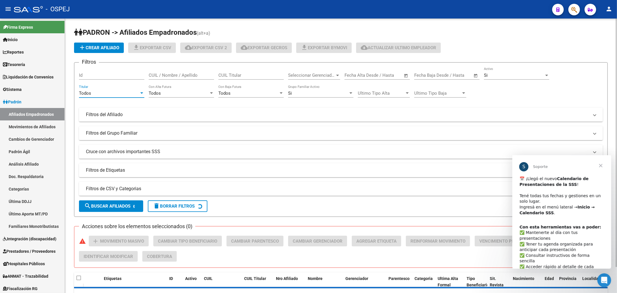
click at [113, 92] on div "Todos" at bounding box center [109, 93] width 60 height 5
click at [113, 92] on span "Todos" at bounding box center [111, 93] width 65 height 13
click at [507, 73] on div "Si" at bounding box center [514, 75] width 60 height 5
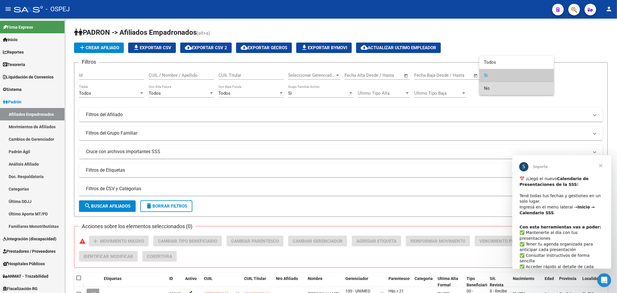
click at [500, 87] on span "No" at bounding box center [516, 88] width 65 height 13
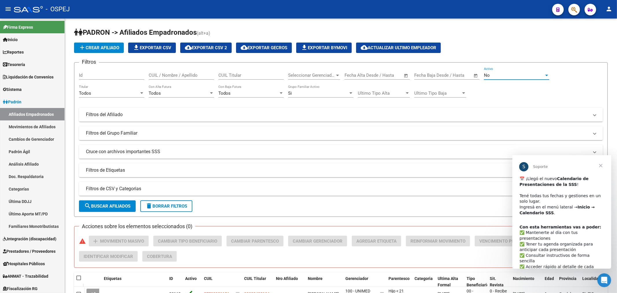
click at [602, 166] on span "Cerrar" at bounding box center [600, 165] width 21 height 21
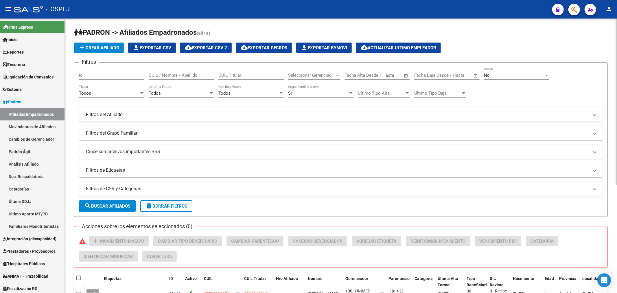
scroll to position [96, 0]
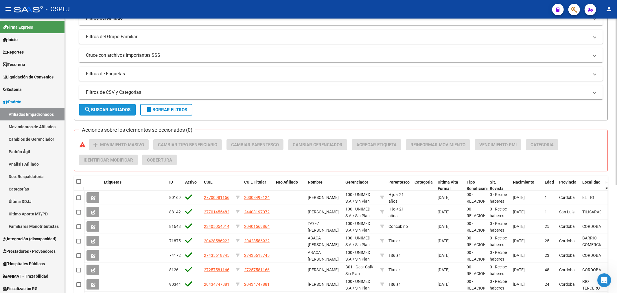
click at [120, 111] on span "search Buscar Afiliados" at bounding box center [107, 109] width 46 height 5
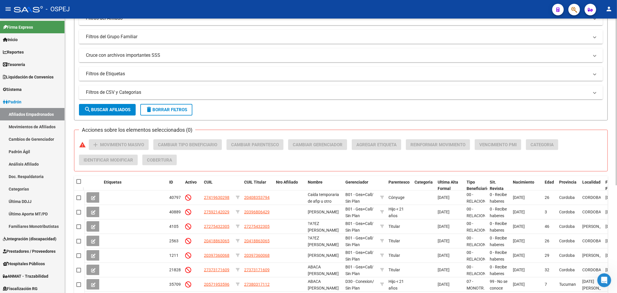
scroll to position [0, 0]
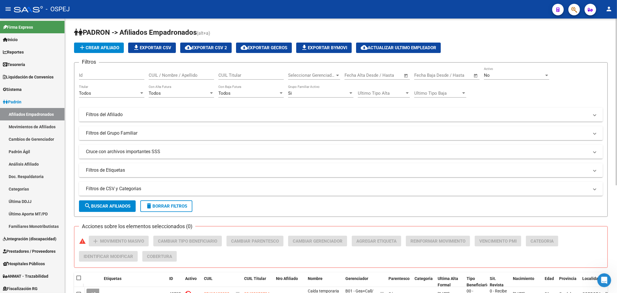
click at [160, 157] on mat-expansion-panel-header "Cruce con archivos importantes SSS" at bounding box center [341, 152] width 524 height 14
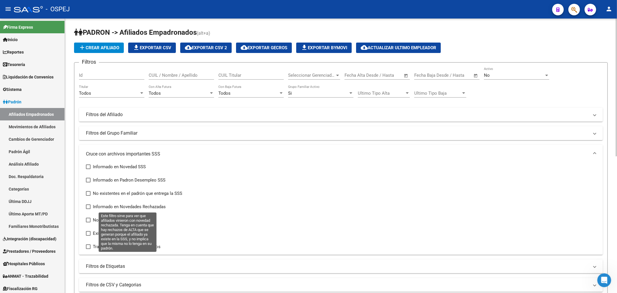
click at [116, 206] on span "Informado en Novedades Rechazadas" at bounding box center [129, 206] width 73 height 7
click at [88, 209] on input "Informado en Novedades Rechazadas" at bounding box center [88, 209] width 0 height 0
checkbox input "true"
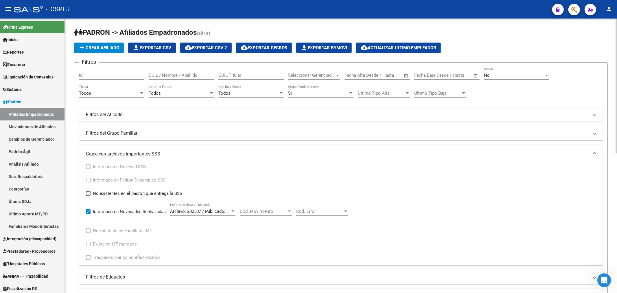
scroll to position [128, 0]
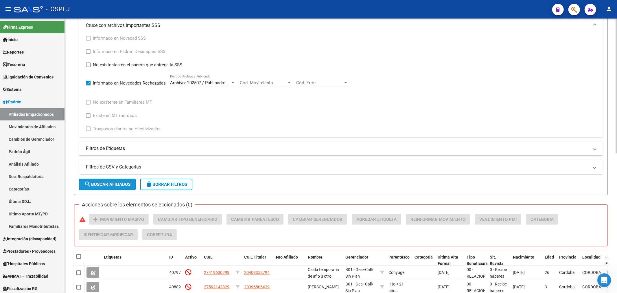
click at [108, 183] on span "search Buscar Afiliados" at bounding box center [107, 184] width 46 height 5
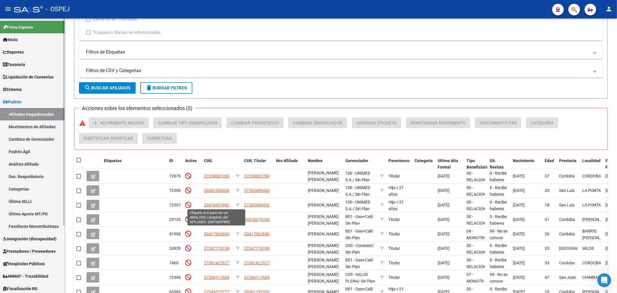
scroll to position [283, 0]
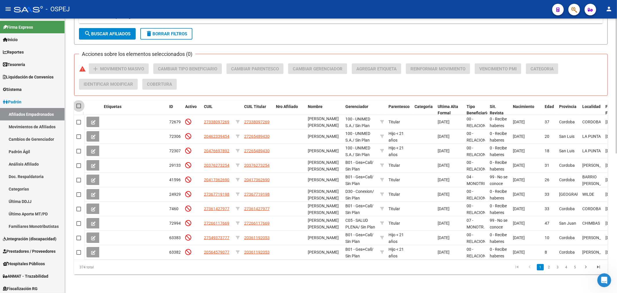
click at [80, 104] on span at bounding box center [78, 106] width 5 height 5
click at [79, 108] on input "checkbox" at bounding box center [78, 108] width 0 height 0
checkbox input "true"
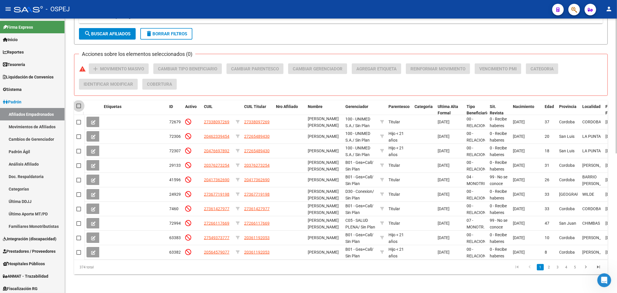
checkbox input "true"
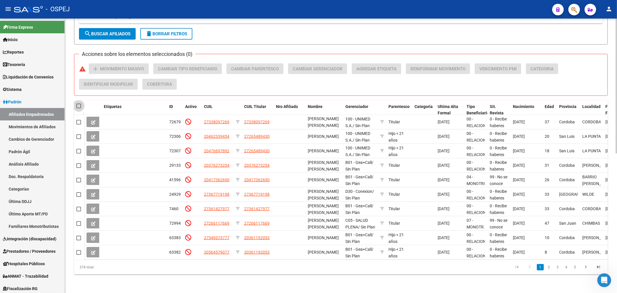
checkbox input "true"
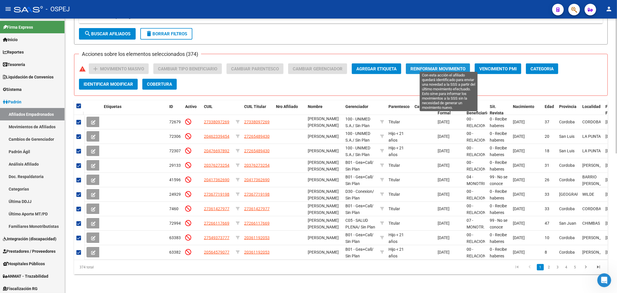
click at [444, 67] on button "Reinformar Movimiento" at bounding box center [438, 68] width 64 height 11
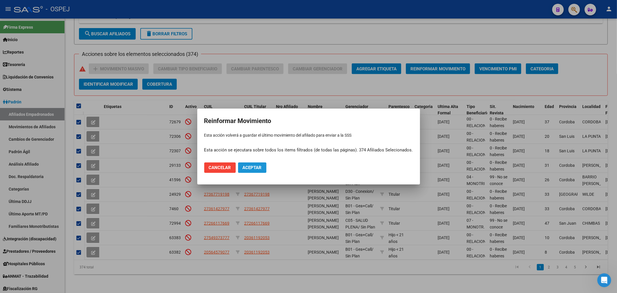
click at [246, 167] on span "Aceptar" at bounding box center [252, 167] width 19 height 5
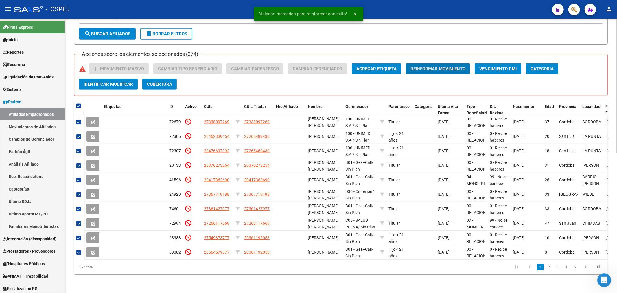
scroll to position [123, 0]
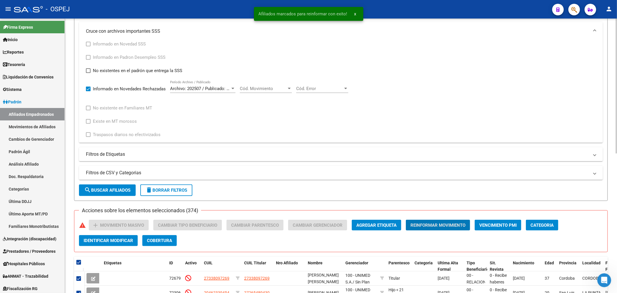
click at [227, 93] on div "Archivo: 202507 / Publicado: 202508 Período Archivo / Publicado" at bounding box center [202, 86] width 65 height 12
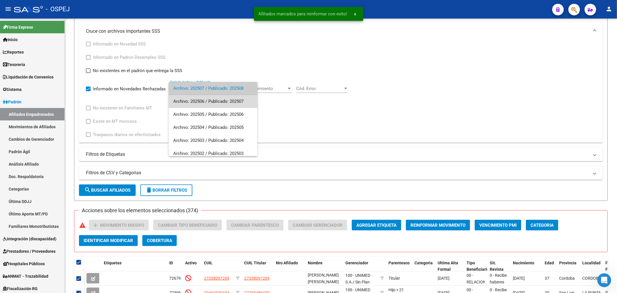
click at [218, 103] on span "Archivo: 202506 / Publicado: 202507" at bounding box center [213, 101] width 80 height 13
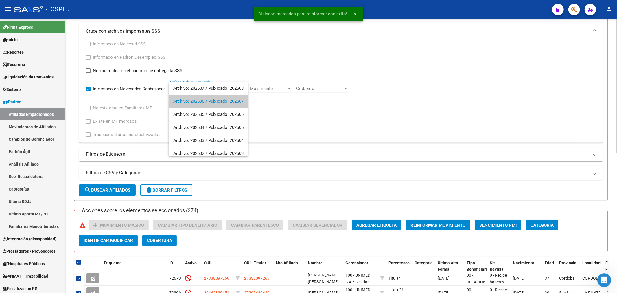
scroll to position [219, 0]
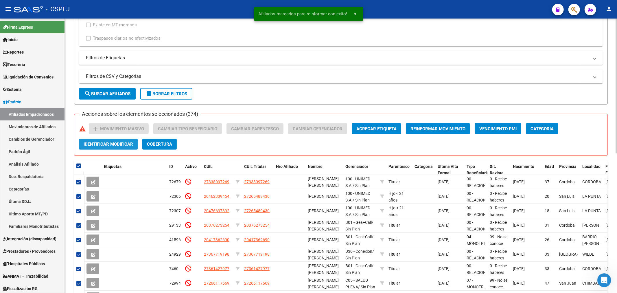
click at [125, 145] on span "Identificar Modificar" at bounding box center [108, 144] width 49 height 5
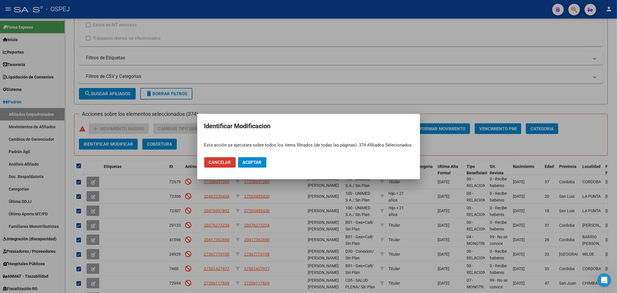
click at [216, 165] on span "Cancelar" at bounding box center [220, 162] width 22 height 5
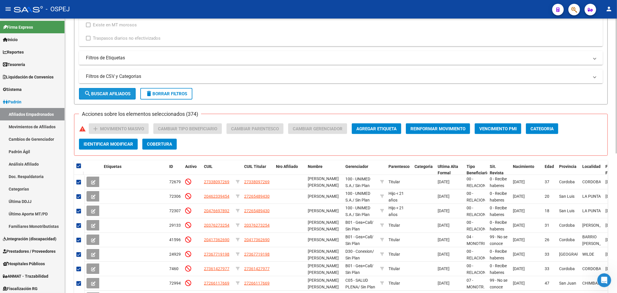
click at [128, 97] on button "search Buscar Afiliados" at bounding box center [107, 94] width 57 height 12
checkbox input "false"
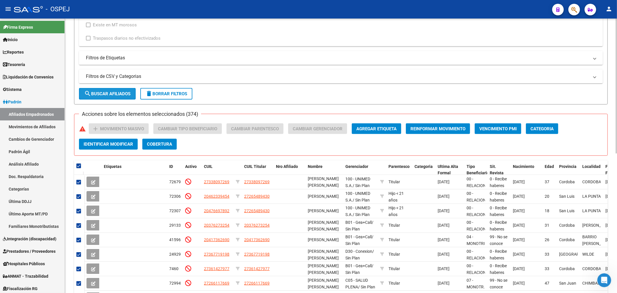
checkbox input "false"
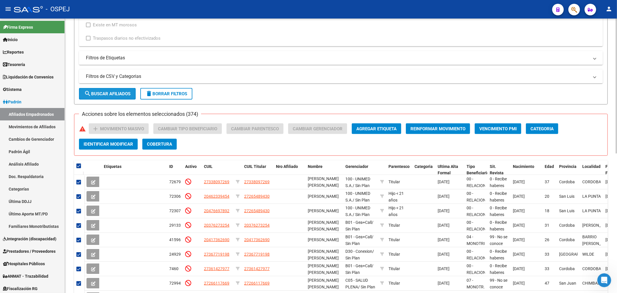
checkbox input "false"
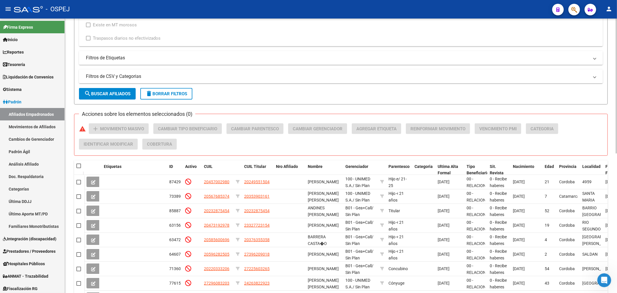
click at [78, 166] on span at bounding box center [78, 165] width 5 height 5
click at [78, 168] on input "checkbox" at bounding box center [78, 168] width 0 height 0
checkbox input "true"
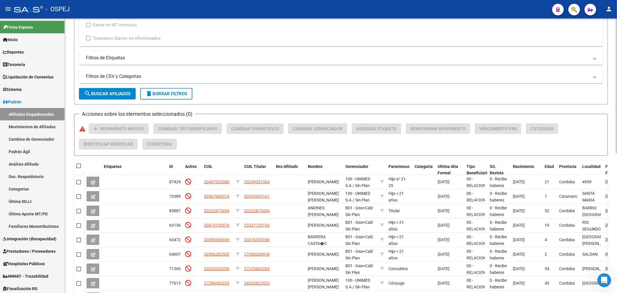
checkbox input "true"
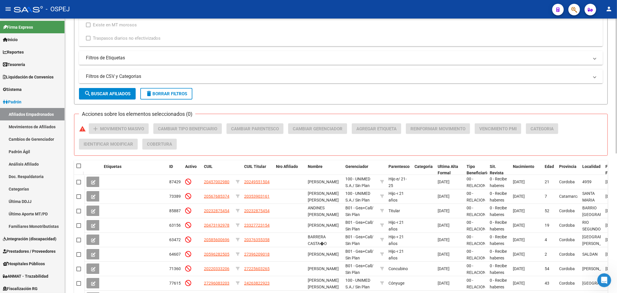
checkbox input "true"
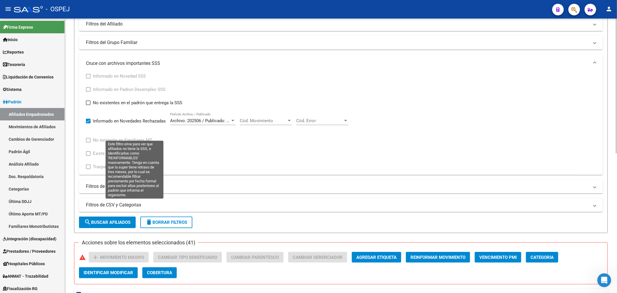
scroll to position [58, 0]
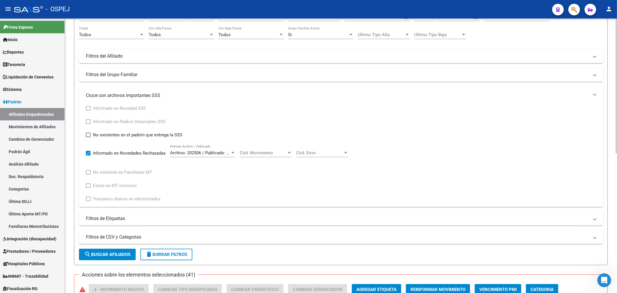
click at [202, 153] on span "Archivo: 202506 / Publicado: 202507" at bounding box center [205, 152] width 70 height 5
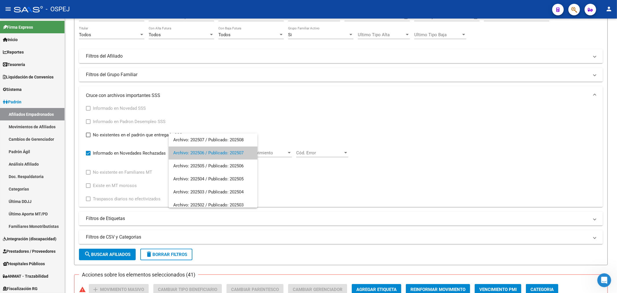
click at [216, 158] on span "Archivo: 202506 / Publicado: 202507" at bounding box center [213, 152] width 80 height 13
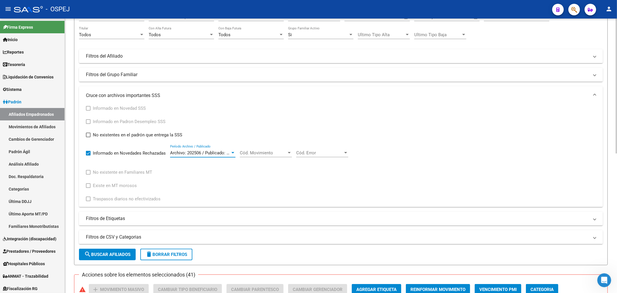
scroll to position [219, 0]
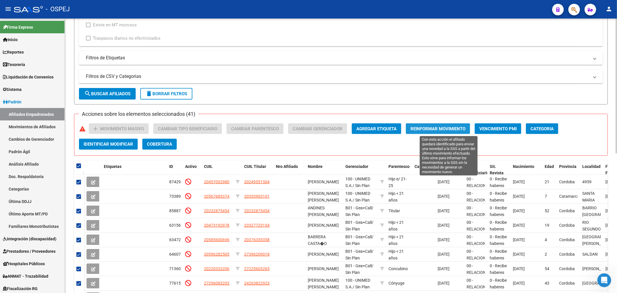
click at [424, 130] on span "Reinformar Movimiento" at bounding box center [437, 128] width 55 height 5
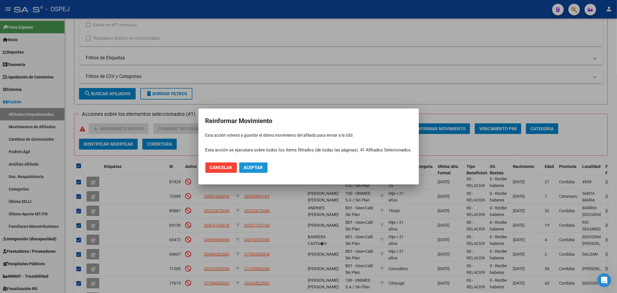
click at [259, 167] on span "Aceptar" at bounding box center [253, 167] width 19 height 5
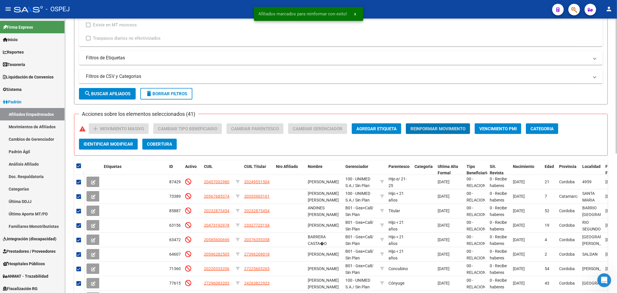
scroll to position [155, 0]
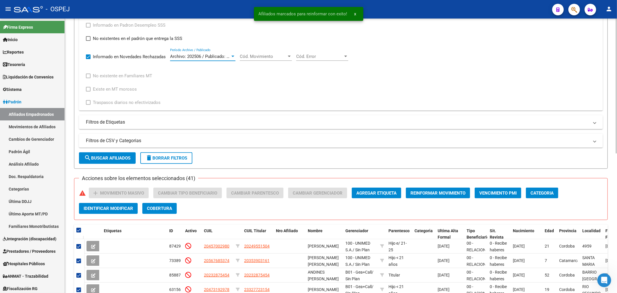
click at [211, 58] on span "Archivo: 202506 / Publicado: 202507" at bounding box center [205, 56] width 70 height 5
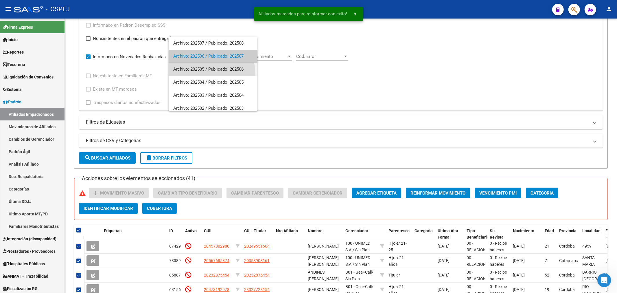
click at [208, 74] on span "Archivo: 202505 / Publicado: 202506" at bounding box center [213, 69] width 80 height 13
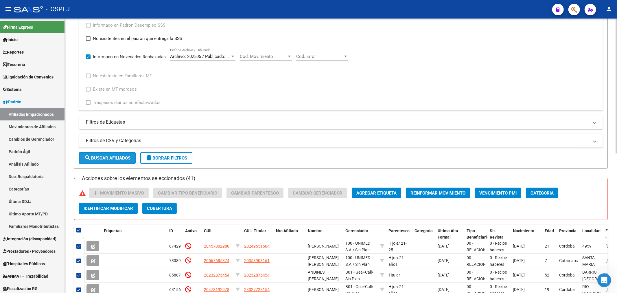
click at [116, 158] on span "search Buscar Afiliados" at bounding box center [107, 157] width 46 height 5
checkbox input "false"
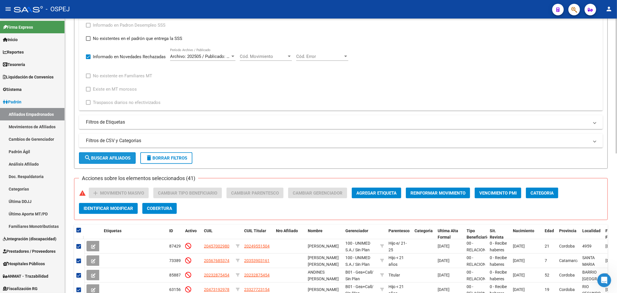
checkbox input "false"
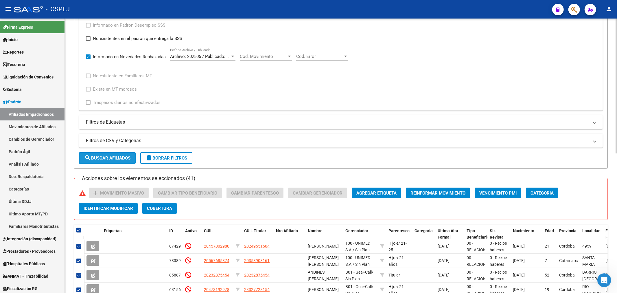
checkbox input "false"
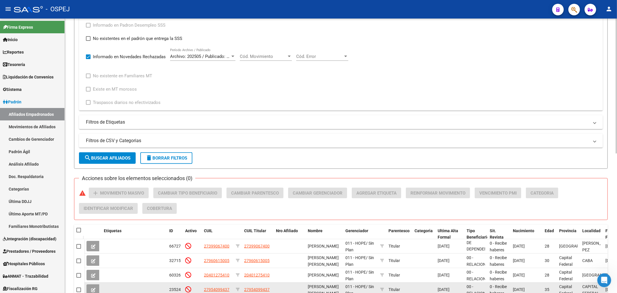
scroll to position [283, 0]
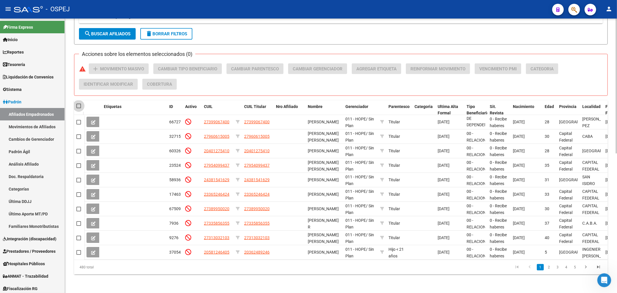
click at [78, 104] on span at bounding box center [78, 106] width 5 height 5
click at [78, 108] on input "checkbox" at bounding box center [78, 108] width 0 height 0
checkbox input "true"
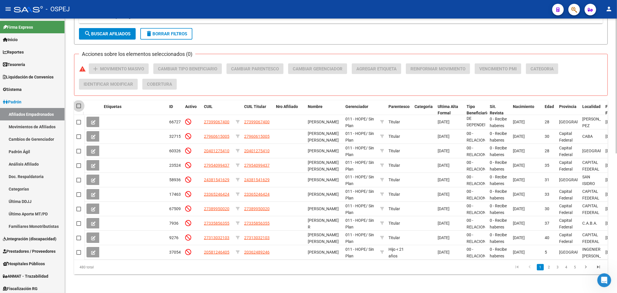
checkbox input "true"
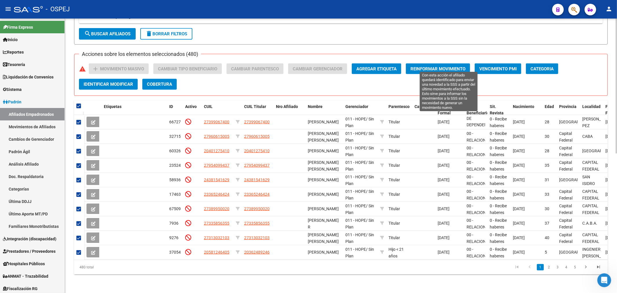
click at [436, 66] on span "Reinformar Movimiento" at bounding box center [437, 68] width 55 height 5
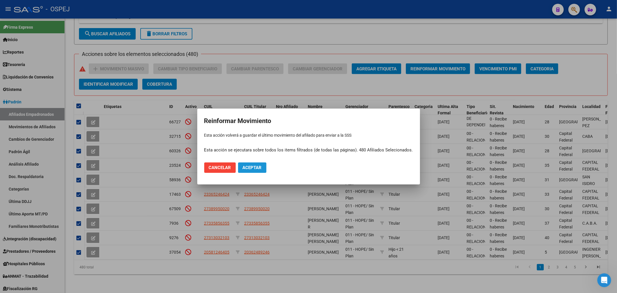
click at [252, 169] on span "Aceptar" at bounding box center [252, 167] width 19 height 5
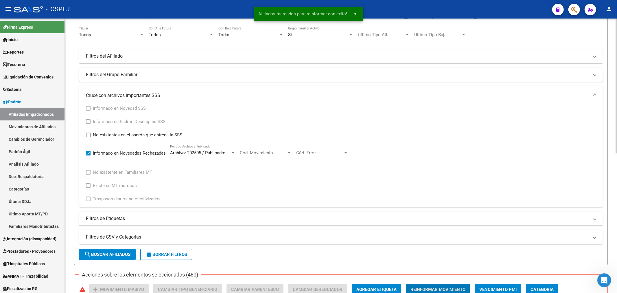
scroll to position [26, 0]
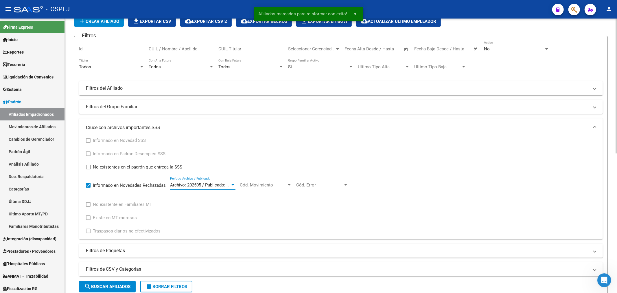
click at [204, 183] on span "Archivo: 202505 / Publicado: 202506" at bounding box center [205, 184] width 70 height 5
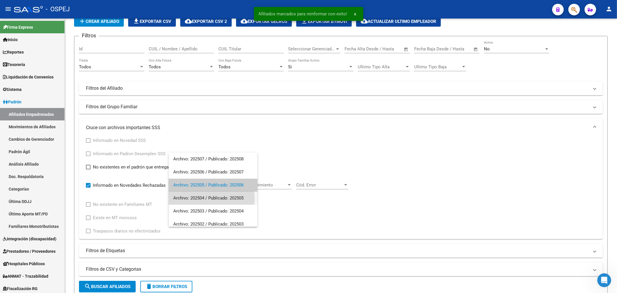
click at [200, 199] on span "Archivo: 202504 / Publicado: 202505" at bounding box center [213, 197] width 80 height 13
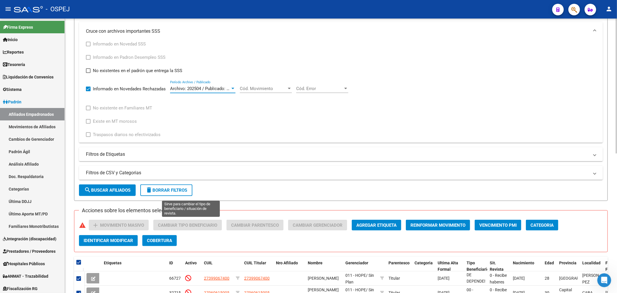
scroll to position [155, 0]
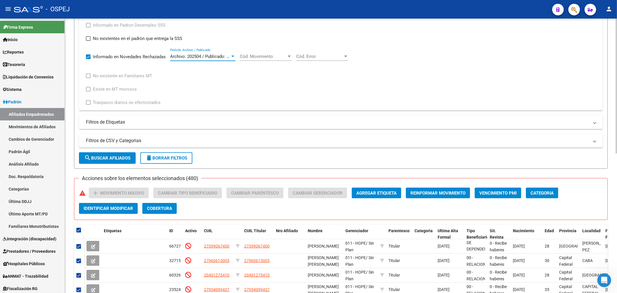
click at [100, 159] on span "search Buscar Afiliados" at bounding box center [107, 157] width 46 height 5
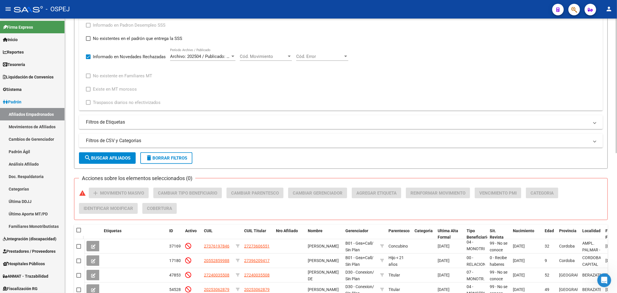
scroll to position [1, 0]
click at [79, 232] on span at bounding box center [78, 230] width 5 height 5
click at [79, 232] on input "checkbox" at bounding box center [78, 232] width 0 height 0
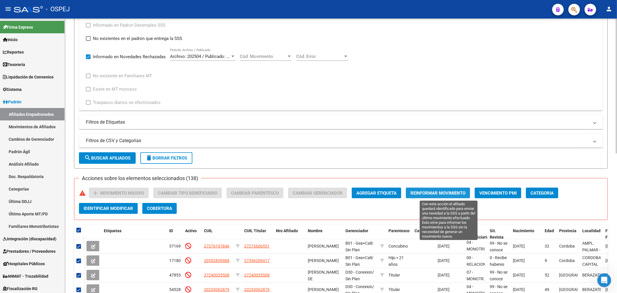
click at [455, 191] on span "Reinformar Movimiento" at bounding box center [437, 192] width 55 height 5
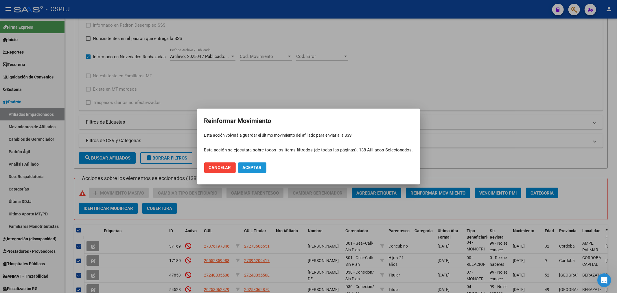
click at [259, 166] on span "Aceptar" at bounding box center [252, 167] width 19 height 5
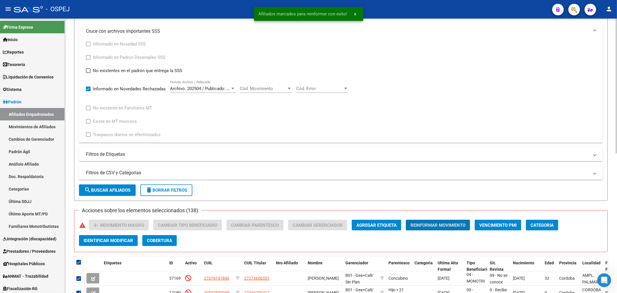
scroll to position [58, 0]
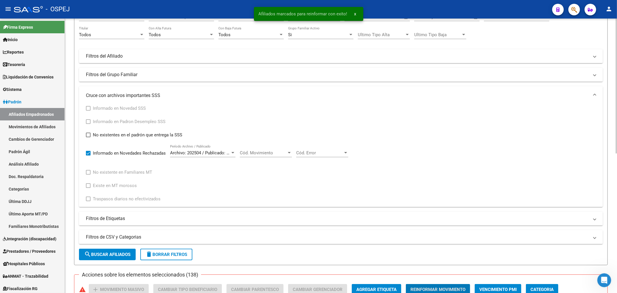
click at [207, 155] on div "Archivo: 202504 / Publicado: 202505" at bounding box center [200, 152] width 60 height 5
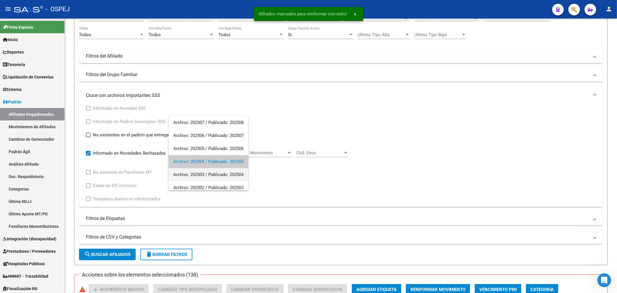
scroll to position [9, 0]
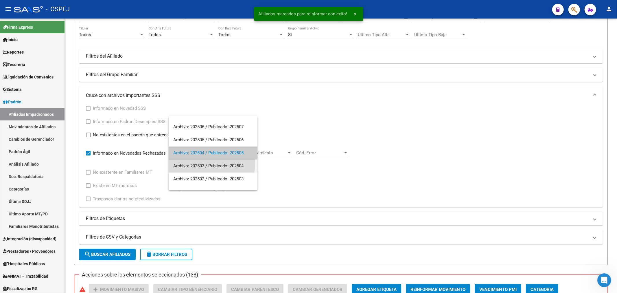
click at [207, 163] on span "Archivo: 202503 / Publicado: 202504" at bounding box center [213, 165] width 80 height 13
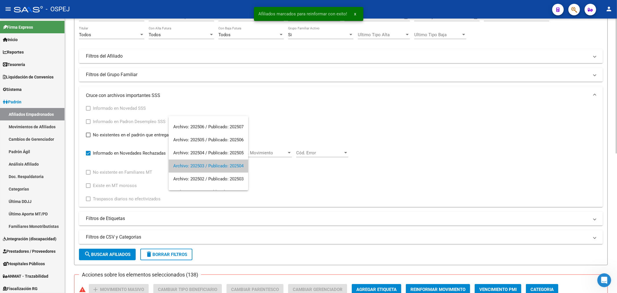
scroll to position [187, 0]
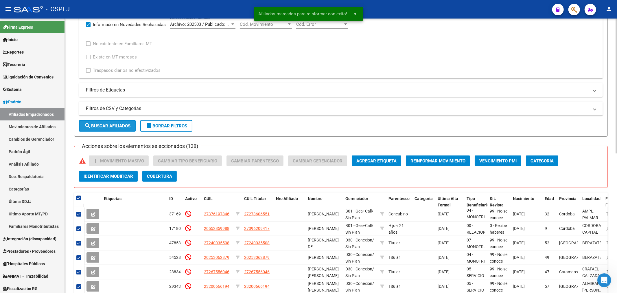
click at [106, 126] on span "search Buscar Afiliados" at bounding box center [107, 125] width 46 height 5
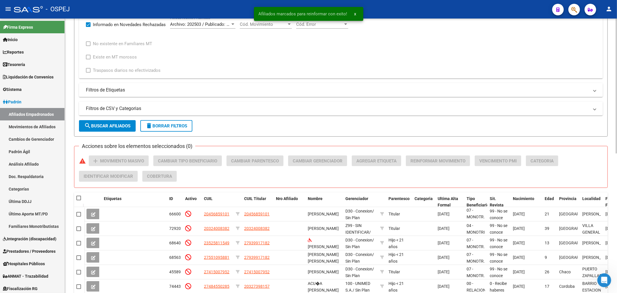
scroll to position [7, 0]
click at [77, 196] on span at bounding box center [78, 198] width 5 height 5
click at [78, 200] on input "checkbox" at bounding box center [78, 200] width 0 height 0
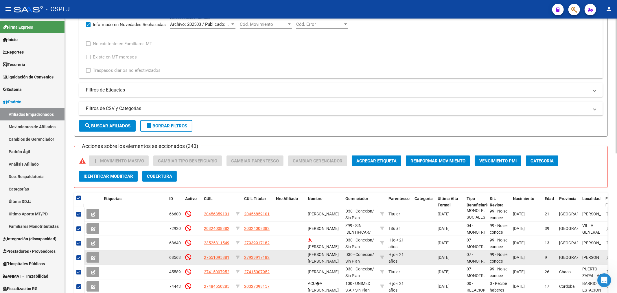
scroll to position [283, 0]
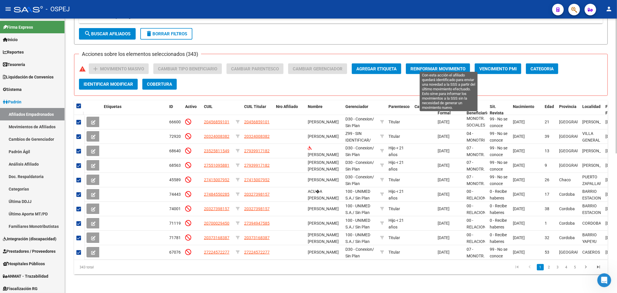
click at [429, 68] on button "Reinformar Movimiento" at bounding box center [438, 68] width 64 height 11
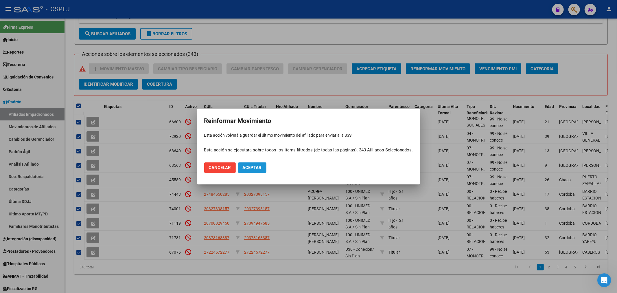
click at [243, 165] on span "Aceptar" at bounding box center [252, 167] width 19 height 5
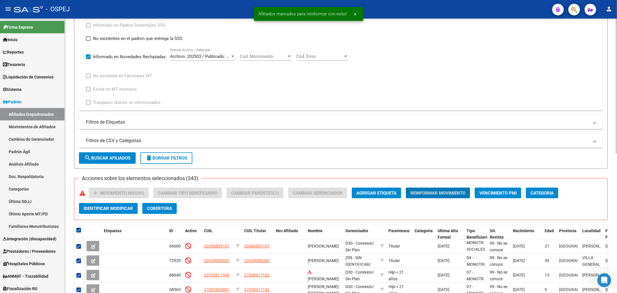
scroll to position [58, 0]
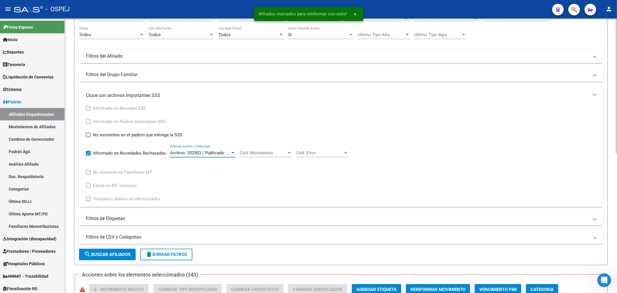
click at [226, 154] on span "Archivo: 202503 / Publicado: 202504" at bounding box center [205, 152] width 70 height 5
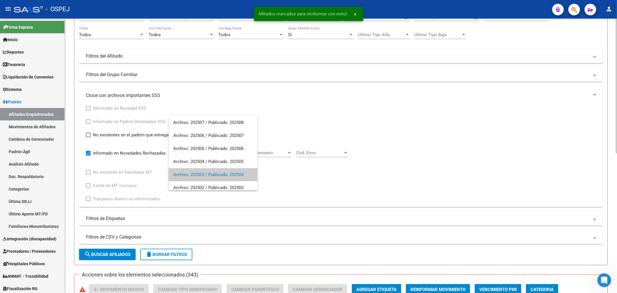
scroll to position [21, 0]
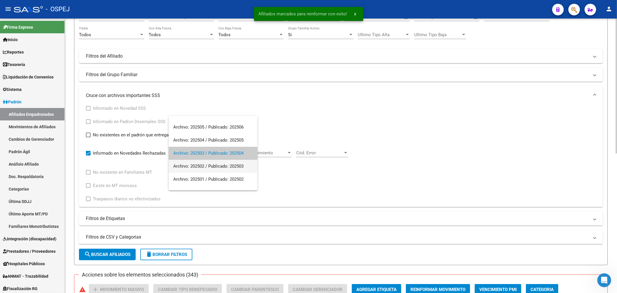
click at [224, 164] on span "Archivo: 202502 / Publicado: 202503" at bounding box center [213, 166] width 80 height 13
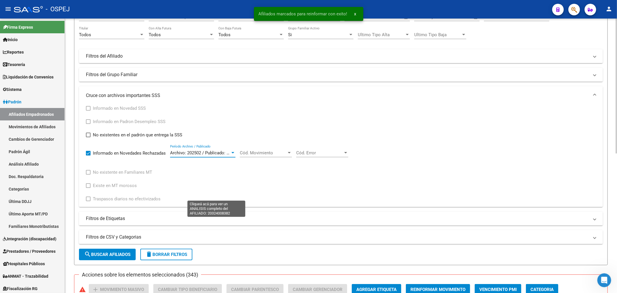
scroll to position [219, 0]
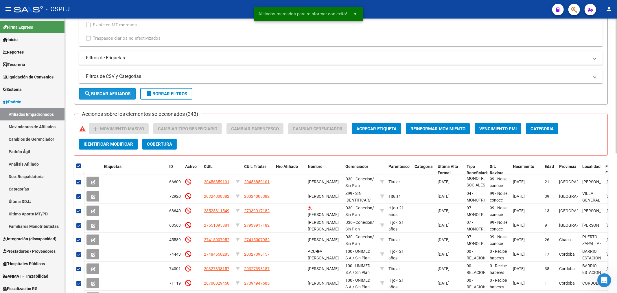
click at [111, 93] on span "search Buscar Afiliados" at bounding box center [107, 93] width 46 height 5
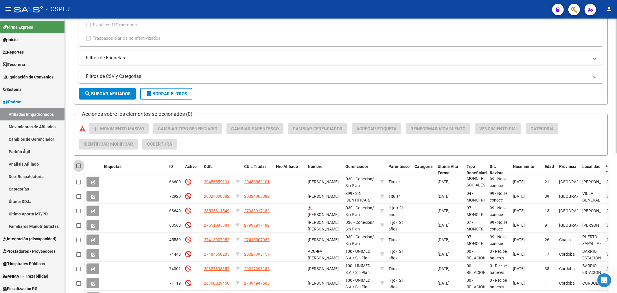
click at [80, 165] on span at bounding box center [78, 165] width 5 height 5
click at [79, 168] on input "checkbox" at bounding box center [78, 168] width 0 height 0
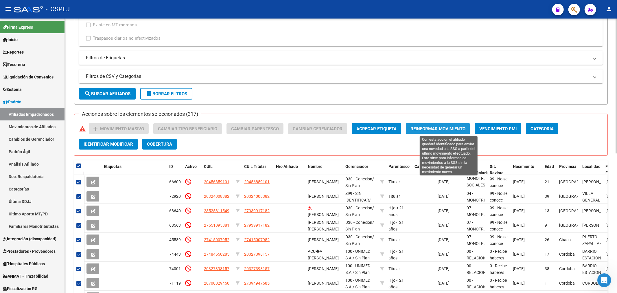
click at [443, 132] on button "Reinformar Movimiento" at bounding box center [438, 128] width 64 height 11
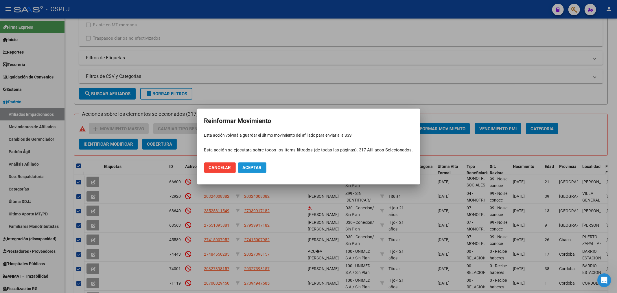
click at [259, 171] on button "Aceptar" at bounding box center [252, 167] width 28 height 10
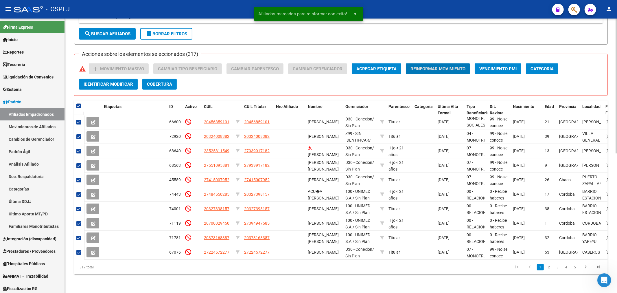
scroll to position [123, 0]
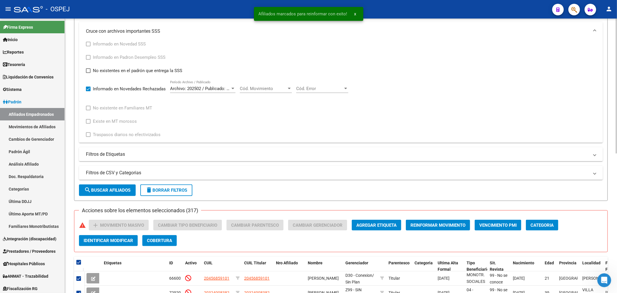
click at [224, 84] on div "Archivo: 202502 / Publicado: 202503 Período Archivo / Publicado" at bounding box center [202, 86] width 65 height 12
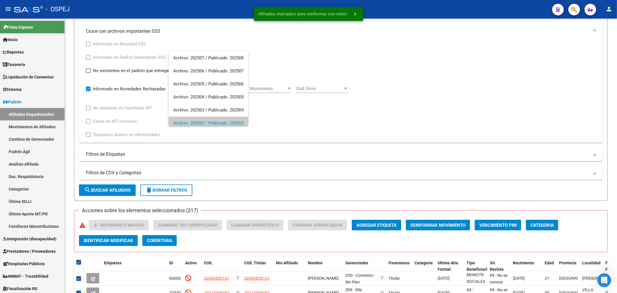
scroll to position [35, 0]
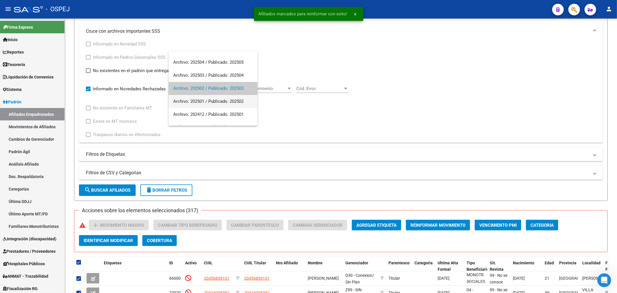
click at [206, 102] on span "Archivo: 202501 / Publicado: 202502" at bounding box center [213, 101] width 80 height 13
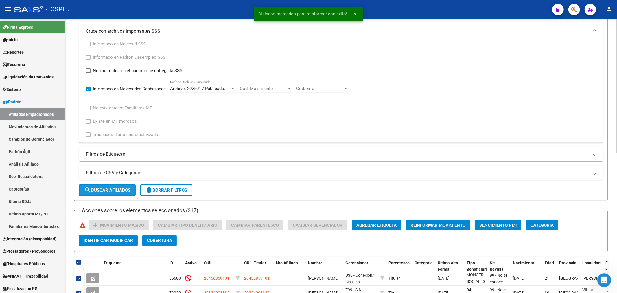
click at [108, 186] on button "search Buscar Afiliados" at bounding box center [107, 190] width 57 height 12
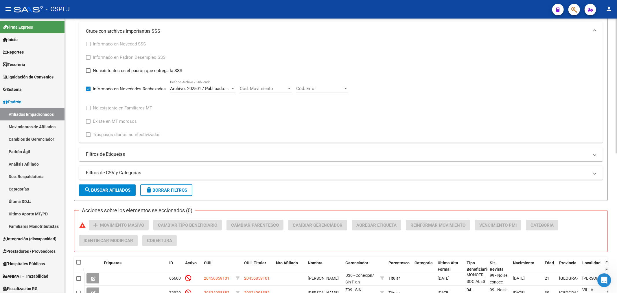
scroll to position [251, 0]
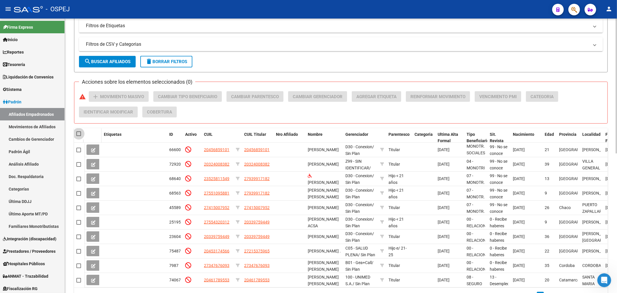
drag, startPoint x: 78, startPoint y: 132, endPoint x: 99, endPoint y: 129, distance: 21.3
click at [78, 132] on span at bounding box center [78, 133] width 5 height 5
click at [78, 136] on input "checkbox" at bounding box center [78, 136] width 0 height 0
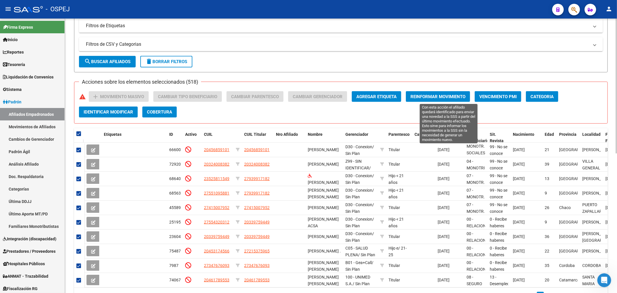
click at [449, 97] on span "Reinformar Movimiento" at bounding box center [437, 96] width 55 height 5
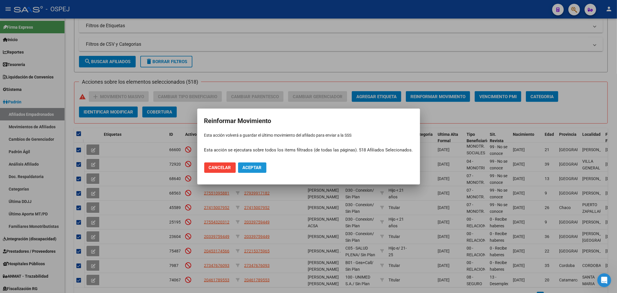
click at [255, 169] on span "Aceptar" at bounding box center [252, 167] width 19 height 5
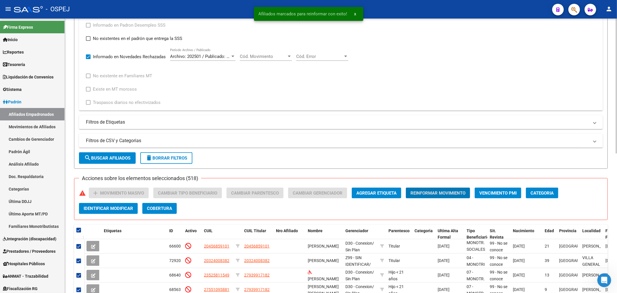
scroll to position [26, 0]
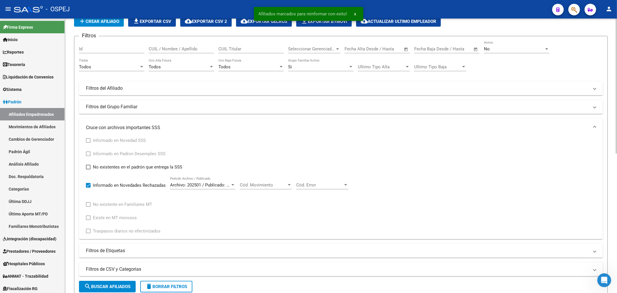
click at [217, 191] on div "Archivo: 202501 / Publicado: 202502 Período Archivo / Publicado" at bounding box center [202, 186] width 65 height 18
click at [216, 184] on span "Archivo: 202501 / Publicado: 202502" at bounding box center [205, 184] width 70 height 5
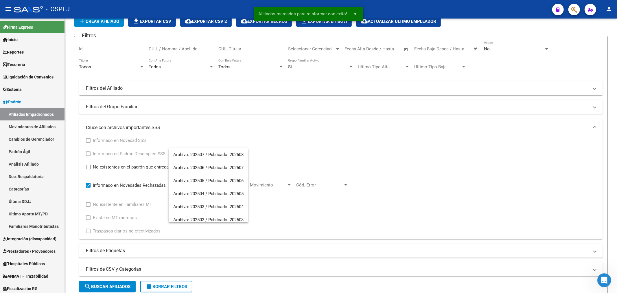
scroll to position [47, 0]
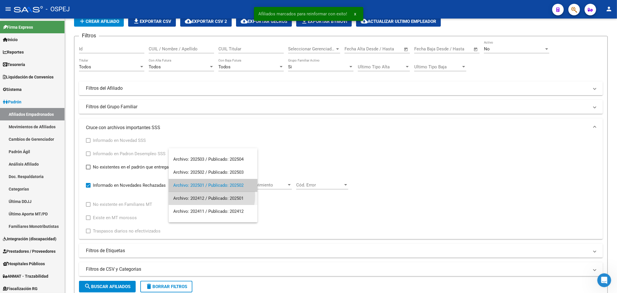
click at [204, 196] on span "Archivo: 202412 / Publicado: 202501" at bounding box center [213, 198] width 80 height 13
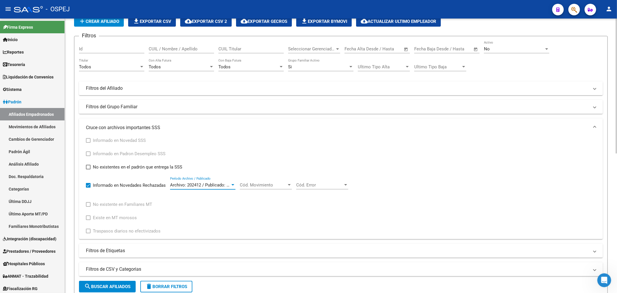
scroll to position [251, 0]
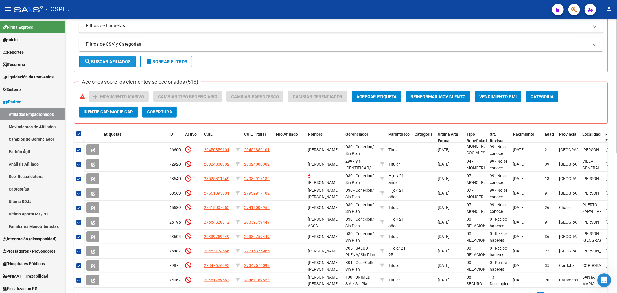
click at [128, 65] on button "search Buscar Afiliados" at bounding box center [107, 62] width 57 height 12
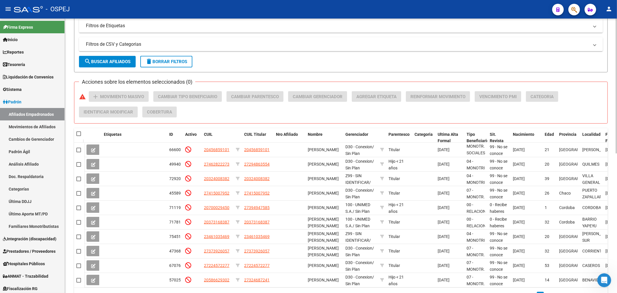
click at [76, 134] on datatable-header-cell at bounding box center [79, 134] width 10 height 12
click at [76, 134] on span at bounding box center [78, 133] width 5 height 5
click at [78, 136] on input "checkbox" at bounding box center [78, 136] width 0 height 0
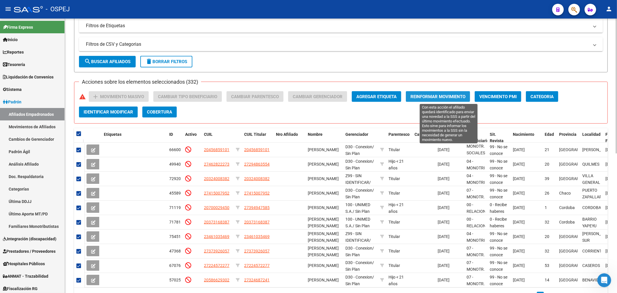
click at [436, 96] on span "Reinformar Movimiento" at bounding box center [437, 96] width 55 height 5
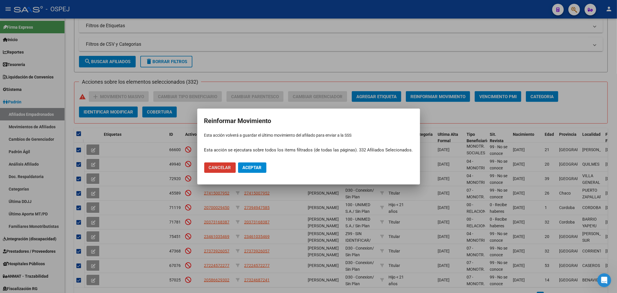
click at [263, 167] on button "Aceptar" at bounding box center [252, 167] width 28 height 10
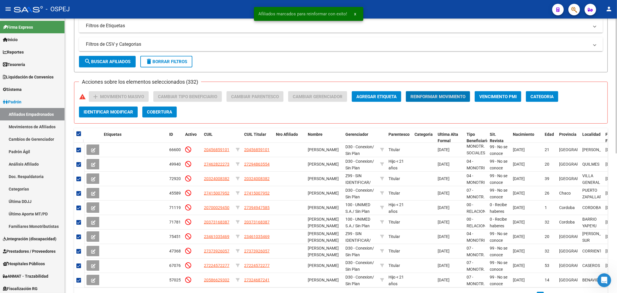
scroll to position [123, 0]
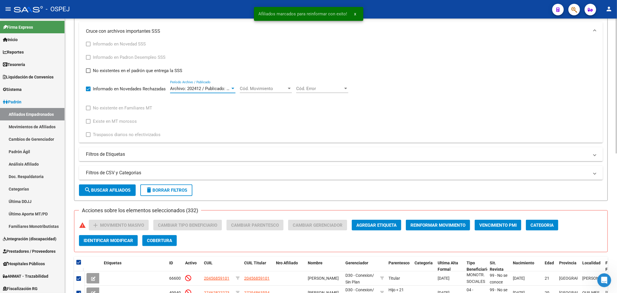
click at [235, 91] on div at bounding box center [232, 88] width 5 height 5
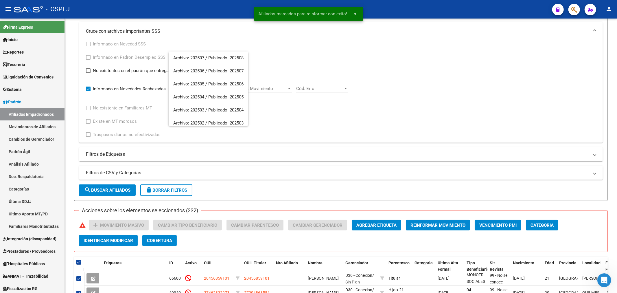
scroll to position [61, 0]
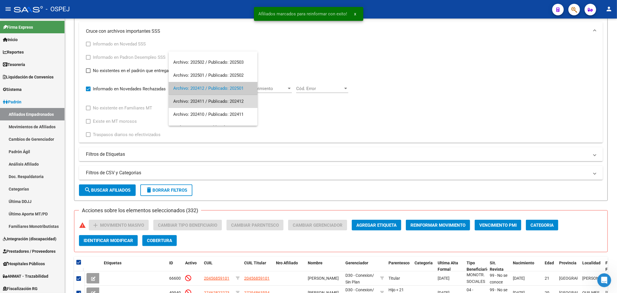
click at [224, 104] on span "Archivo: 202411 / Publicado: 202412" at bounding box center [213, 101] width 80 height 13
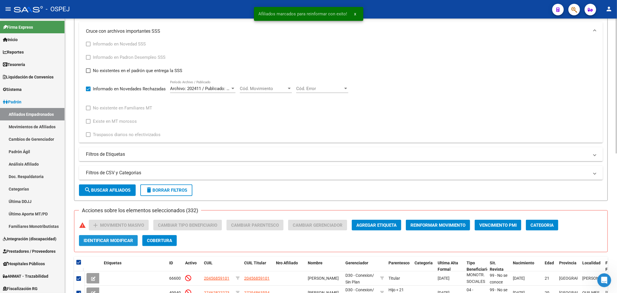
drag, startPoint x: 107, startPoint y: 241, endPoint x: 106, endPoint y: 236, distance: 4.6
click at [106, 236] on button "Identificar Modificar" at bounding box center [108, 240] width 59 height 11
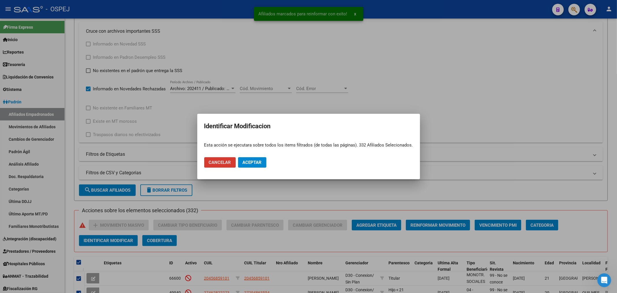
click at [216, 166] on button "Cancelar" at bounding box center [220, 162] width 32 height 10
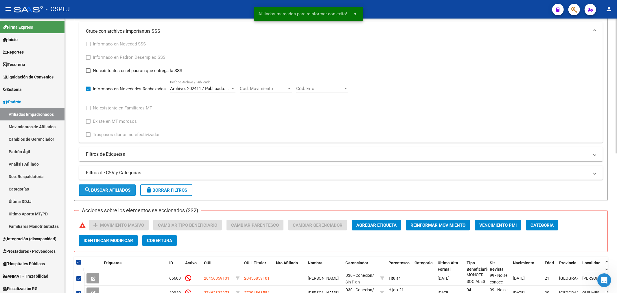
click at [117, 189] on span "search Buscar Afiliados" at bounding box center [107, 189] width 46 height 5
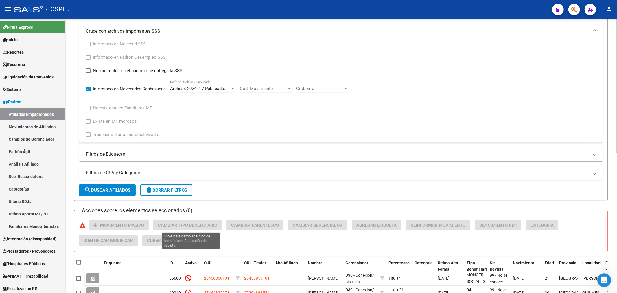
scroll to position [219, 0]
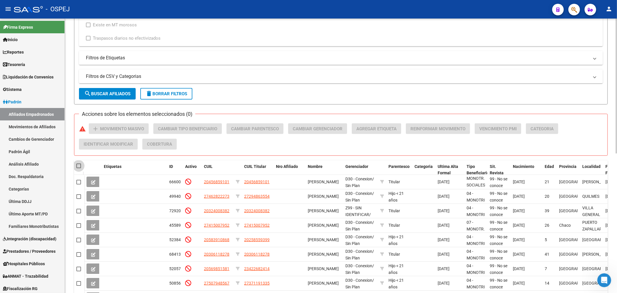
click at [79, 163] on span at bounding box center [78, 165] width 5 height 5
click at [79, 168] on input "checkbox" at bounding box center [78, 168] width 0 height 0
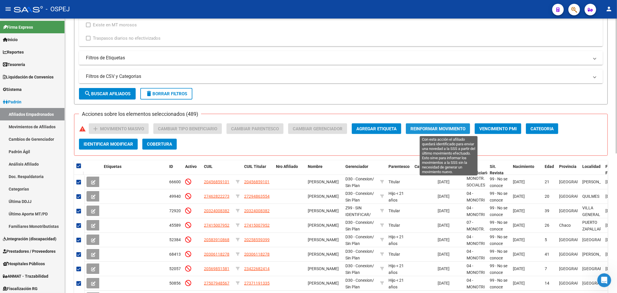
click at [438, 129] on span "Reinformar Movimiento" at bounding box center [437, 128] width 55 height 5
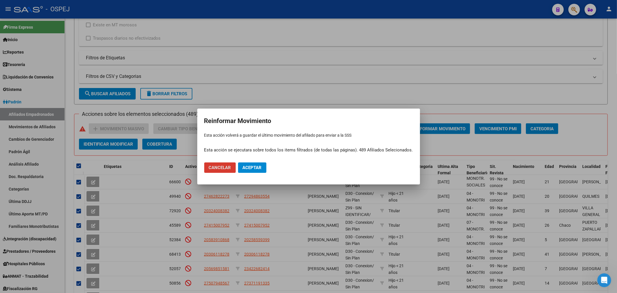
click at [239, 169] on button "Aceptar" at bounding box center [252, 167] width 28 height 10
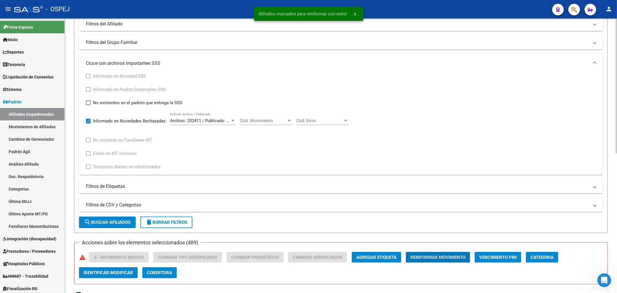
scroll to position [0, 0]
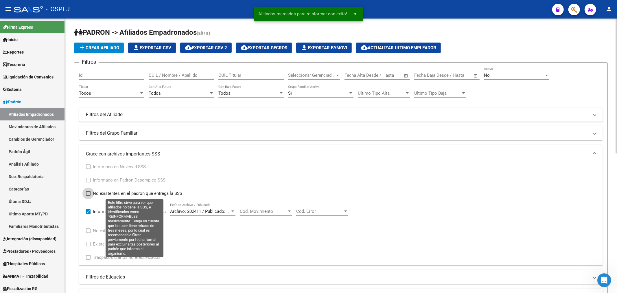
click at [117, 194] on span "No existentes en el padrón que entrega la SSS" at bounding box center [137, 193] width 89 height 7
click at [88, 196] on input "No existentes en el padrón que entrega la SSS" at bounding box center [88, 196] width 0 height 0
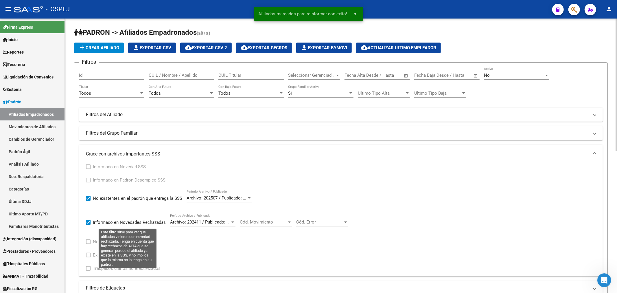
drag, startPoint x: 119, startPoint y: 222, endPoint x: 148, endPoint y: 206, distance: 33.9
click at [119, 222] on span "Informado en Novedades Rechazadas" at bounding box center [129, 222] width 73 height 7
click at [88, 224] on input "Informado en Novedades Rechazadas" at bounding box center [88, 224] width 0 height 0
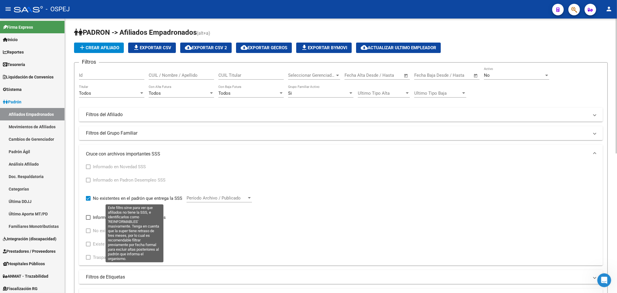
click at [129, 198] on span "No existentes en el padrón que entrega la SSS" at bounding box center [137, 198] width 89 height 7
click at [88, 200] on input "No existentes en el padrón que entrega la SSS" at bounding box center [88, 200] width 0 height 0
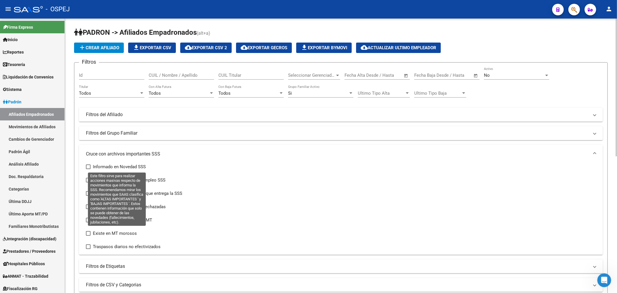
click at [134, 167] on span "Informado en Novedad SSS" at bounding box center [119, 166] width 53 height 7
click at [88, 169] on input "Informado en Novedad SSS" at bounding box center [88, 169] width 0 height 0
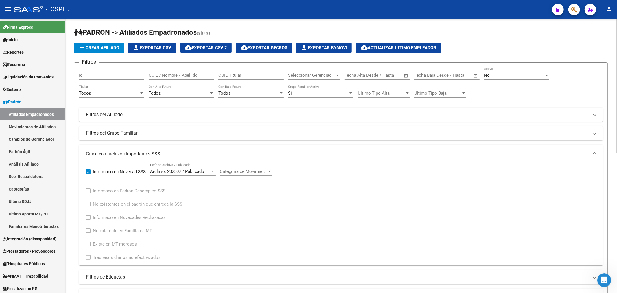
scroll to position [96, 0]
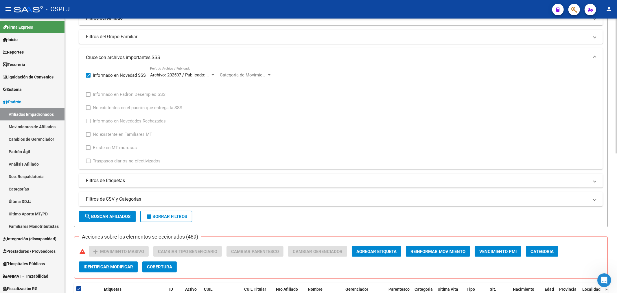
click at [128, 219] on button "search Buscar Afiliados" at bounding box center [107, 217] width 57 height 12
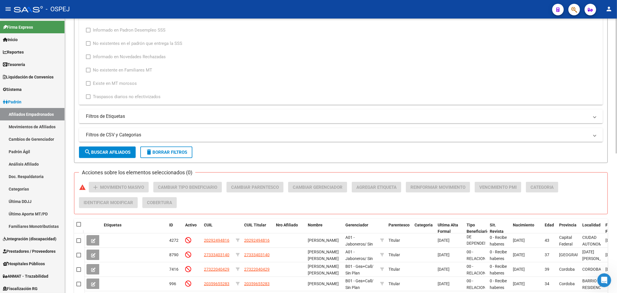
scroll to position [283, 0]
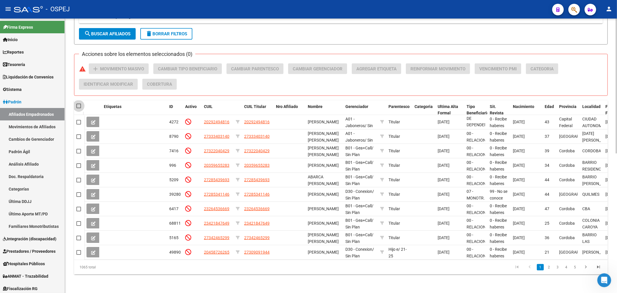
click at [79, 104] on span at bounding box center [78, 106] width 5 height 5
click at [79, 108] on input "checkbox" at bounding box center [78, 108] width 0 height 0
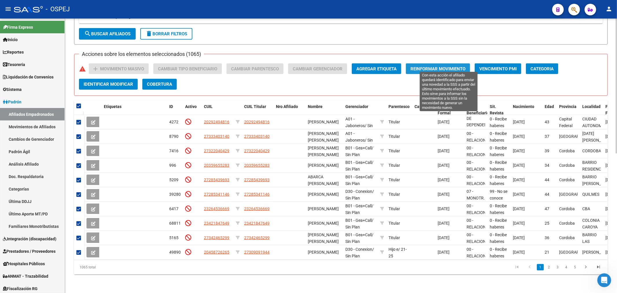
click at [445, 63] on button "Reinformar Movimiento" at bounding box center [438, 68] width 64 height 11
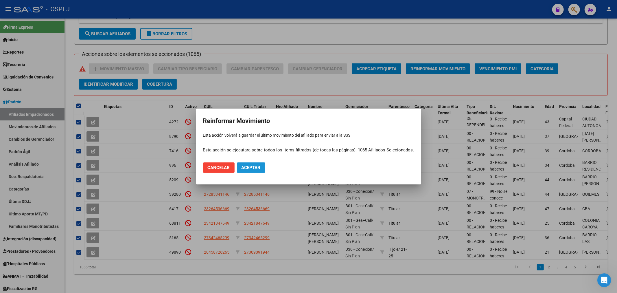
click at [252, 170] on button "Aceptar" at bounding box center [251, 167] width 28 height 10
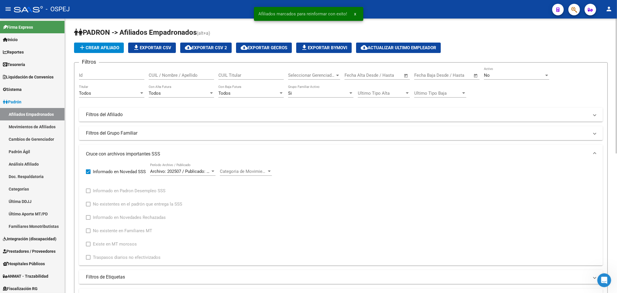
scroll to position [96, 0]
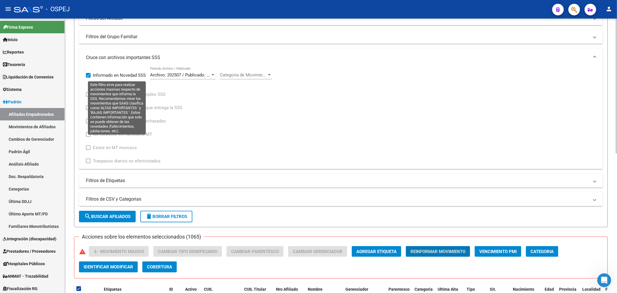
drag, startPoint x: 87, startPoint y: 74, endPoint x: 87, endPoint y: 80, distance: 5.8
click at [87, 74] on span at bounding box center [88, 75] width 5 height 5
click at [88, 78] on input "Informado en Novedad SSS" at bounding box center [88, 78] width 0 height 0
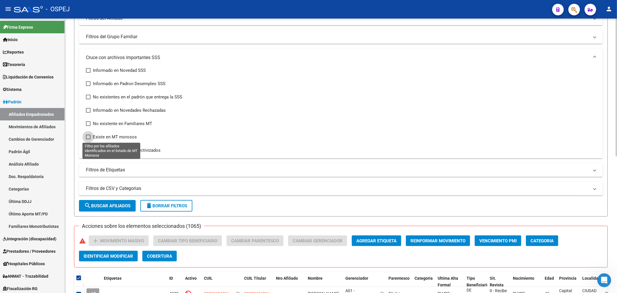
click at [87, 137] on span at bounding box center [88, 136] width 5 height 5
click at [88, 139] on input "Existe en MT morosos" at bounding box center [88, 139] width 0 height 0
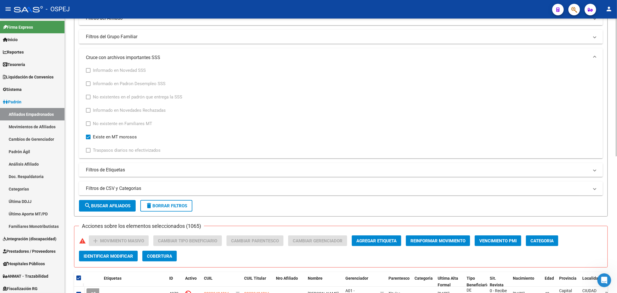
click at [112, 204] on span "search Buscar Afiliados" at bounding box center [107, 205] width 46 height 5
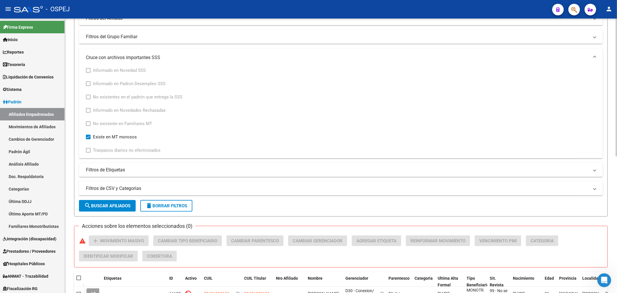
scroll to position [0, 0]
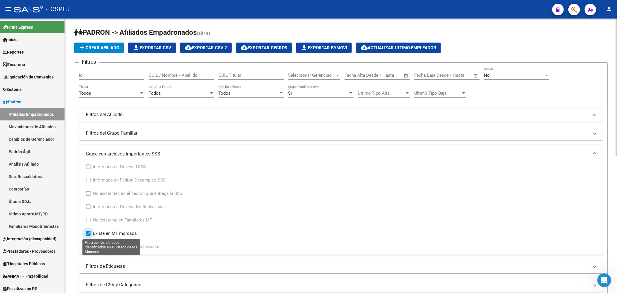
click at [87, 232] on span at bounding box center [88, 233] width 5 height 5
click at [88, 235] on input "Existe en MT morosos" at bounding box center [88, 235] width 0 height 0
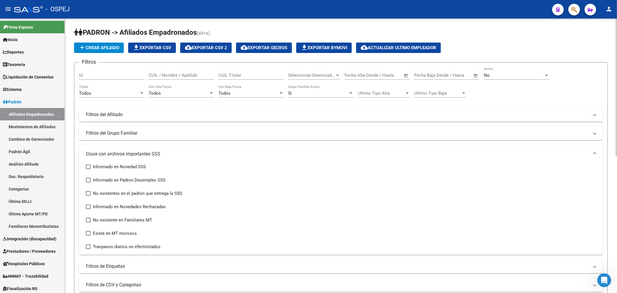
click at [85, 233] on div "Informado en Novedad SSS Informado en Padron Desempleo SSS No existentes en el …" at bounding box center [341, 208] width 524 height 91
click at [86, 233] on span at bounding box center [88, 233] width 5 height 5
click at [88, 235] on input "Existe en MT morosos" at bounding box center [88, 235] width 0 height 0
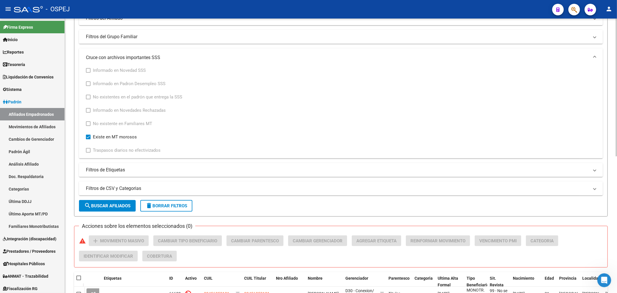
scroll to position [128, 0]
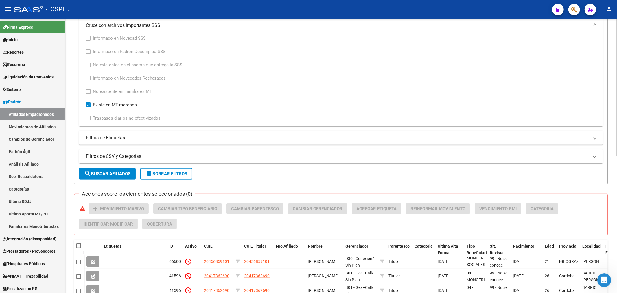
click at [79, 246] on span at bounding box center [78, 245] width 5 height 5
click at [79, 248] on input "checkbox" at bounding box center [78, 248] width 0 height 0
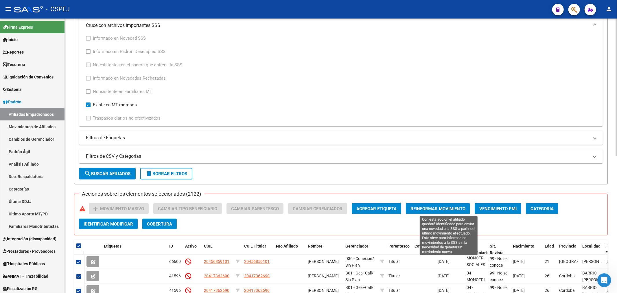
click at [438, 208] on span "Reinformar Movimiento" at bounding box center [437, 208] width 55 height 5
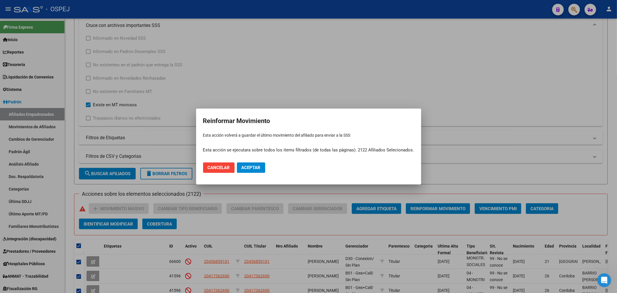
drag, startPoint x: 257, startPoint y: 160, endPoint x: 255, endPoint y: 165, distance: 4.8
click at [255, 162] on mat-dialog-actions "Cancelar Aceptar" at bounding box center [308, 168] width 211 height 20
click at [255, 165] on span "Aceptar" at bounding box center [251, 167] width 19 height 5
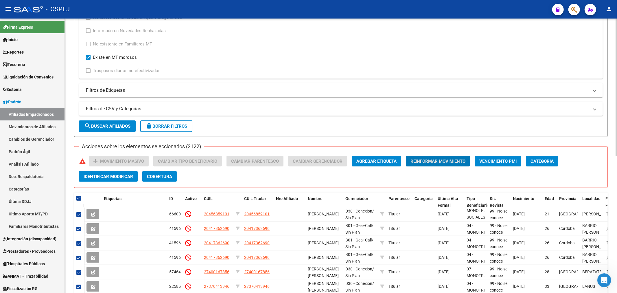
scroll to position [272, 0]
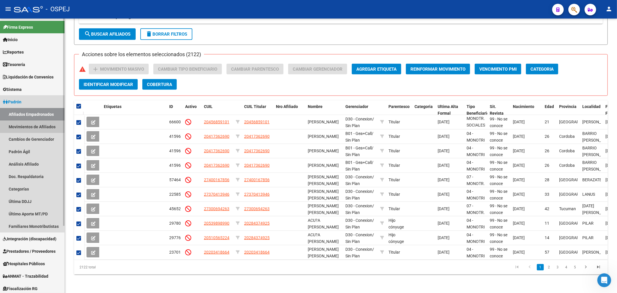
drag, startPoint x: 25, startPoint y: 124, endPoint x: 43, endPoint y: 125, distance: 17.9
click at [25, 124] on link "Movimientos de Afiliados" at bounding box center [32, 126] width 65 height 12
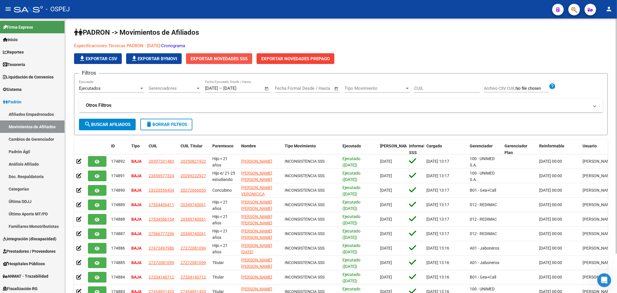
click at [222, 59] on span "Exportar Novedades SSS" at bounding box center [219, 58] width 57 height 5
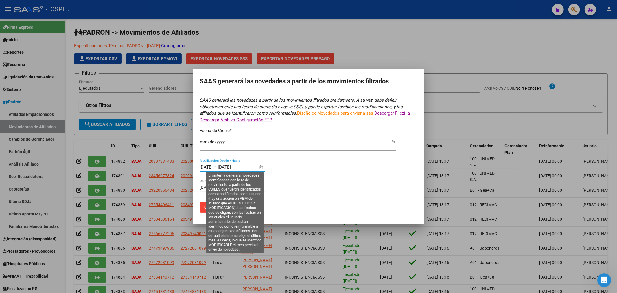
click at [213, 166] on input "[DATE]" at bounding box center [206, 166] width 13 height 5
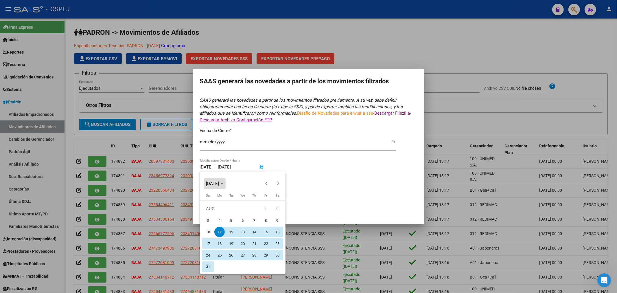
click at [213, 181] on span "[DATE]" at bounding box center [212, 183] width 13 height 5
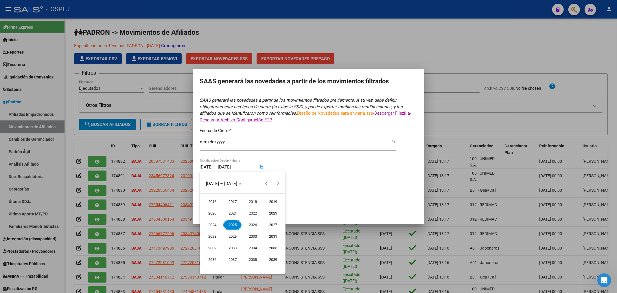
click at [212, 199] on span "2016" at bounding box center [212, 201] width 18 height 10
click at [211, 212] on span "JAN" at bounding box center [212, 213] width 18 height 10
click at [262, 208] on span "1" at bounding box center [266, 208] width 10 height 10
click at [221, 183] on span "[PERSON_NAME][DATE]" at bounding box center [231, 181] width 46 height 5
click at [231, 224] on span "2025" at bounding box center [232, 225] width 18 height 10
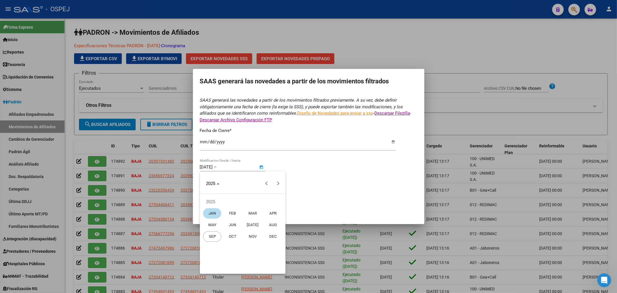
click at [210, 239] on span "SEP" at bounding box center [212, 236] width 18 height 10
click at [253, 230] on span "11" at bounding box center [254, 231] width 10 height 10
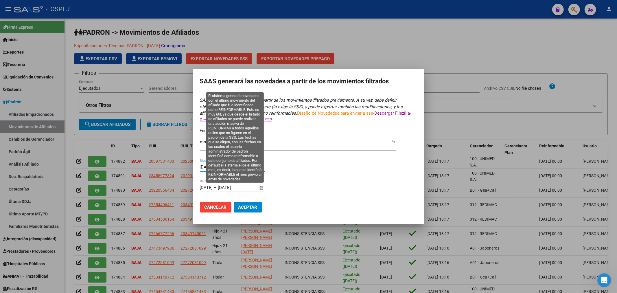
click at [235, 187] on input "[DATE]" at bounding box center [232, 187] width 28 height 5
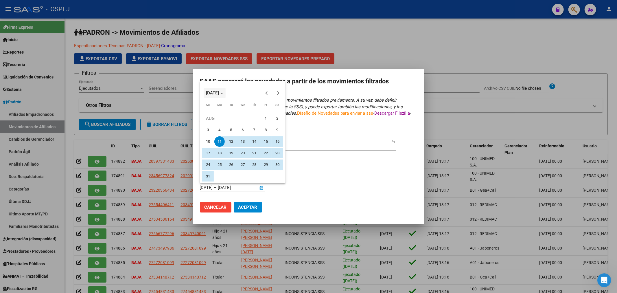
click at [219, 90] on span "[DATE]" at bounding box center [212, 92] width 13 height 5
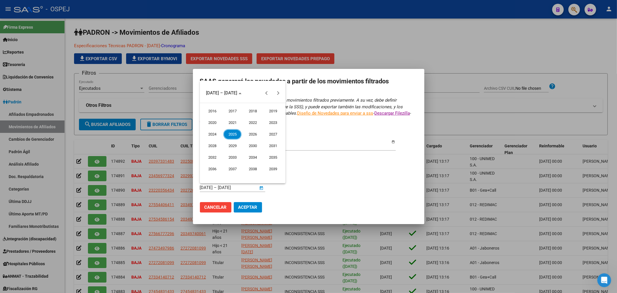
click at [214, 110] on span "2016" at bounding box center [212, 111] width 18 height 10
click at [213, 123] on span "JAN" at bounding box center [212, 122] width 18 height 10
click at [265, 117] on span "1" at bounding box center [266, 118] width 10 height 10
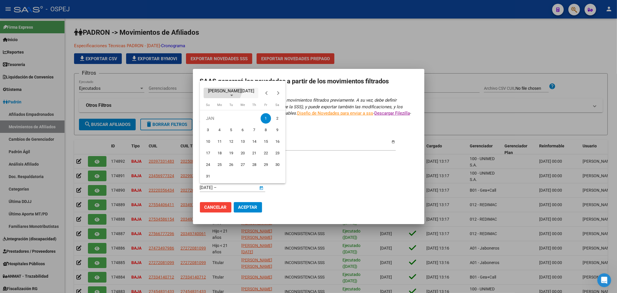
click at [222, 89] on span "Choose month and year" at bounding box center [231, 93] width 55 height 14
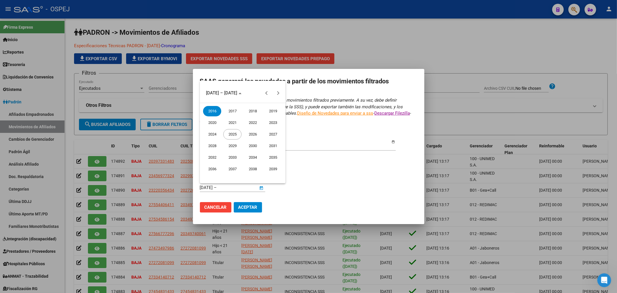
click at [231, 134] on span "2025" at bounding box center [232, 134] width 18 height 10
click at [202, 144] on button "SEP" at bounding box center [212, 146] width 20 height 12
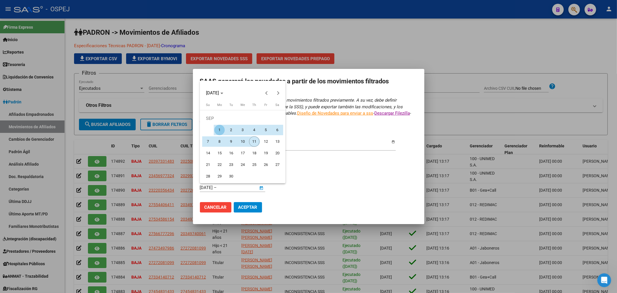
click at [253, 141] on span "11" at bounding box center [254, 141] width 10 height 10
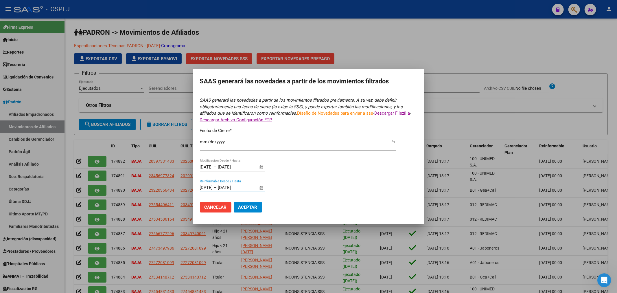
click at [248, 205] on span "Aceptar" at bounding box center [247, 206] width 19 height 5
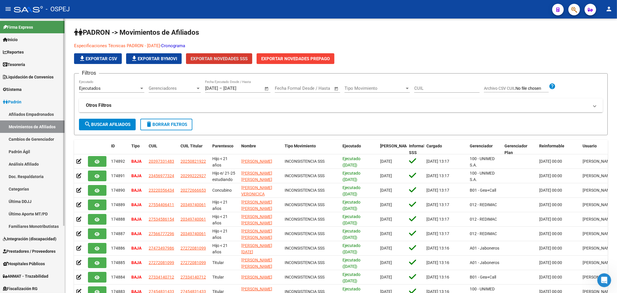
scroll to position [89, 0]
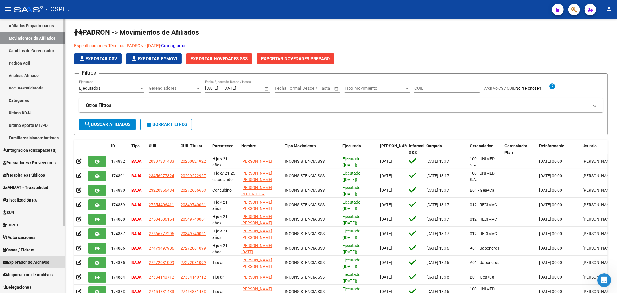
click at [16, 263] on span "Explorador de Archivos" at bounding box center [26, 262] width 46 height 6
click at [23, 259] on span "Explorador de Archivos" at bounding box center [26, 262] width 46 height 6
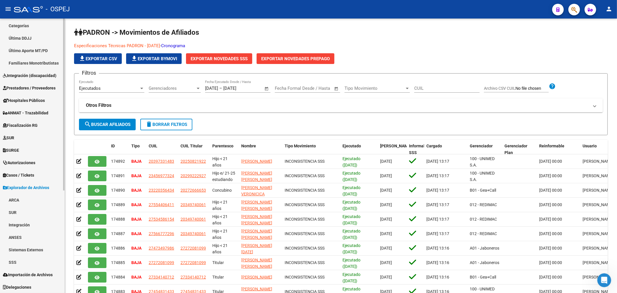
click at [31, 261] on link "SSS" at bounding box center [32, 262] width 65 height 12
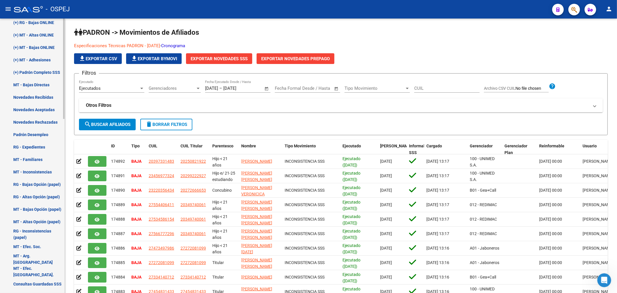
scroll to position [388, 0]
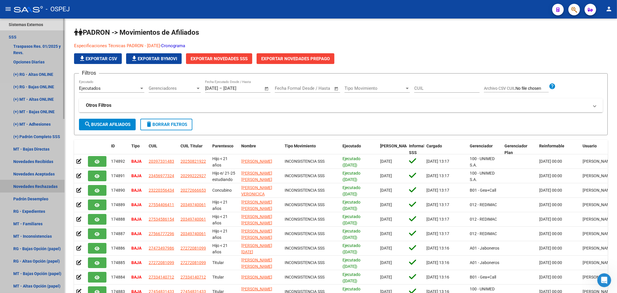
click at [49, 185] on link "Novedades Rechazadas" at bounding box center [32, 186] width 65 height 12
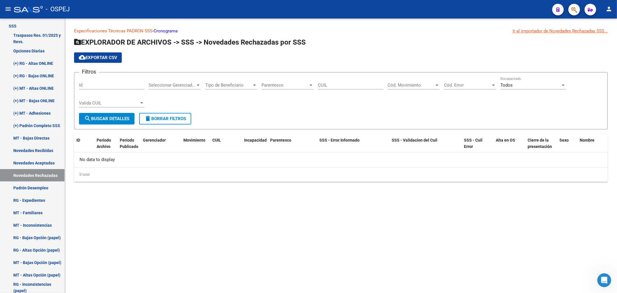
scroll to position [264, 0]
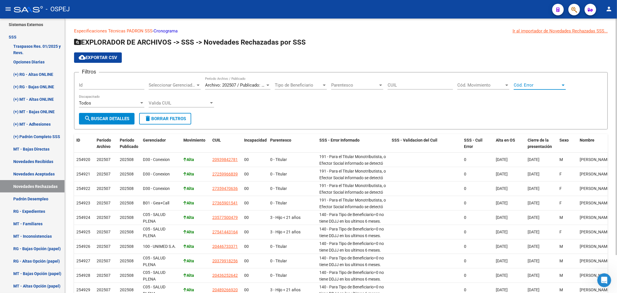
click at [529, 83] on span "Cód. Error" at bounding box center [537, 84] width 47 height 5
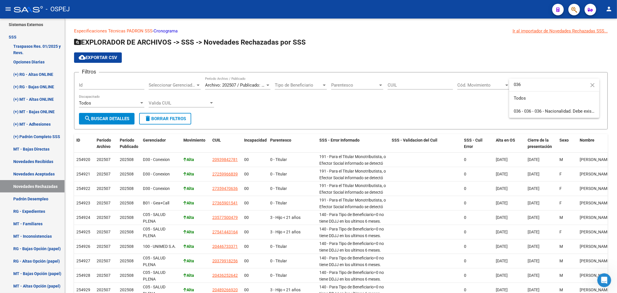
click at [574, 10] on div at bounding box center [308, 146] width 617 height 293
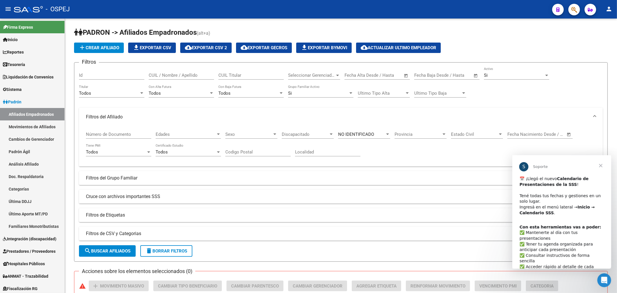
scroll to position [3, 0]
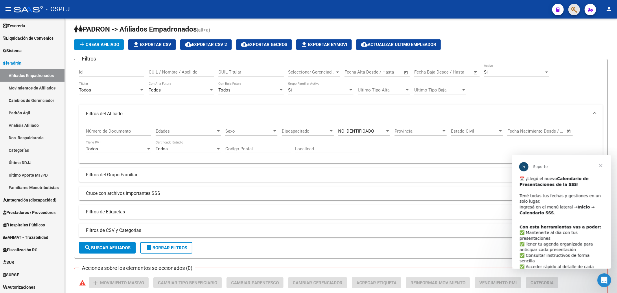
click at [577, 7] on button "button" at bounding box center [574, 10] width 12 height 12
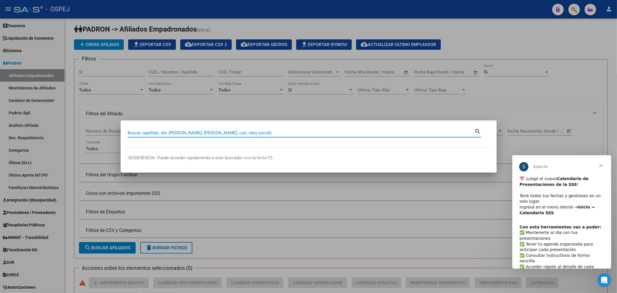
paste input "27441533247"
type input "27441533247"
